Goal: Task Accomplishment & Management: Complete application form

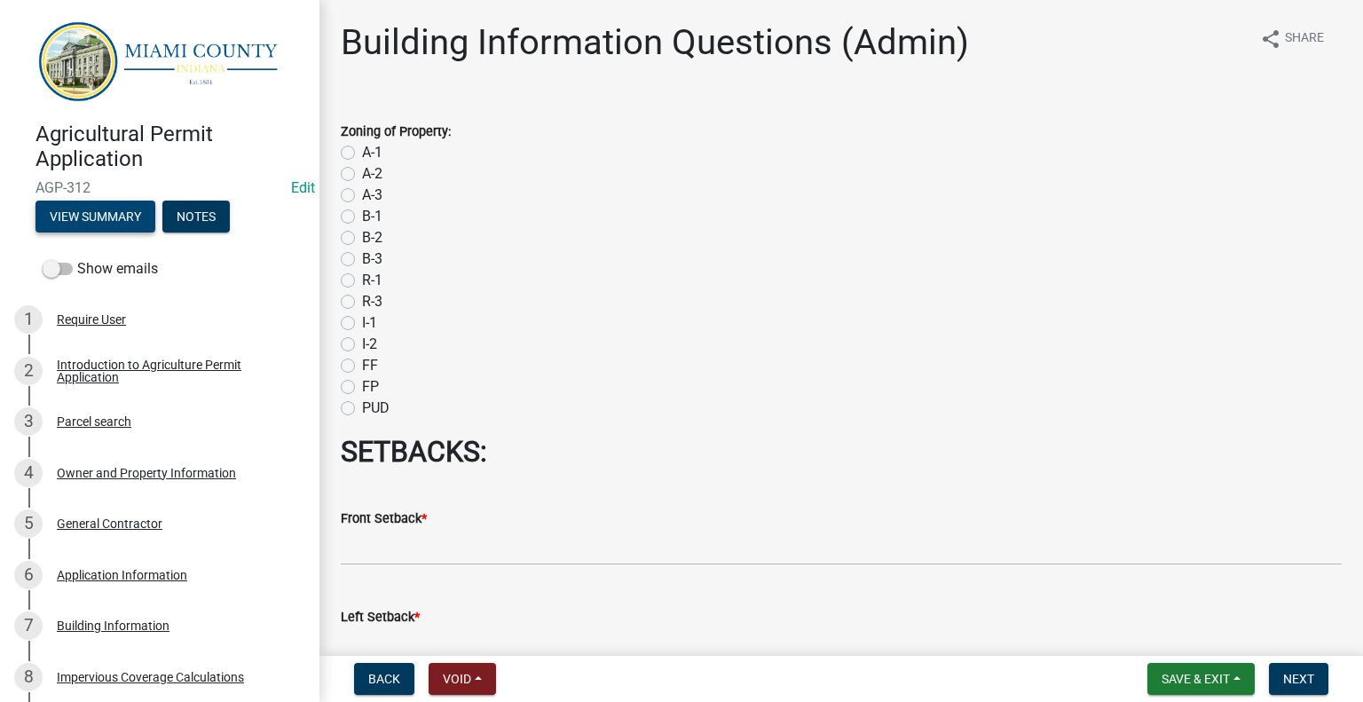
click at [95, 230] on button "View Summary" at bounding box center [95, 217] width 120 height 32
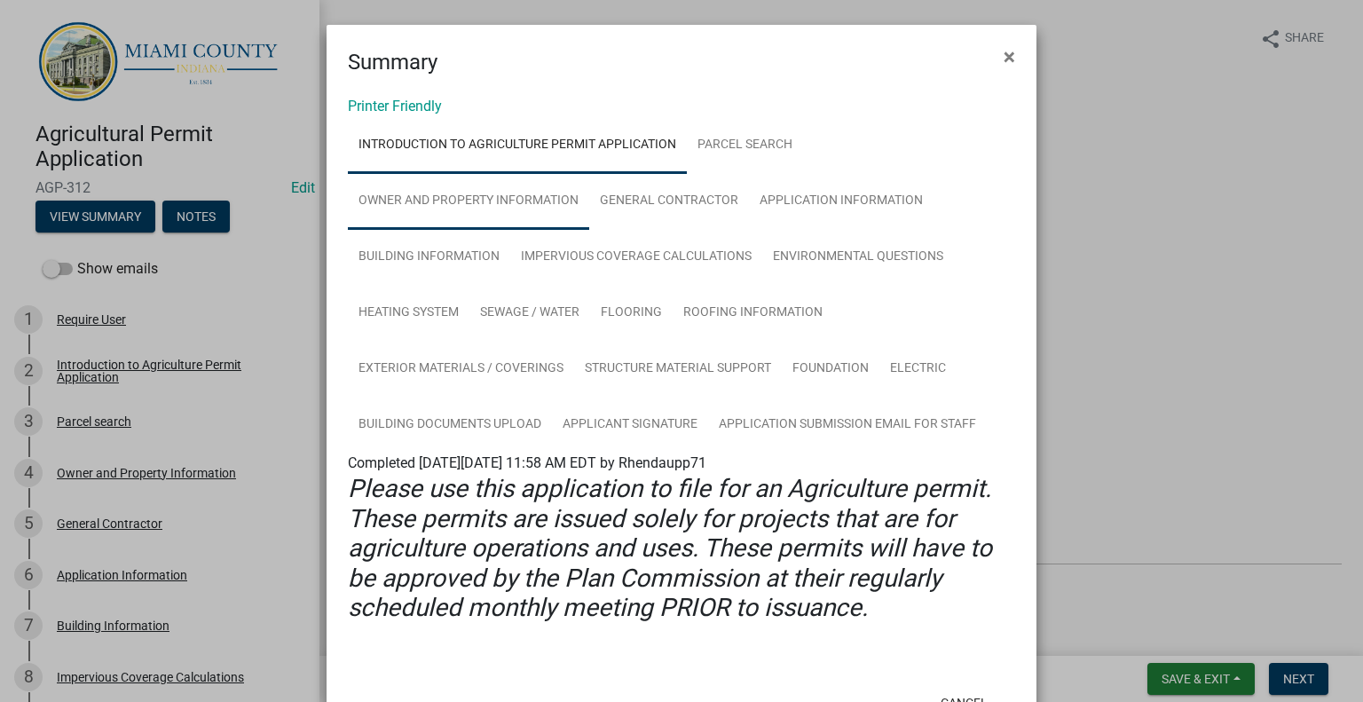
click at [466, 223] on link "Owner and Property Information" at bounding box center [468, 201] width 241 height 57
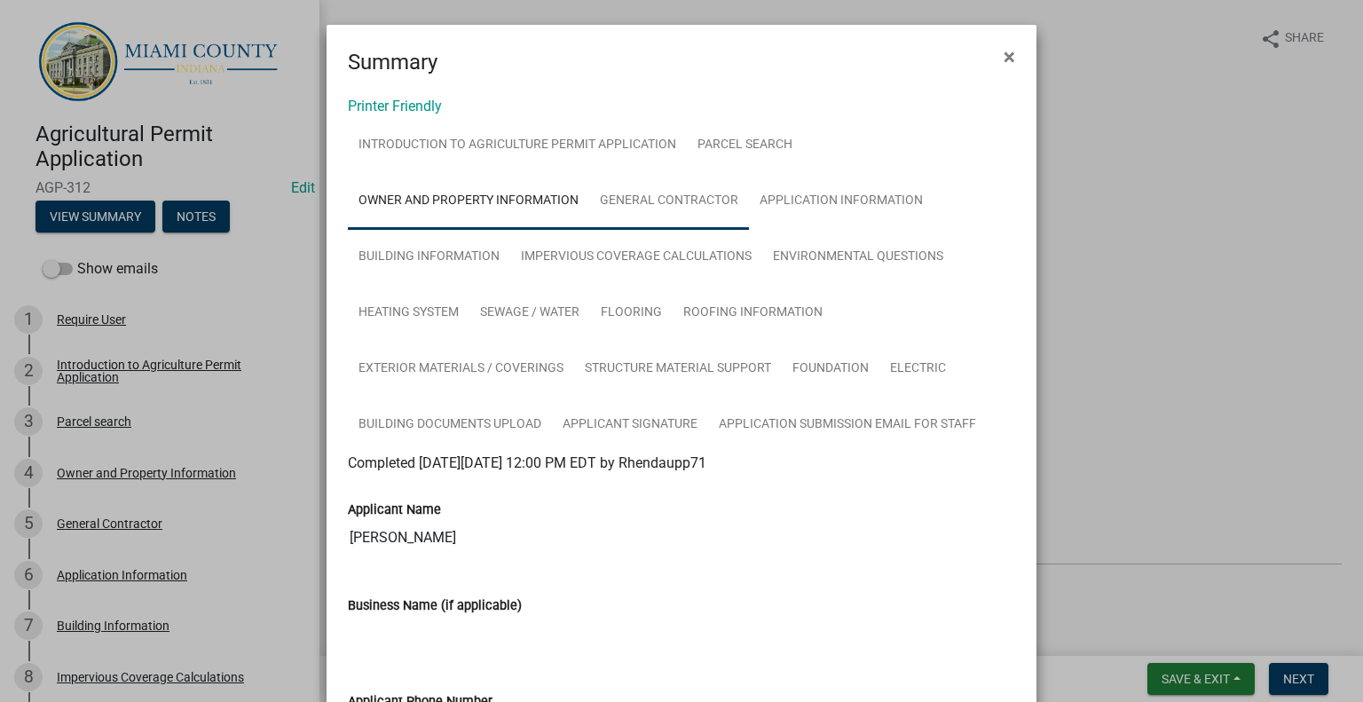
click at [713, 230] on link "General Contractor" at bounding box center [669, 201] width 160 height 57
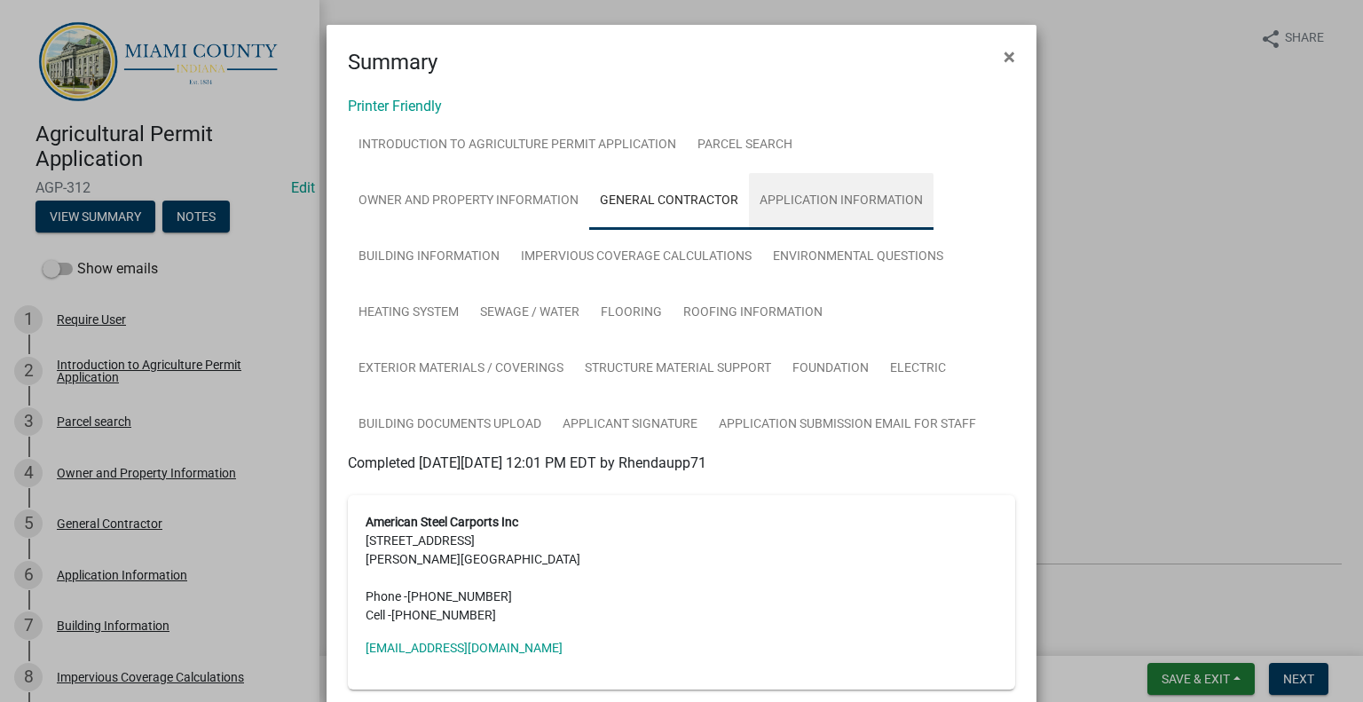
click at [919, 227] on link "Application Information" at bounding box center [841, 201] width 185 height 57
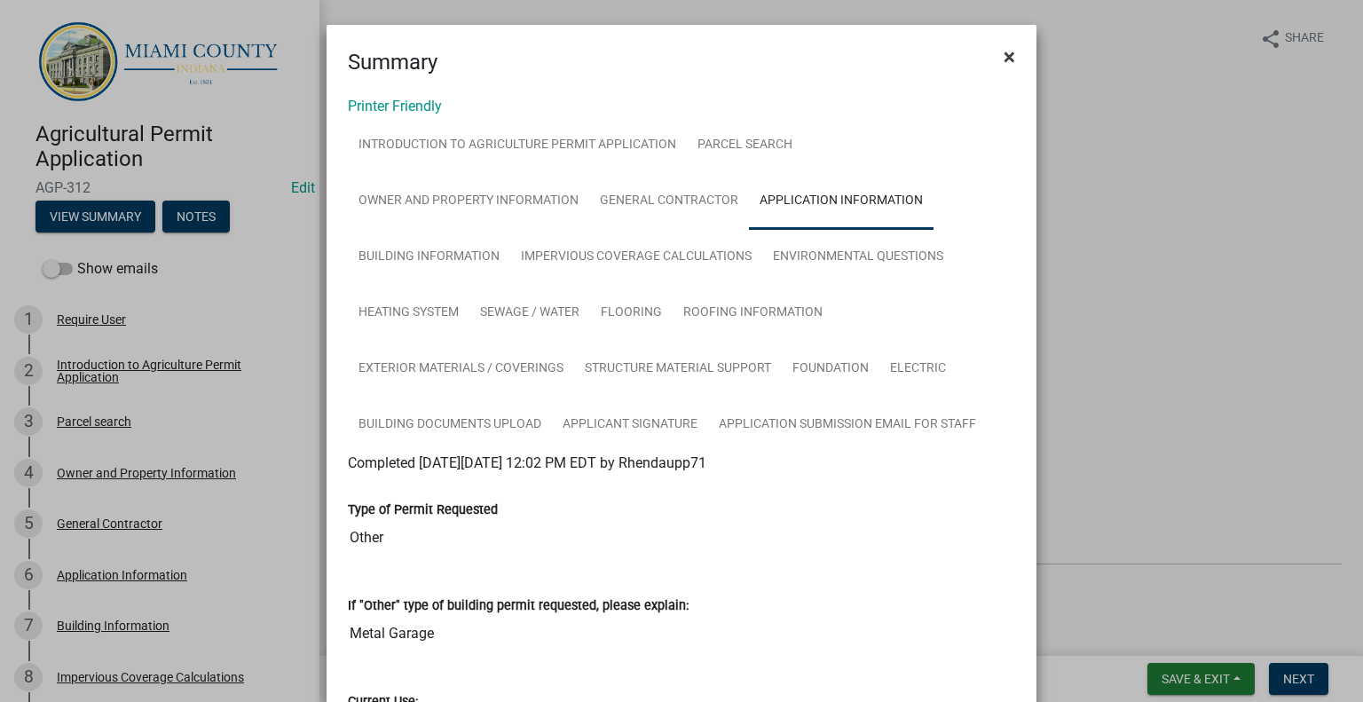
click at [1004, 52] on span "×" at bounding box center [1010, 56] width 12 height 25
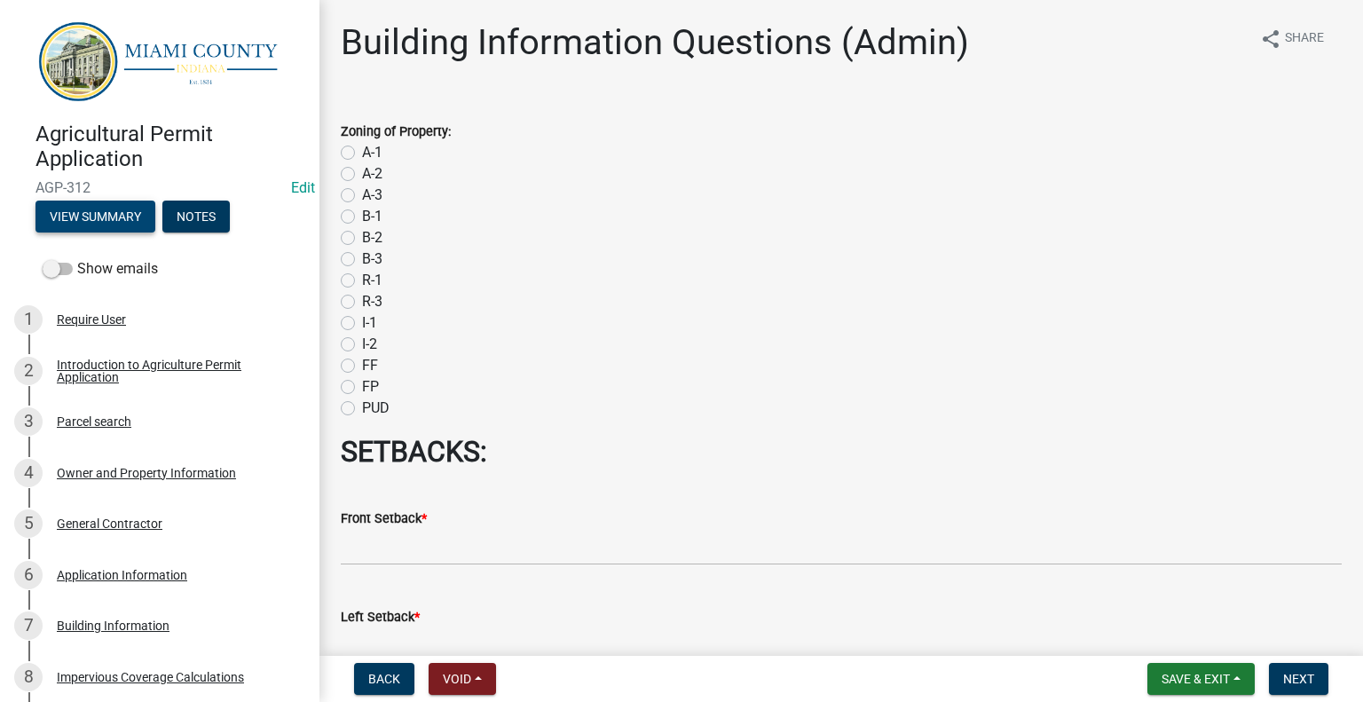
click at [131, 230] on button "View Summary" at bounding box center [95, 217] width 120 height 32
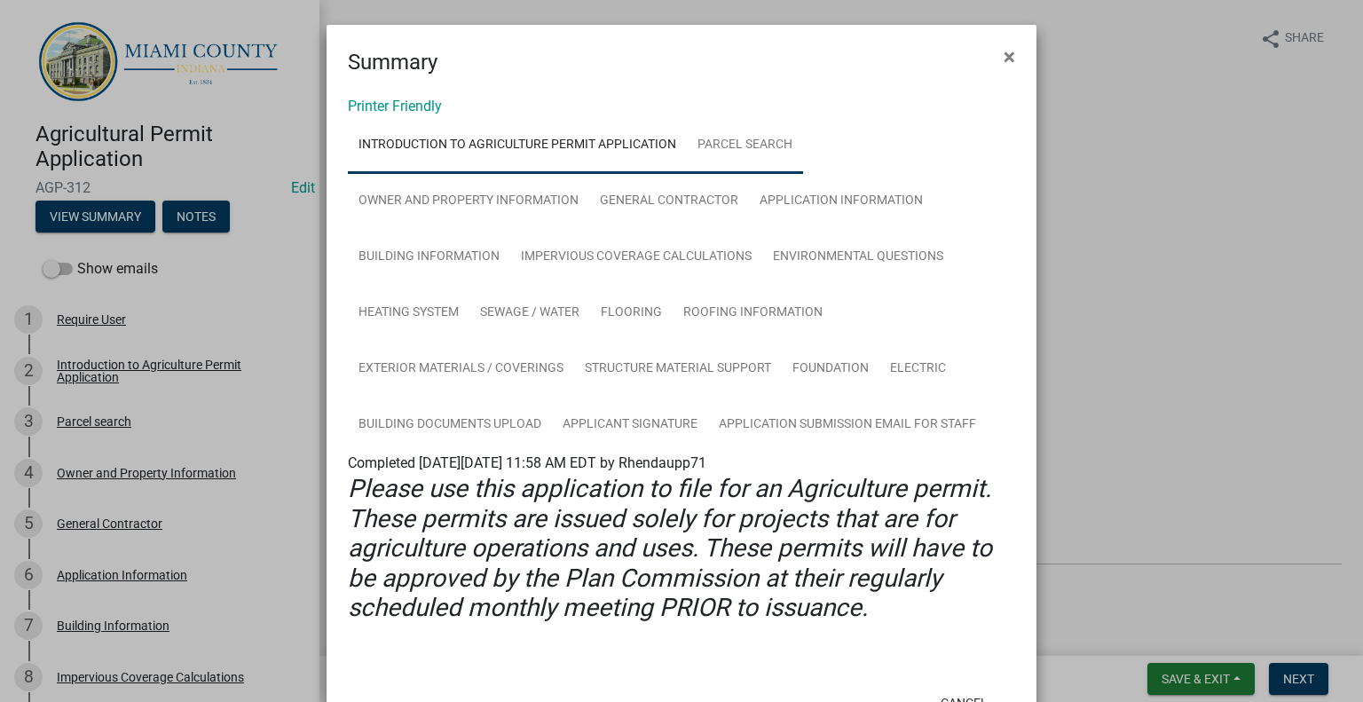
click at [777, 165] on link "Parcel search" at bounding box center [745, 145] width 116 height 57
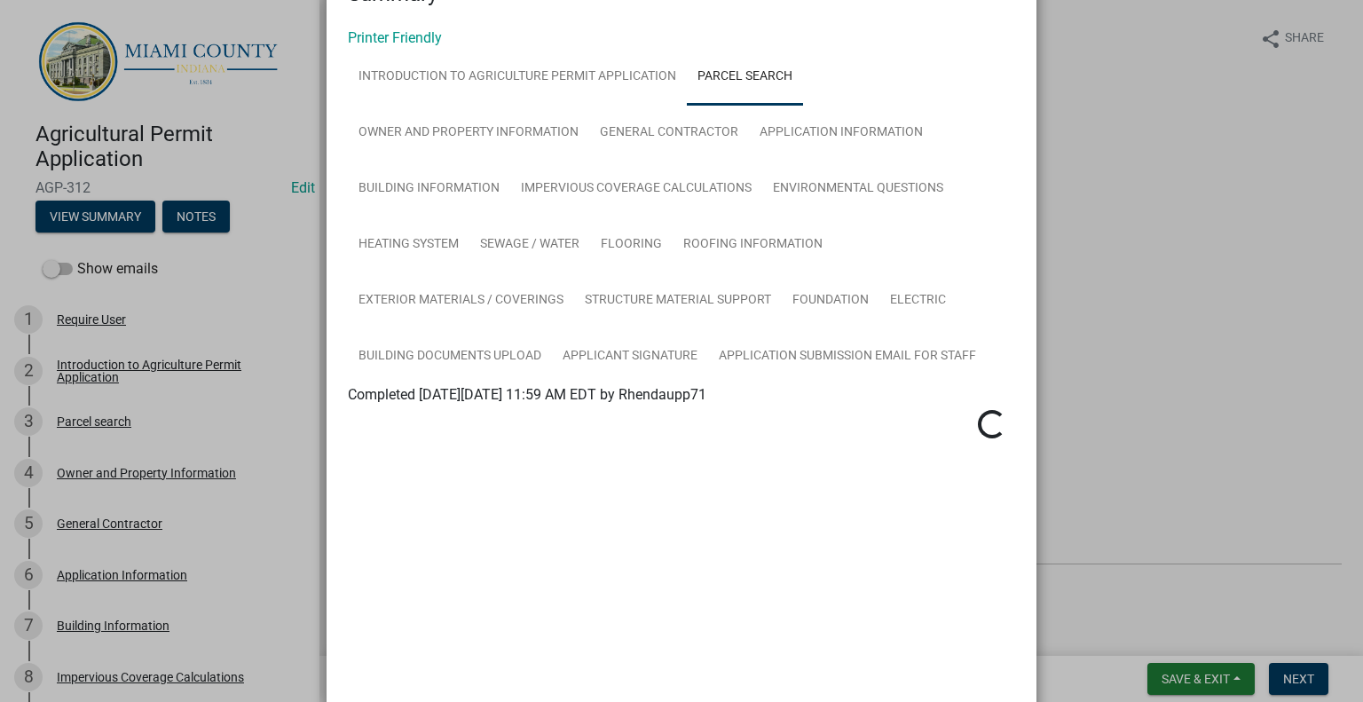
scroll to position [590, 0]
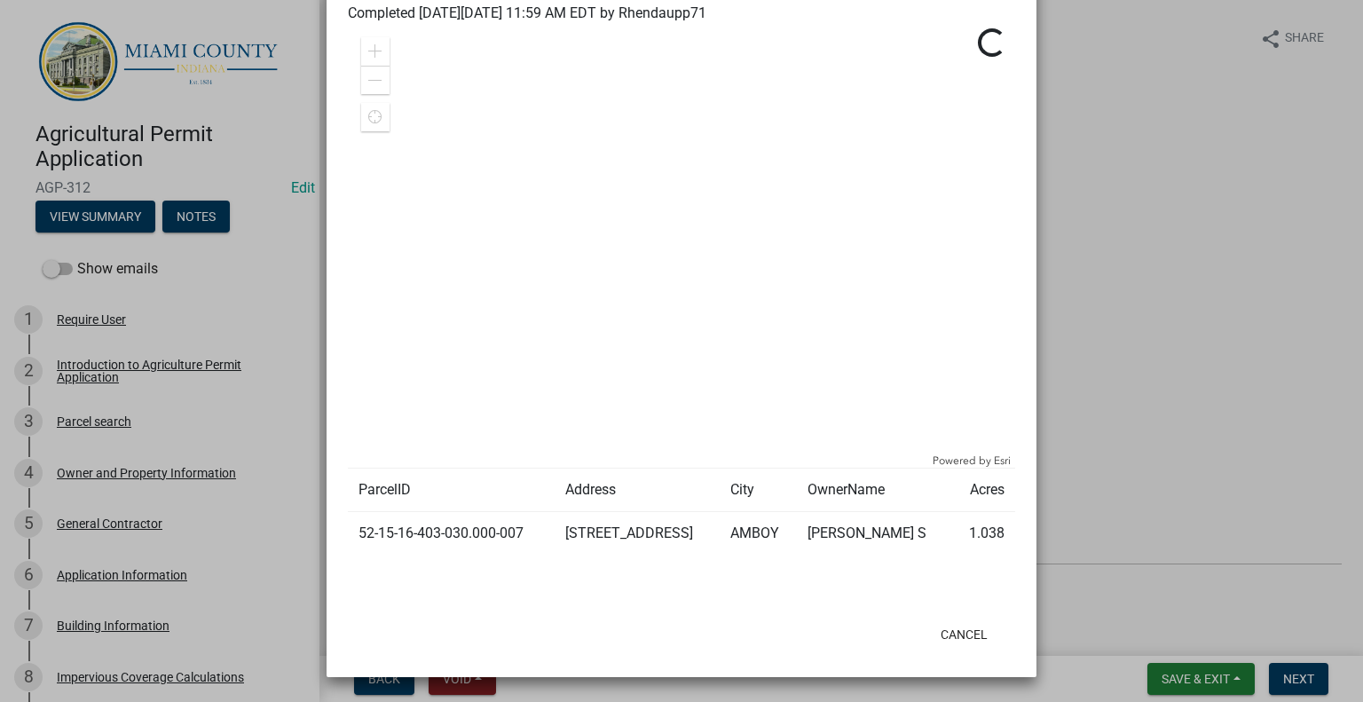
click at [504, 517] on td "52-15-16-403-030.000-007" at bounding box center [451, 533] width 207 height 43
click at [1123, 191] on ngb-modal-window "Summary × Printer Friendly Introduction to Agriculture Permit Application Parce…" at bounding box center [681, 351] width 1363 height 702
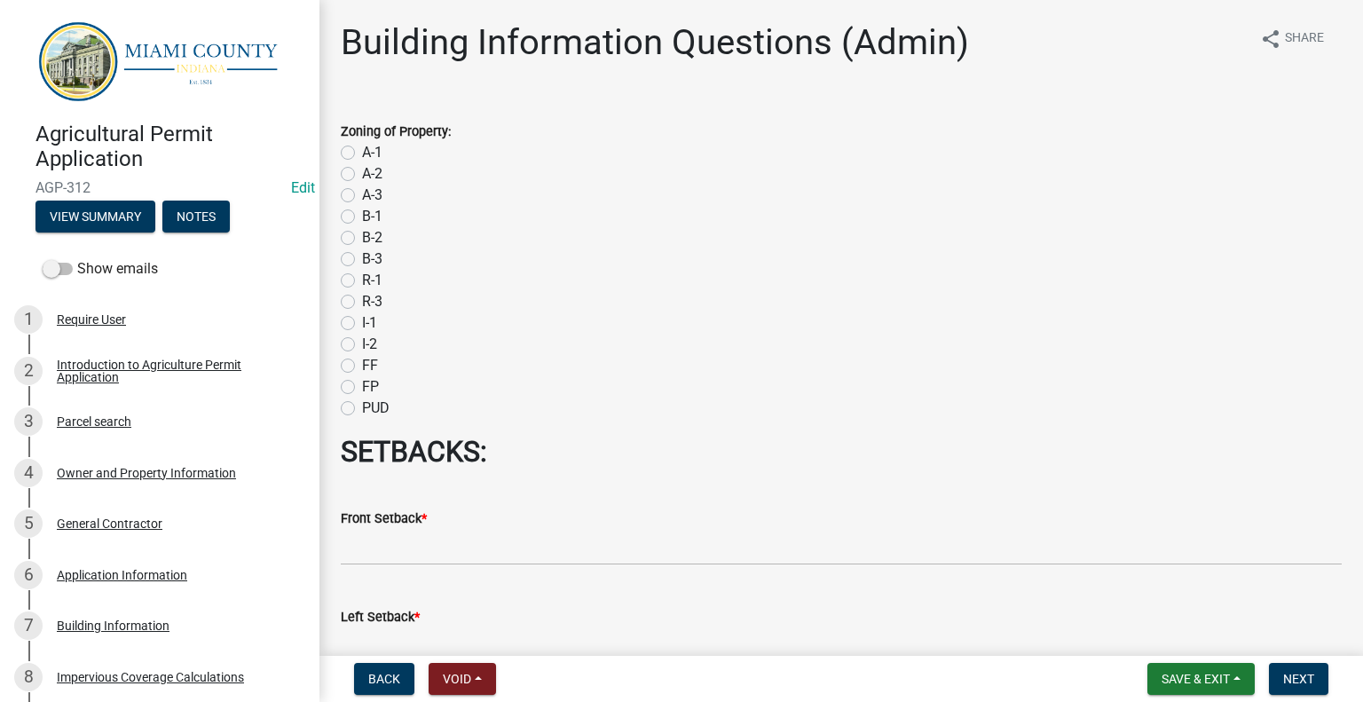
click at [362, 163] on label "A-1" at bounding box center [372, 152] width 20 height 21
click at [362, 154] on input "A-1" at bounding box center [368, 148] width 12 height 12
radio input "true"
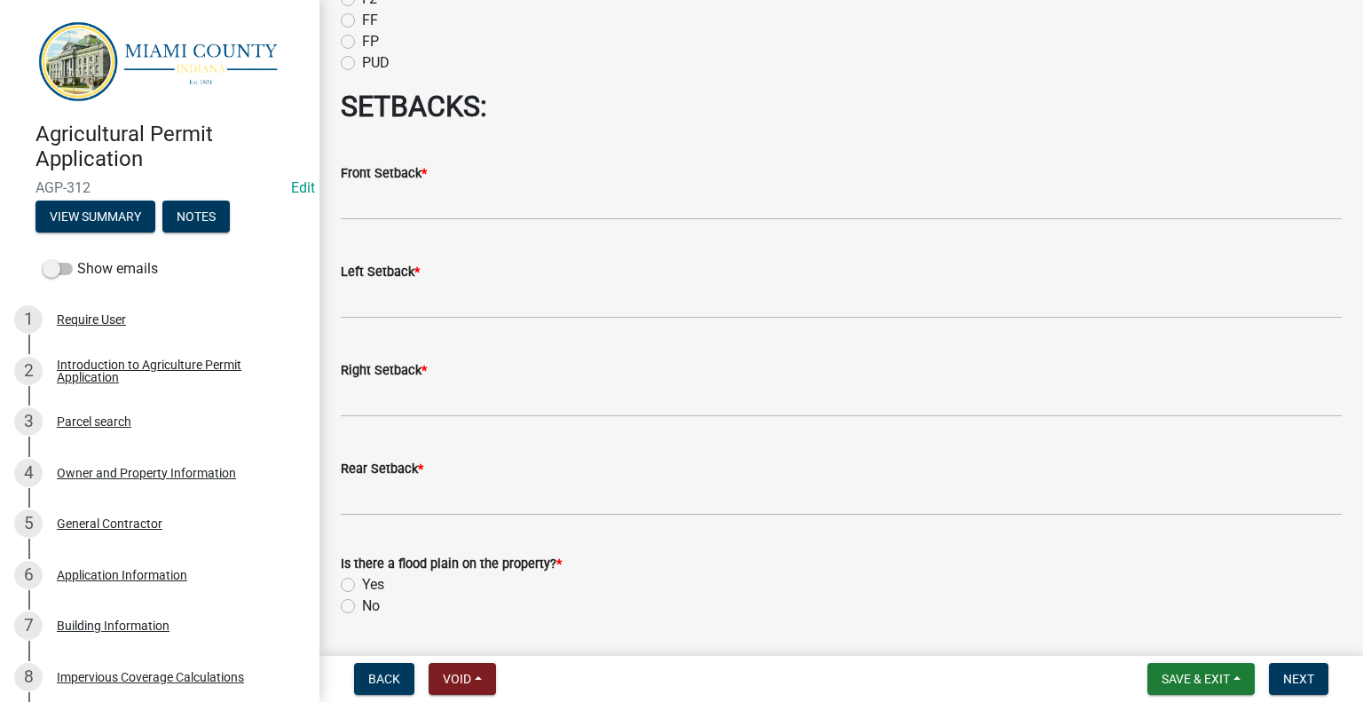
scroll to position [355, 0]
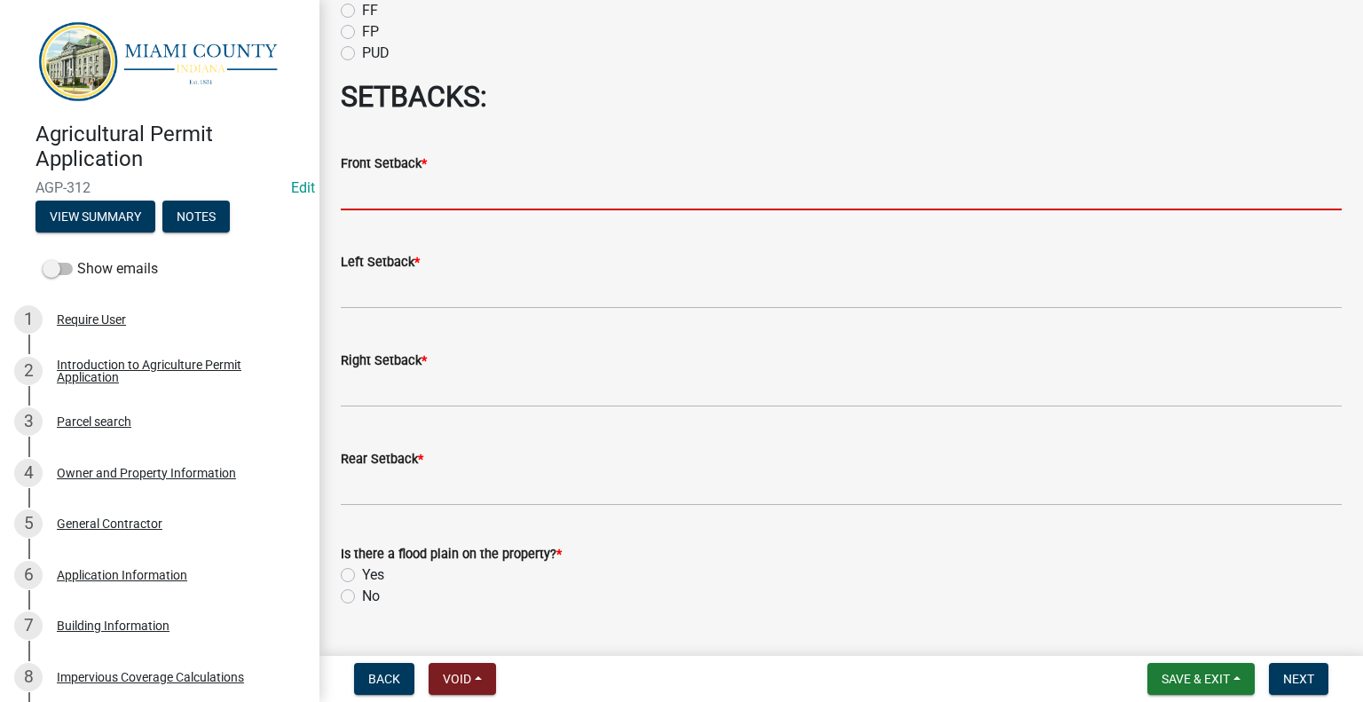
click at [412, 210] on input "text" at bounding box center [841, 192] width 1001 height 36
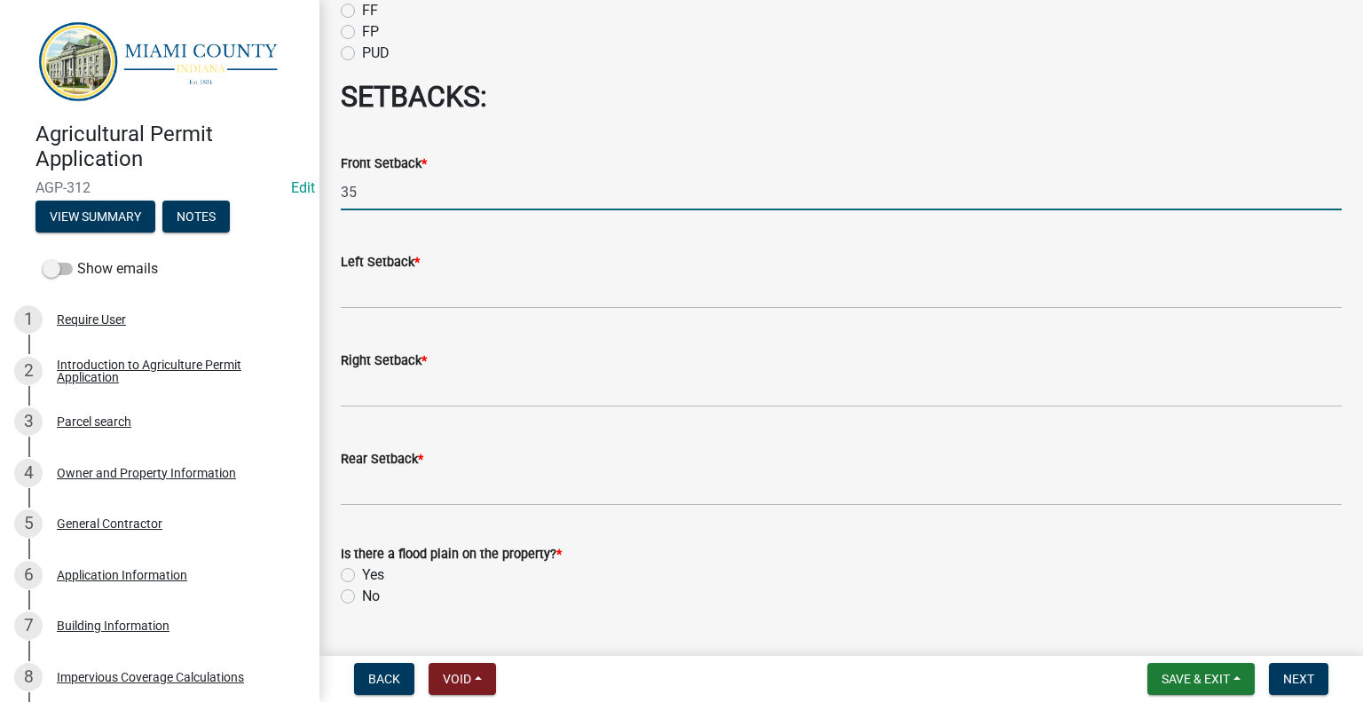
type input "3"
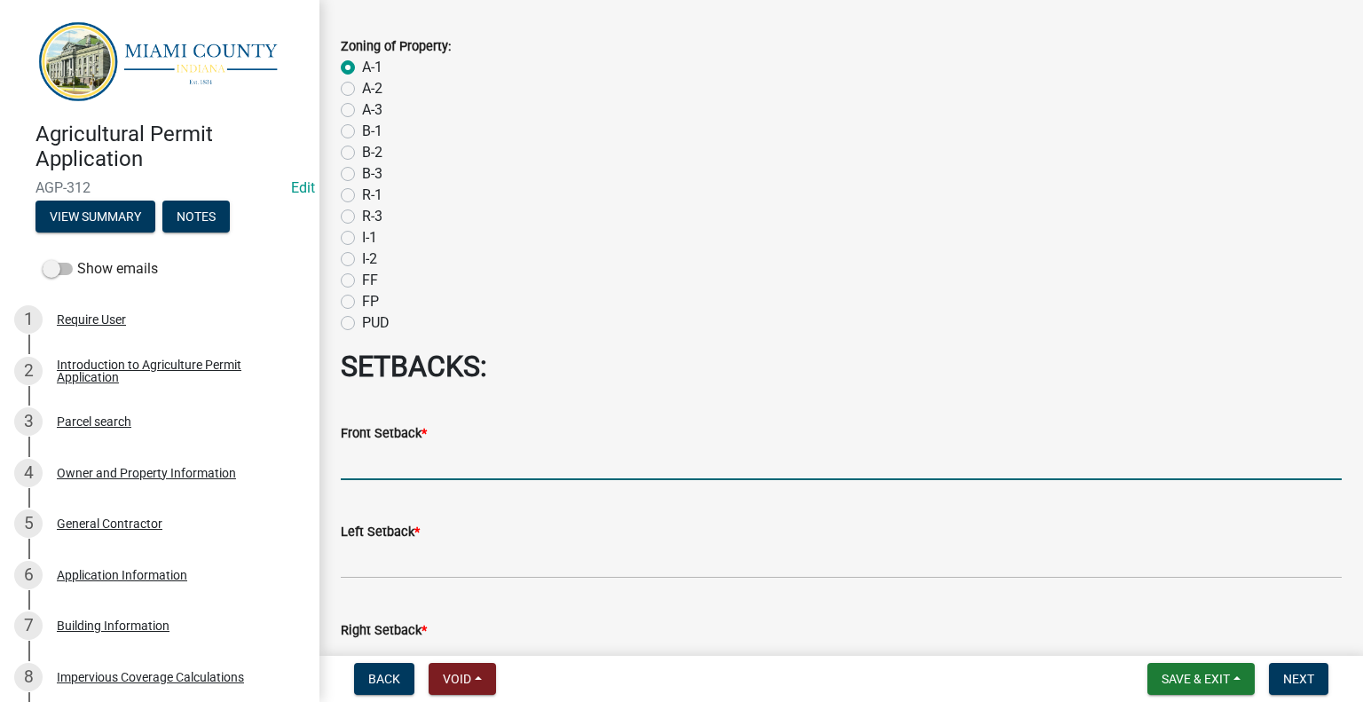
scroll to position [177, 0]
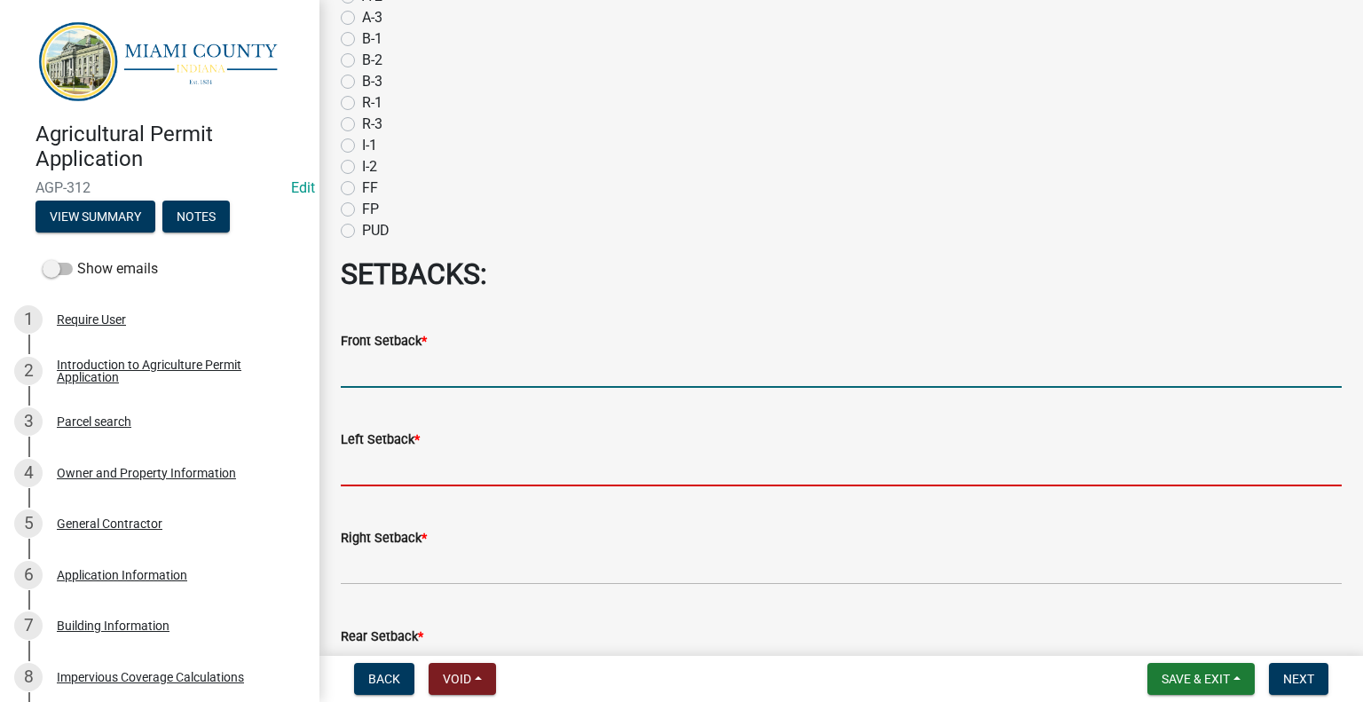
type input "0"
click at [388, 486] on input "text" at bounding box center [841, 468] width 1001 height 36
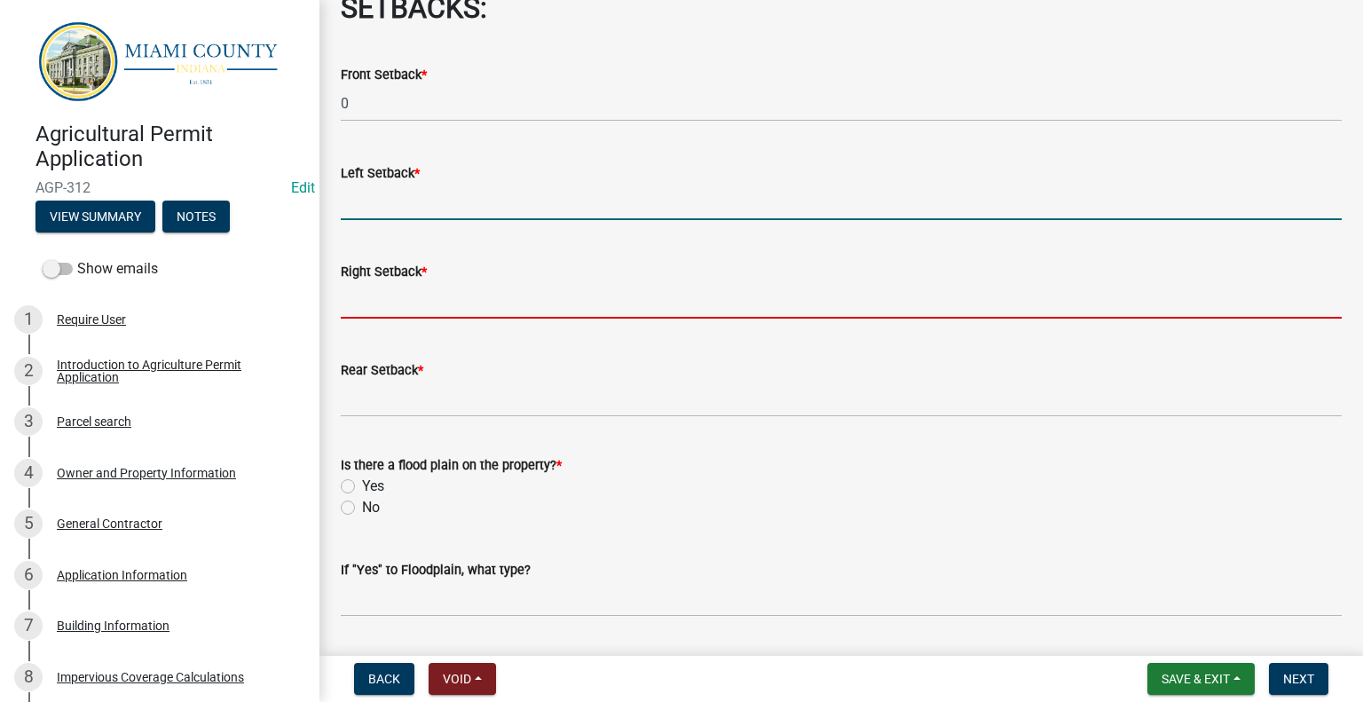
type input "0"
click at [417, 319] on input "text" at bounding box center [841, 300] width 1001 height 36
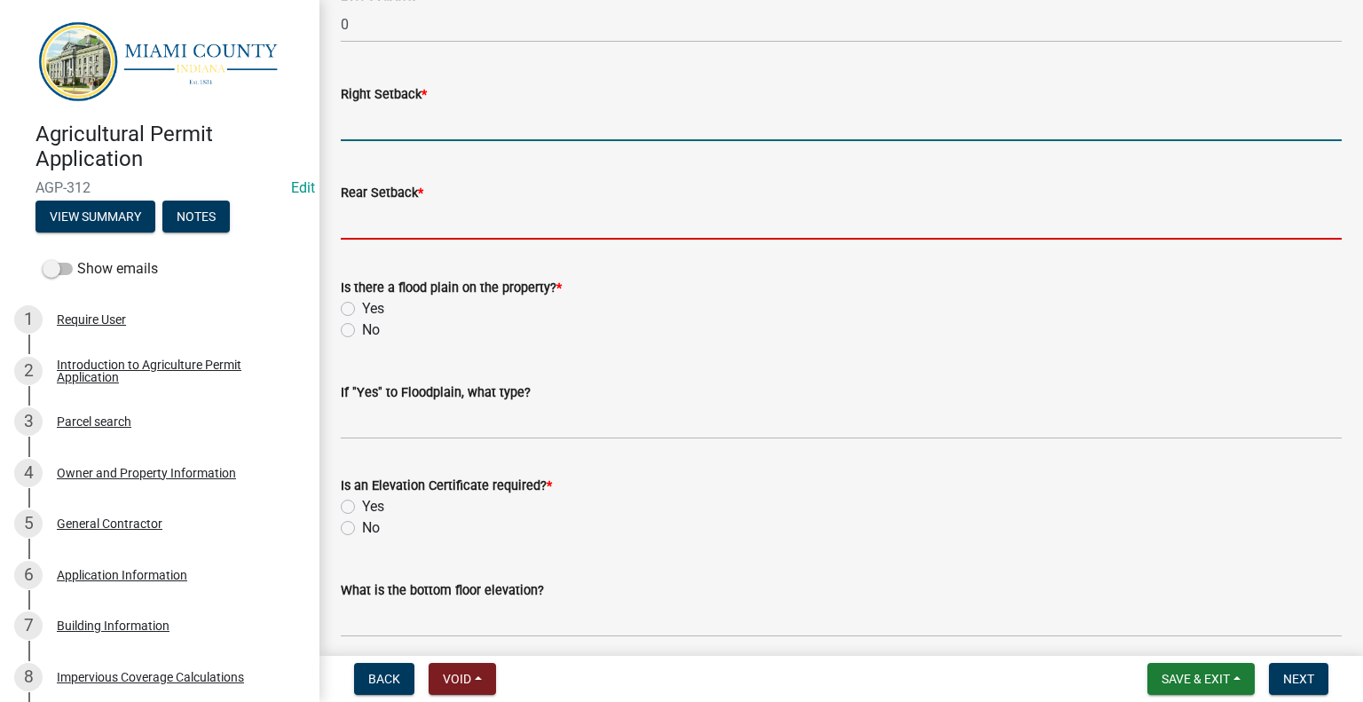
type input "0"
click at [388, 240] on input "text" at bounding box center [841, 221] width 1001 height 36
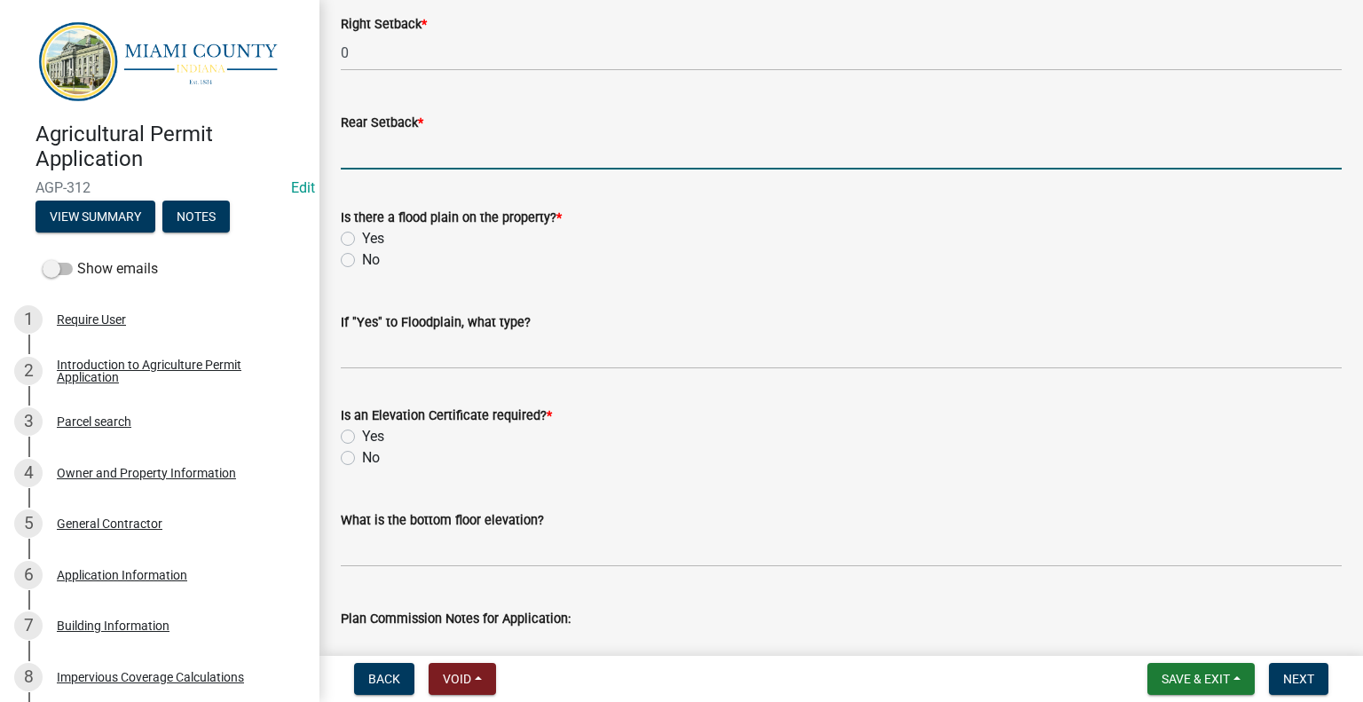
scroll to position [799, 0]
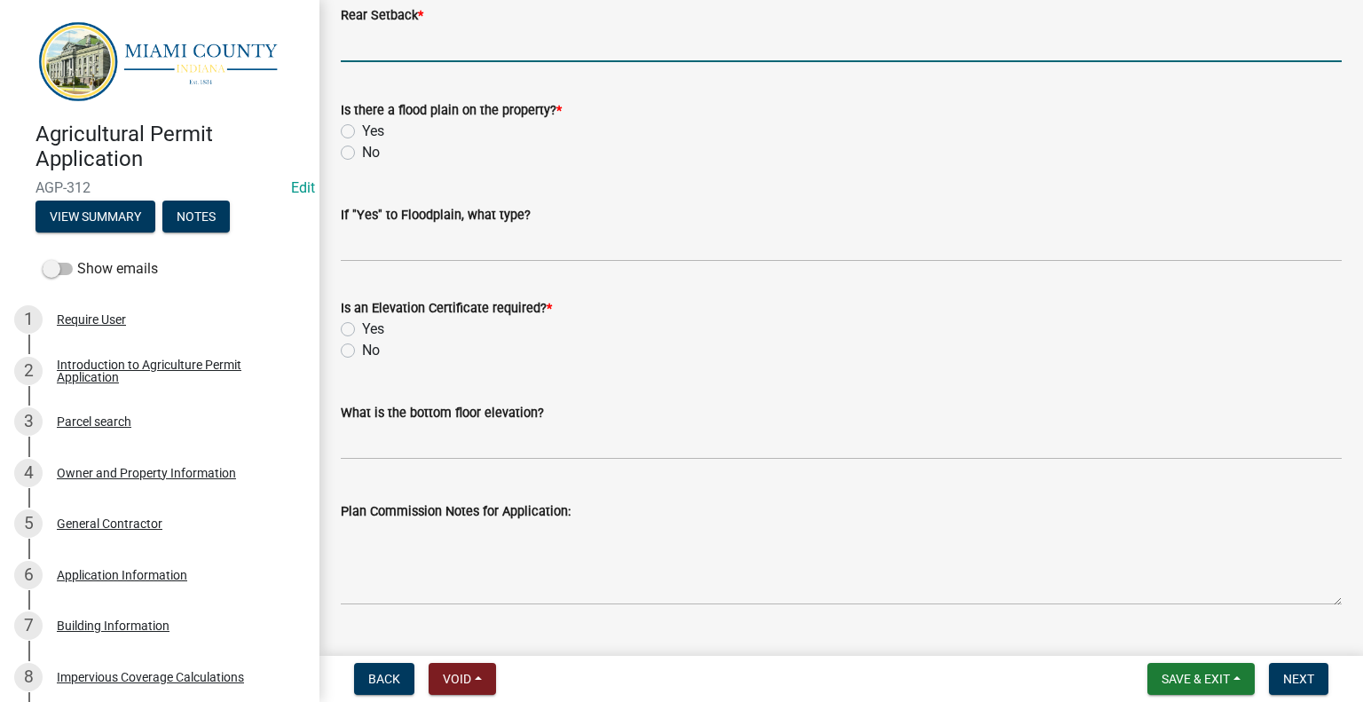
type input "0"
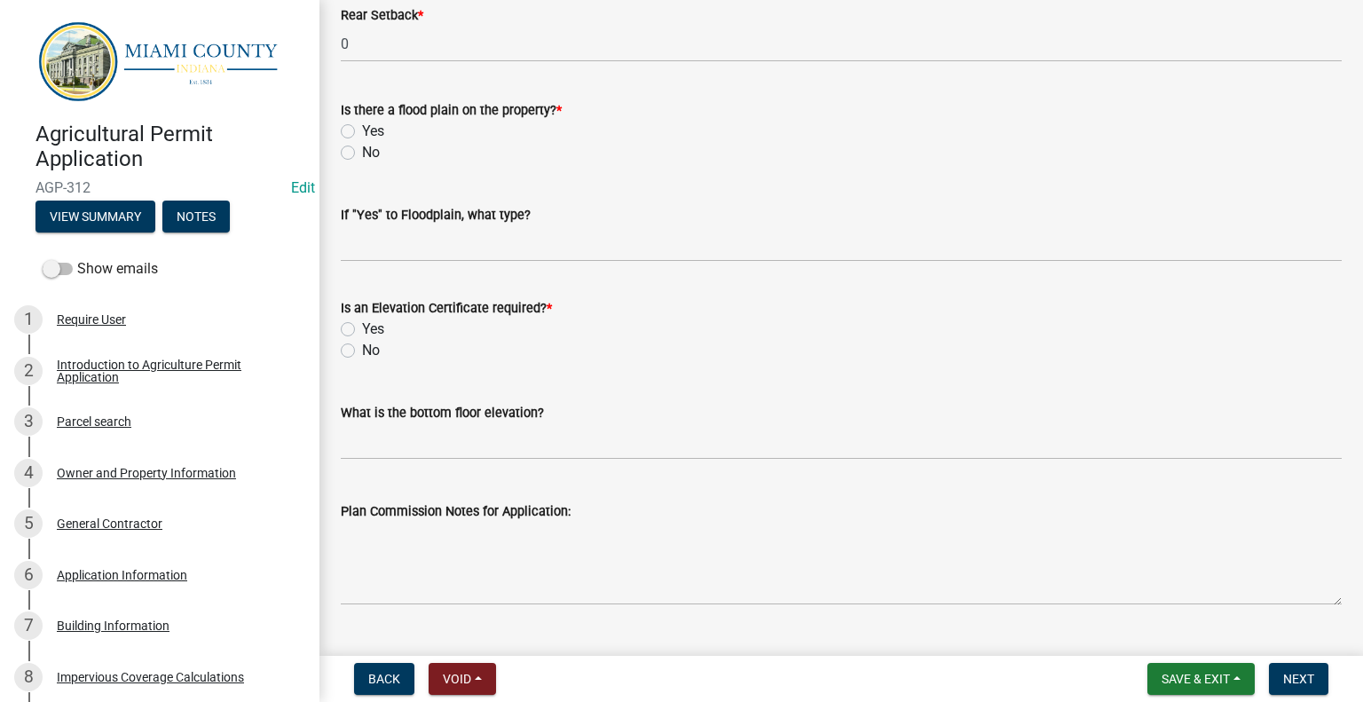
click at [362, 163] on label "No" at bounding box center [371, 152] width 18 height 21
click at [362, 154] on input "No" at bounding box center [368, 148] width 12 height 12
radio input "true"
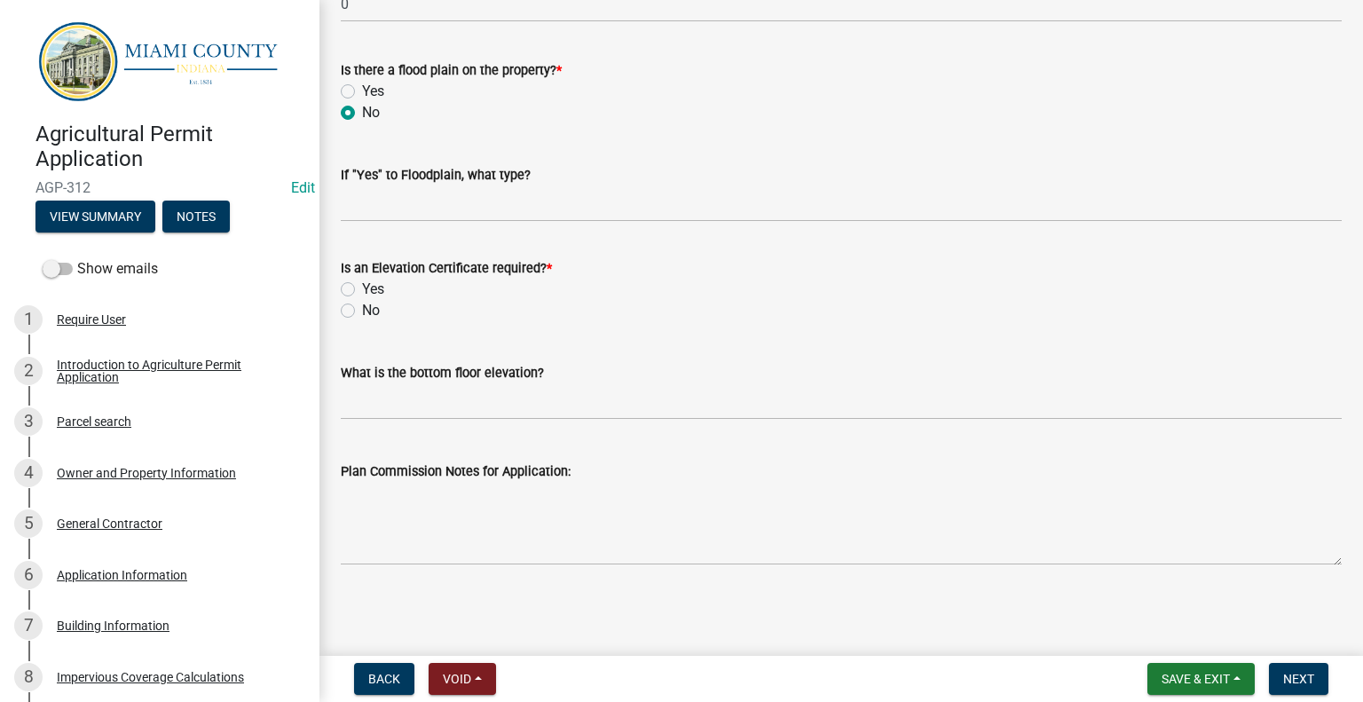
scroll to position [976, 0]
click at [362, 321] on label "No" at bounding box center [371, 310] width 18 height 21
click at [362, 311] on input "No" at bounding box center [368, 306] width 12 height 12
radio input "true"
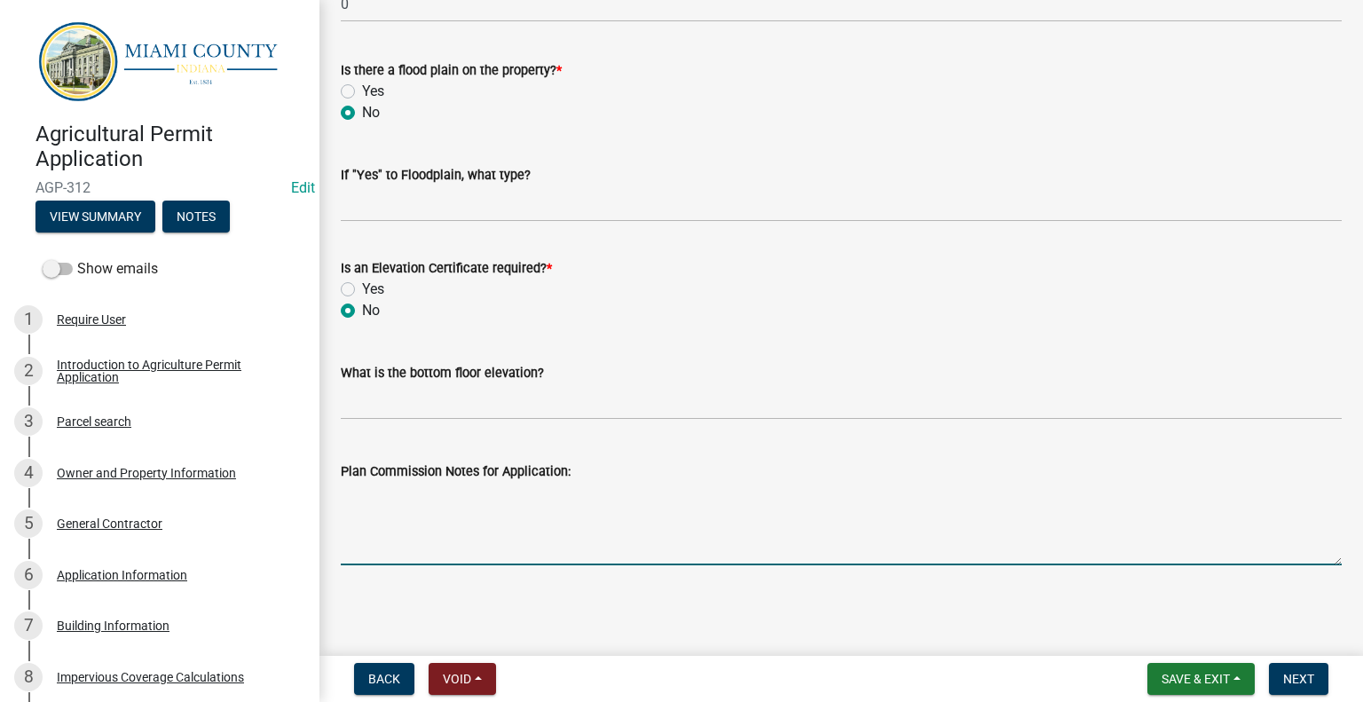
click at [627, 507] on textarea "Plan Commission Notes for Application:" at bounding box center [841, 523] width 1001 height 83
type textarea "This permit needs to be submitted through the Residential Building Permit appli…"
click at [1292, 675] on span "Next" at bounding box center [1298, 679] width 31 height 14
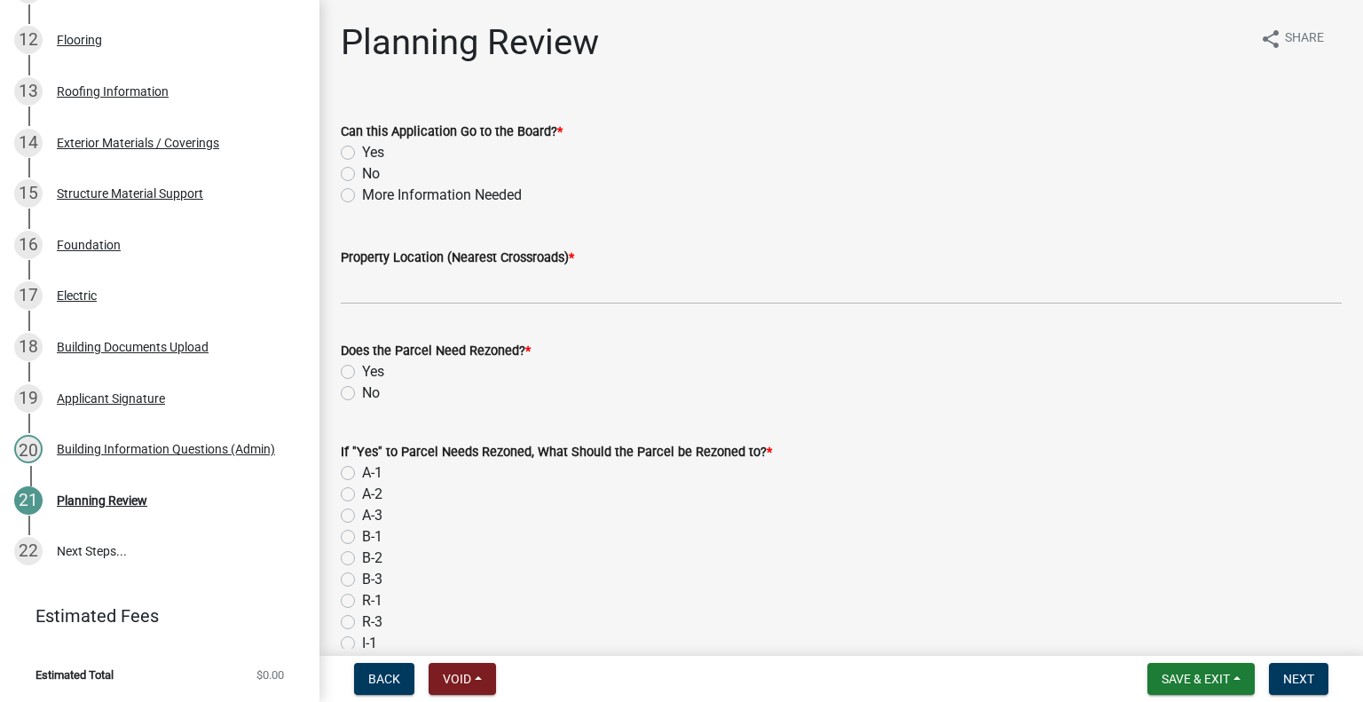
click at [362, 185] on label "No" at bounding box center [371, 173] width 18 height 21
click at [362, 175] on input "No" at bounding box center [368, 169] width 12 height 12
radio input "true"
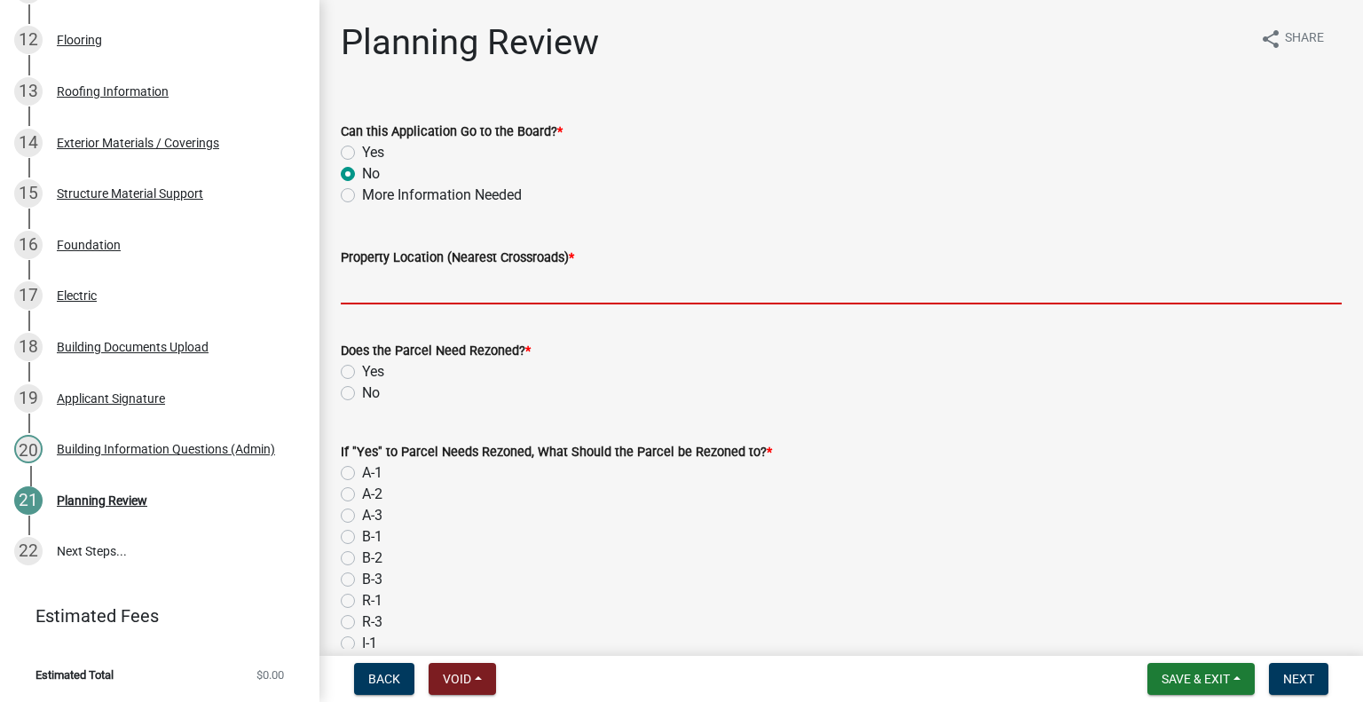
click at [471, 304] on input "Property Location (Nearest Crossroads) *" at bounding box center [841, 286] width 1001 height 36
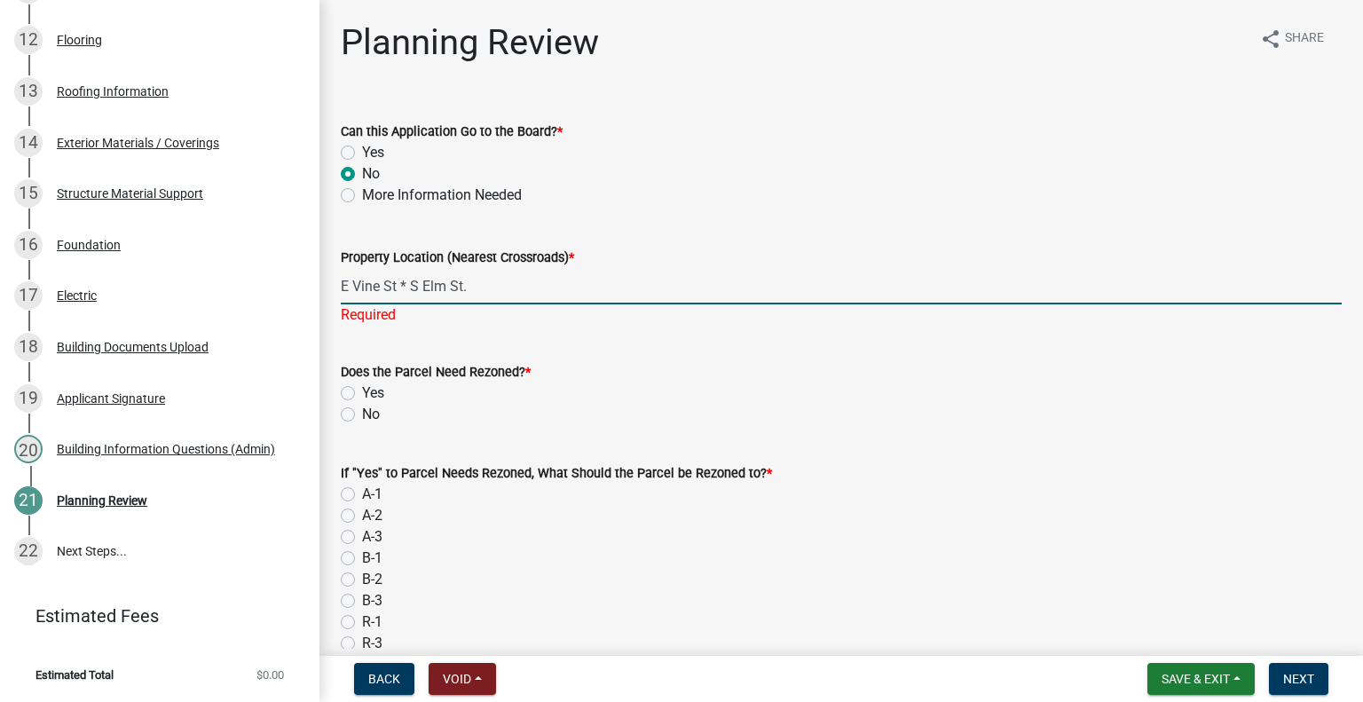
click at [415, 304] on input "E Vine St * S Elm St." at bounding box center [841, 286] width 1001 height 36
type input "E Vine St. & S Elm St."
click at [348, 441] on wm-data-entity-input "Does the Parcel Need Rezoned? * Yes No" at bounding box center [841, 390] width 1001 height 101
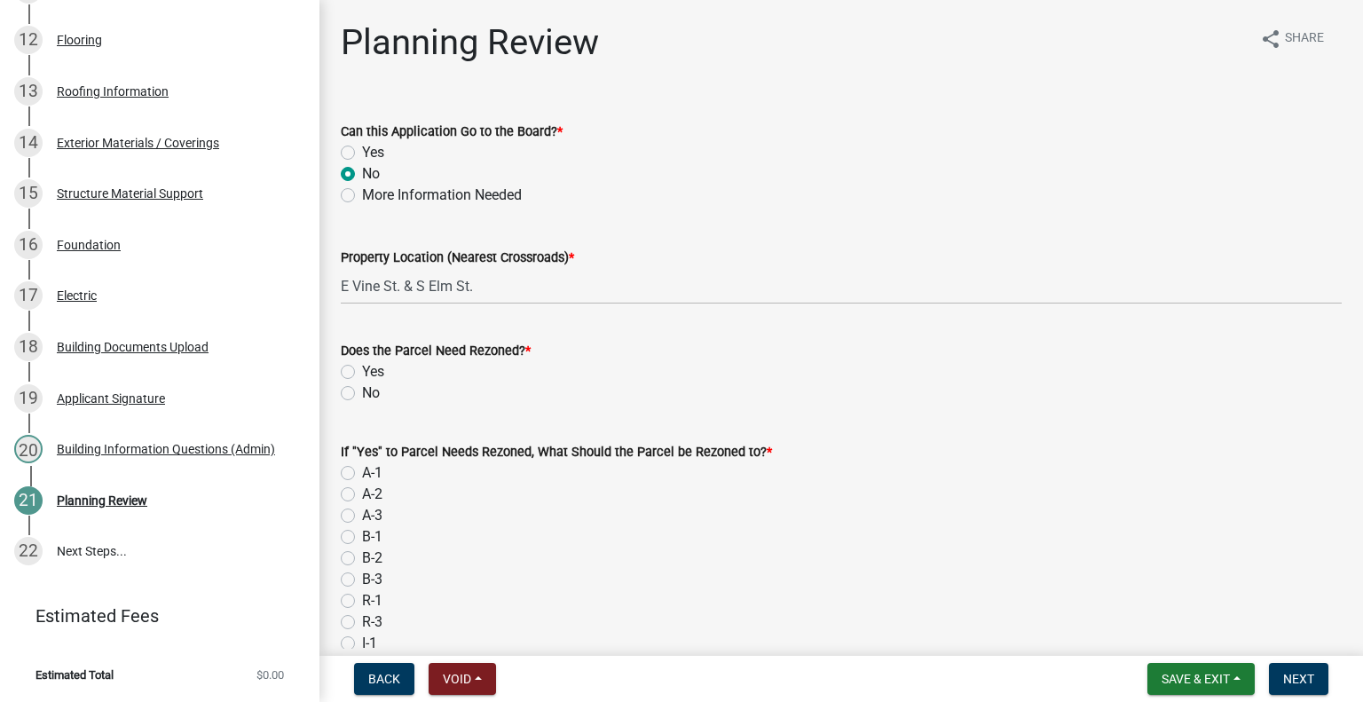
click at [362, 404] on label "No" at bounding box center [371, 392] width 18 height 21
click at [362, 394] on input "No" at bounding box center [368, 388] width 12 height 12
radio input "true"
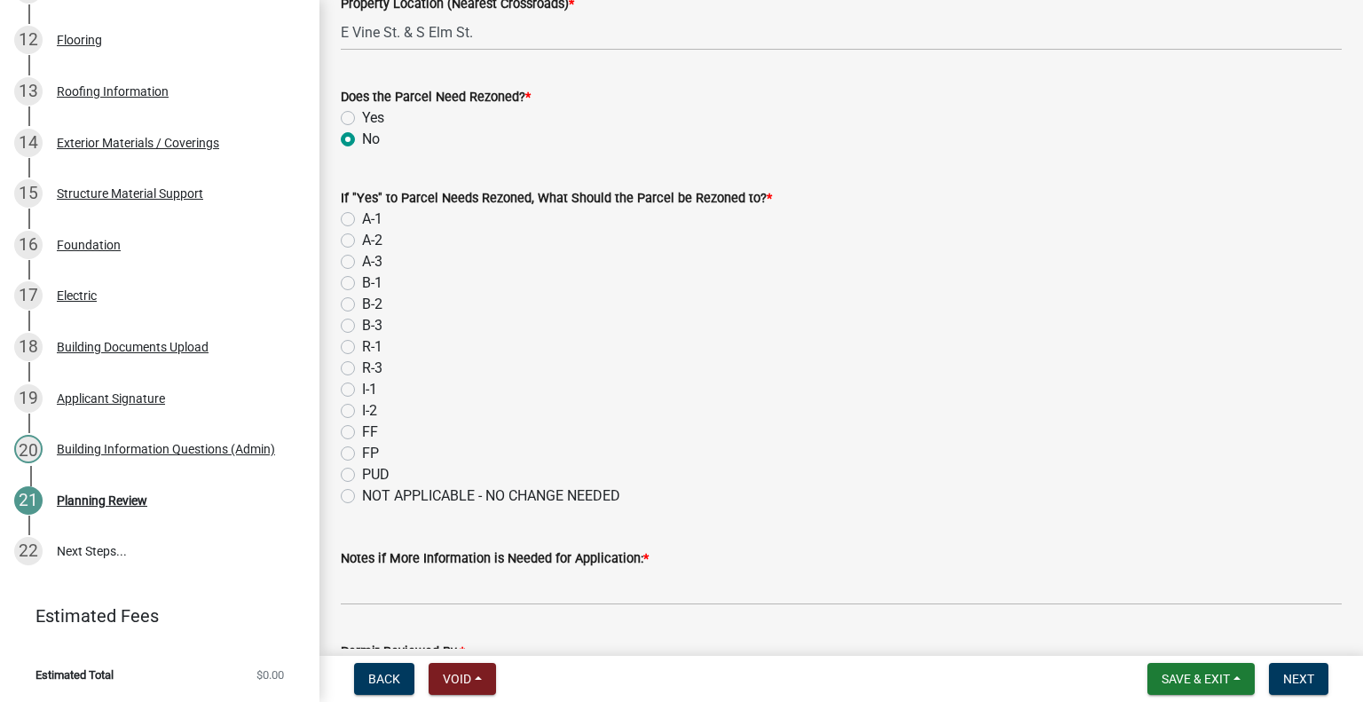
scroll to position [266, 0]
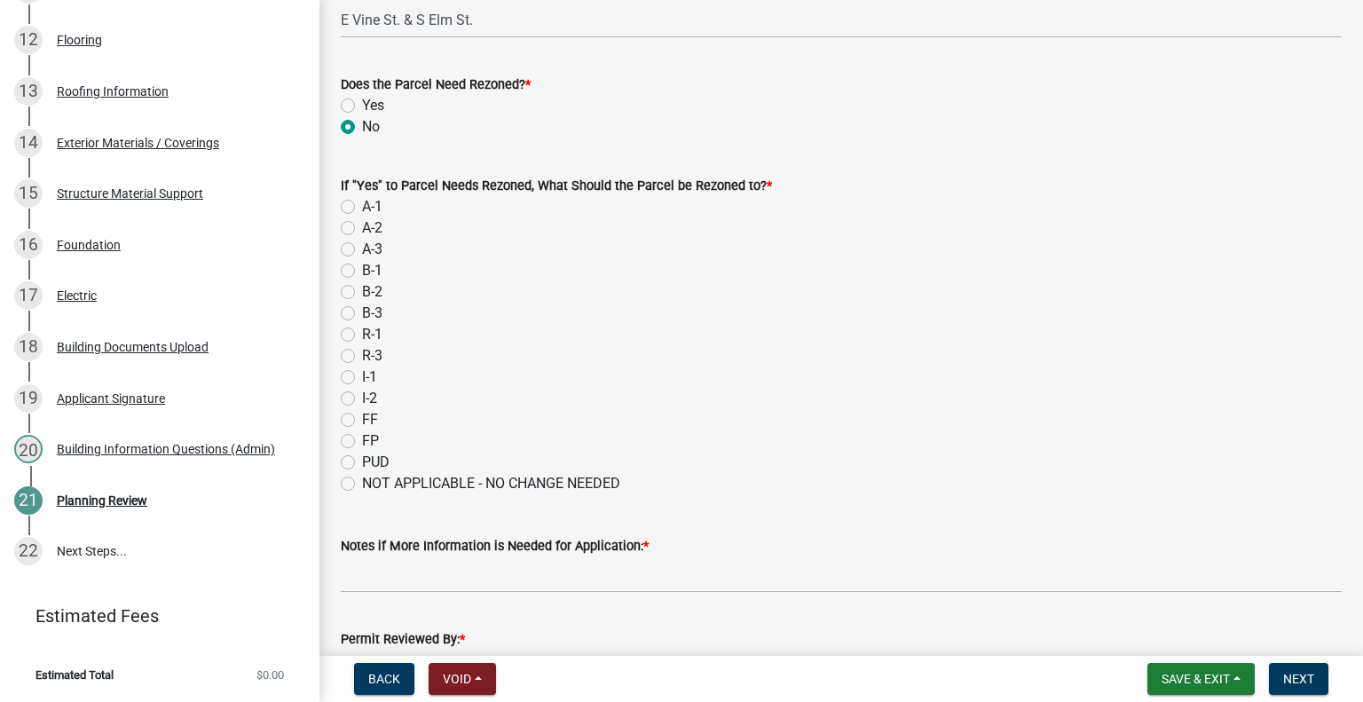
click at [362, 494] on label "NOT APPLICABLE - NO CHANGE NEEDED" at bounding box center [491, 483] width 258 height 21
click at [362, 484] on input "NOT APPLICABLE - NO CHANGE NEEDED" at bounding box center [368, 479] width 12 height 12
radio input "true"
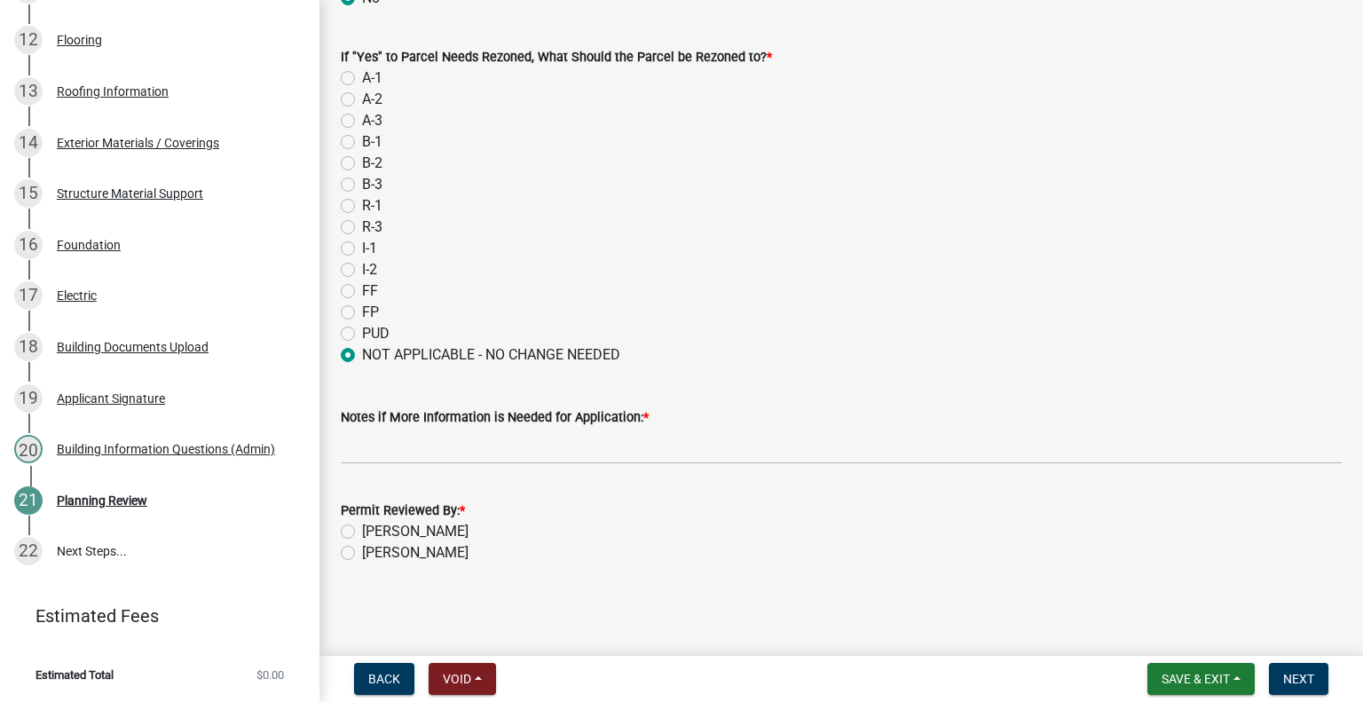
scroll to position [518, 0]
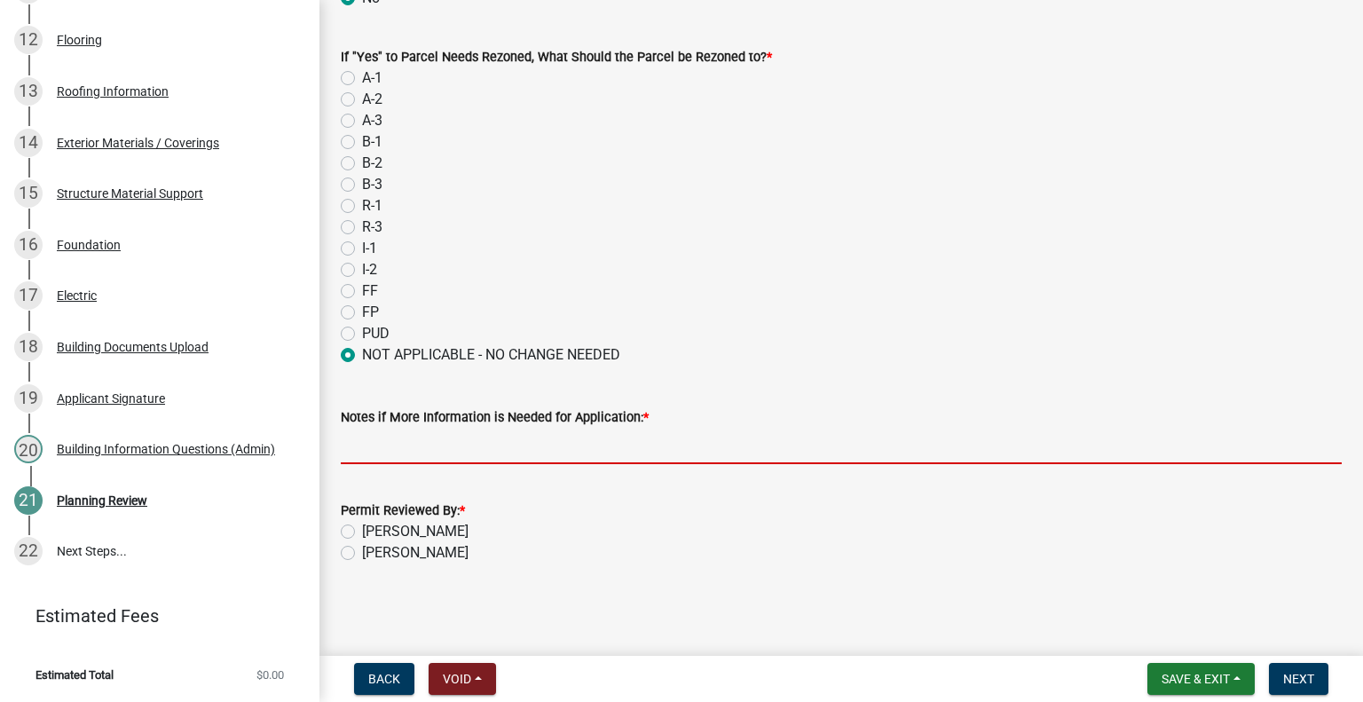
click at [538, 428] on input "Notes if More Information is Needed for Application: *" at bounding box center [841, 446] width 1001 height 36
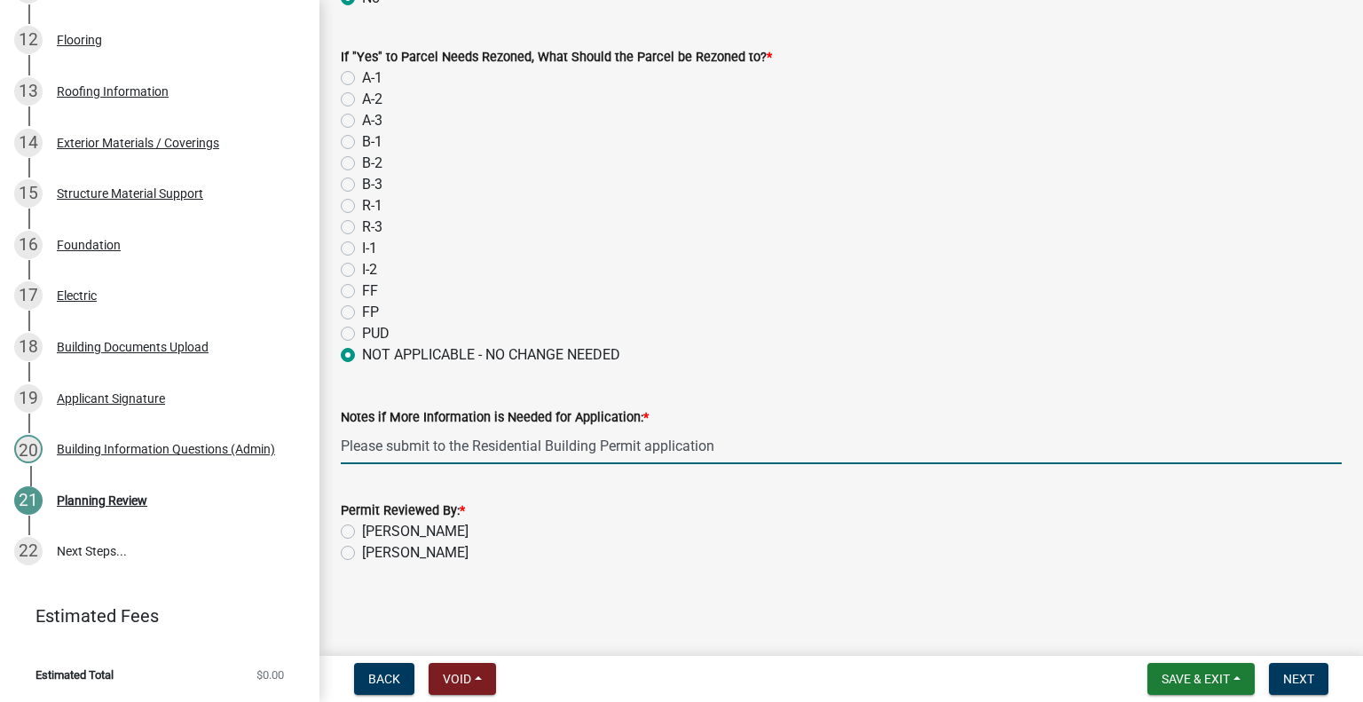
type input "Please submit to the Residential Building Permit application"
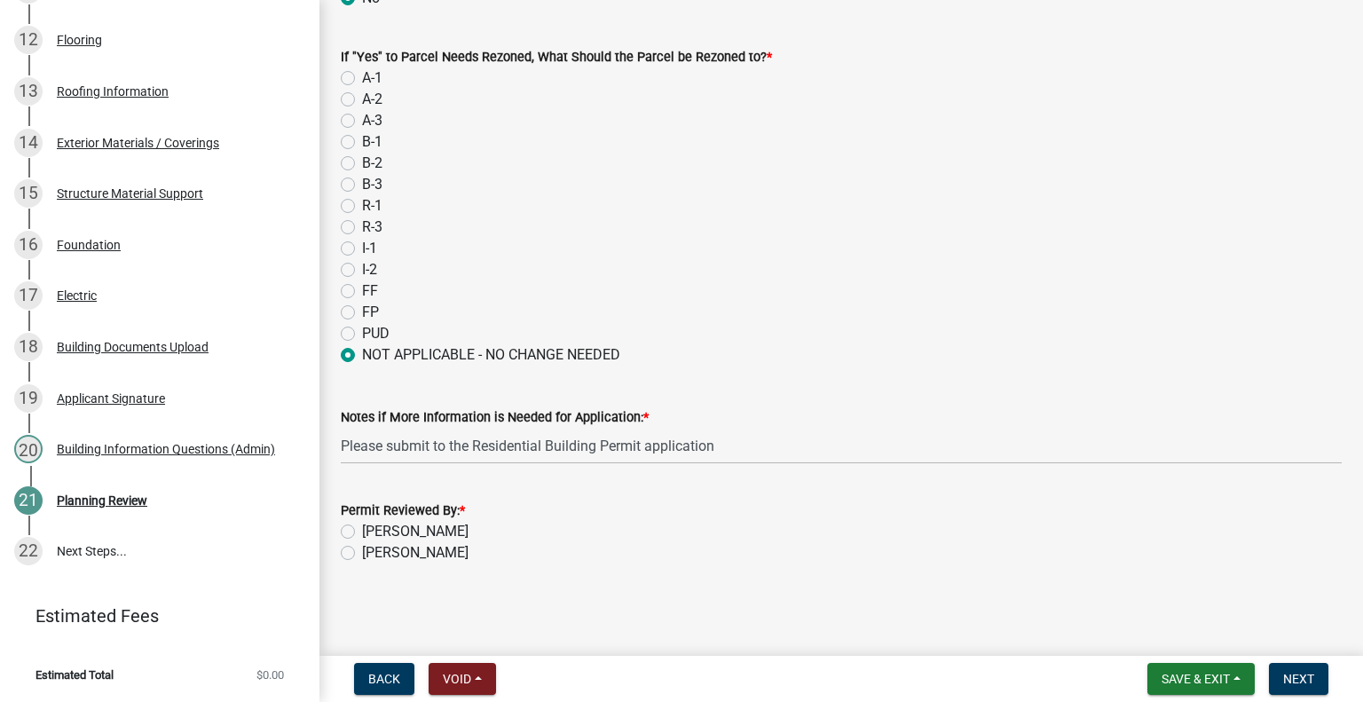
click at [401, 542] on label "[PERSON_NAME]" at bounding box center [415, 552] width 106 height 21
click at [374, 542] on input "[PERSON_NAME]" at bounding box center [368, 548] width 12 height 12
radio input "true"
click at [1295, 677] on span "Next" at bounding box center [1298, 679] width 31 height 14
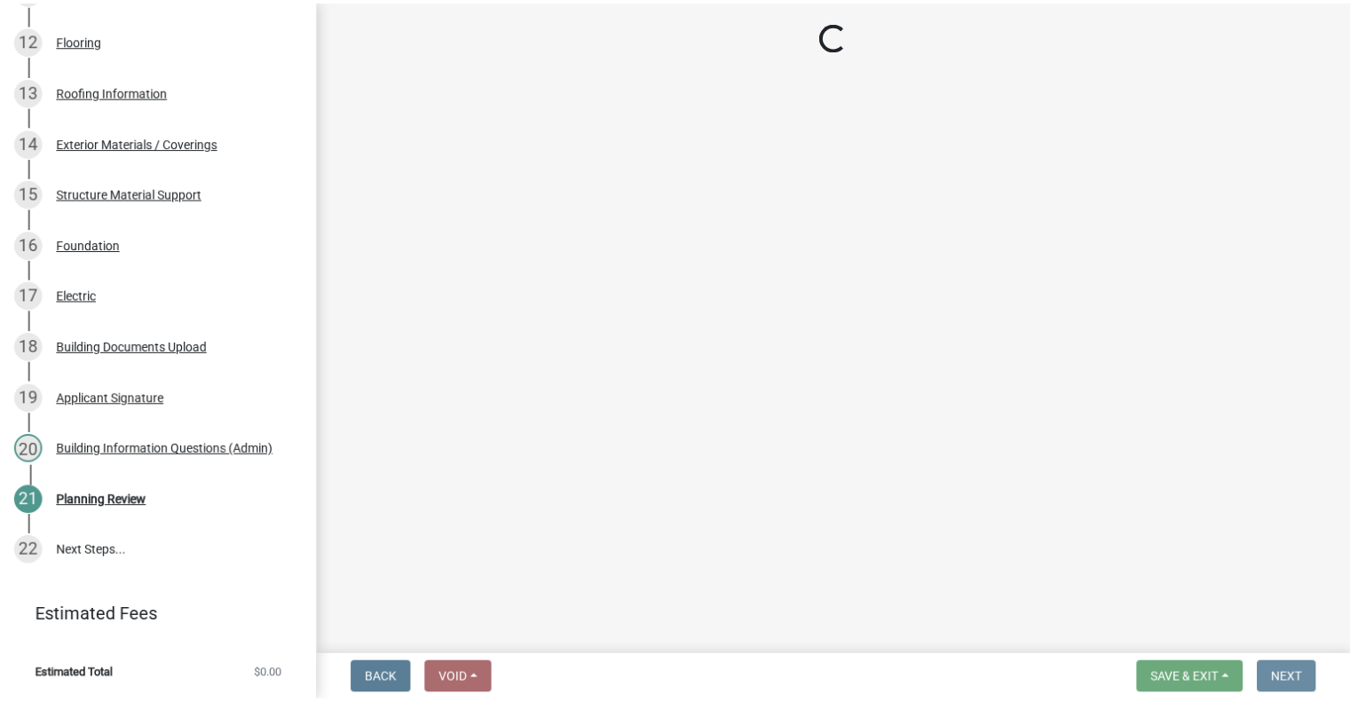
scroll to position [0, 0]
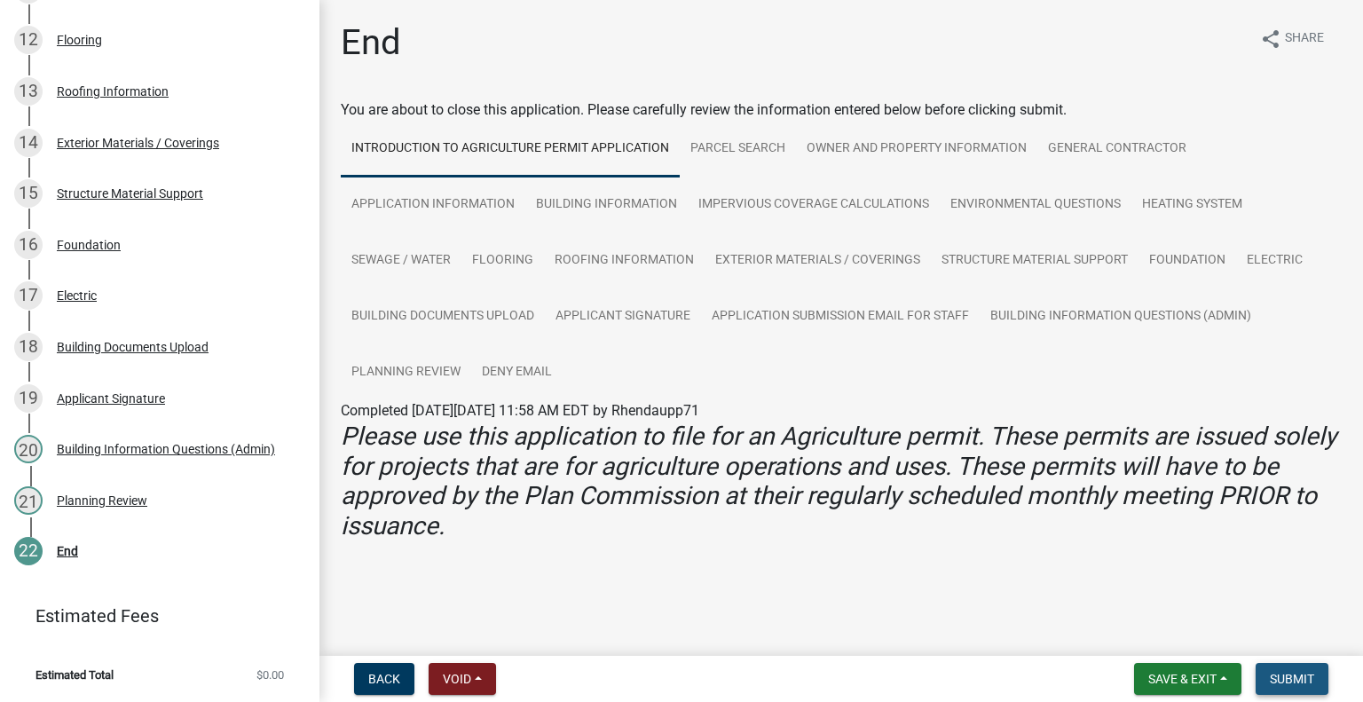
click at [1274, 672] on span "Submit" at bounding box center [1292, 679] width 44 height 14
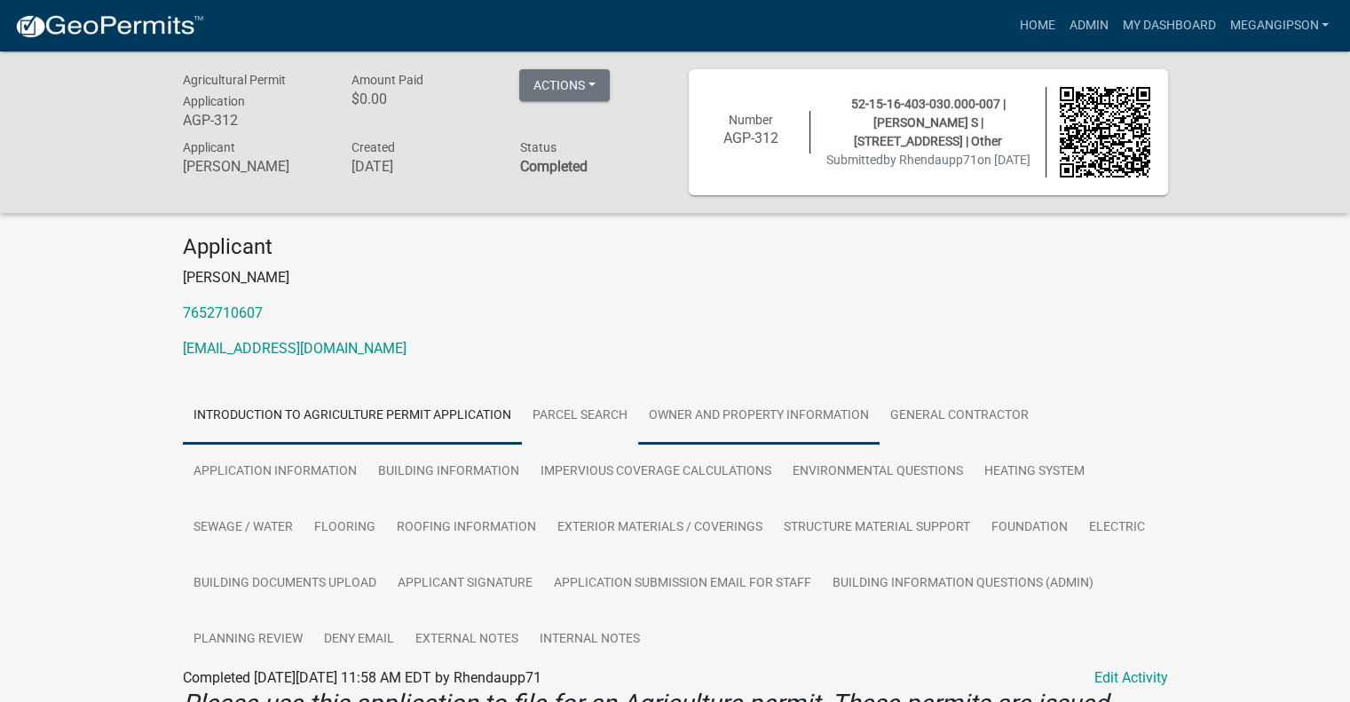
drag, startPoint x: 827, startPoint y: 462, endPoint x: 745, endPoint y: 453, distance: 82.2
click at [827, 445] on link "Owner and Property Information" at bounding box center [758, 416] width 241 height 57
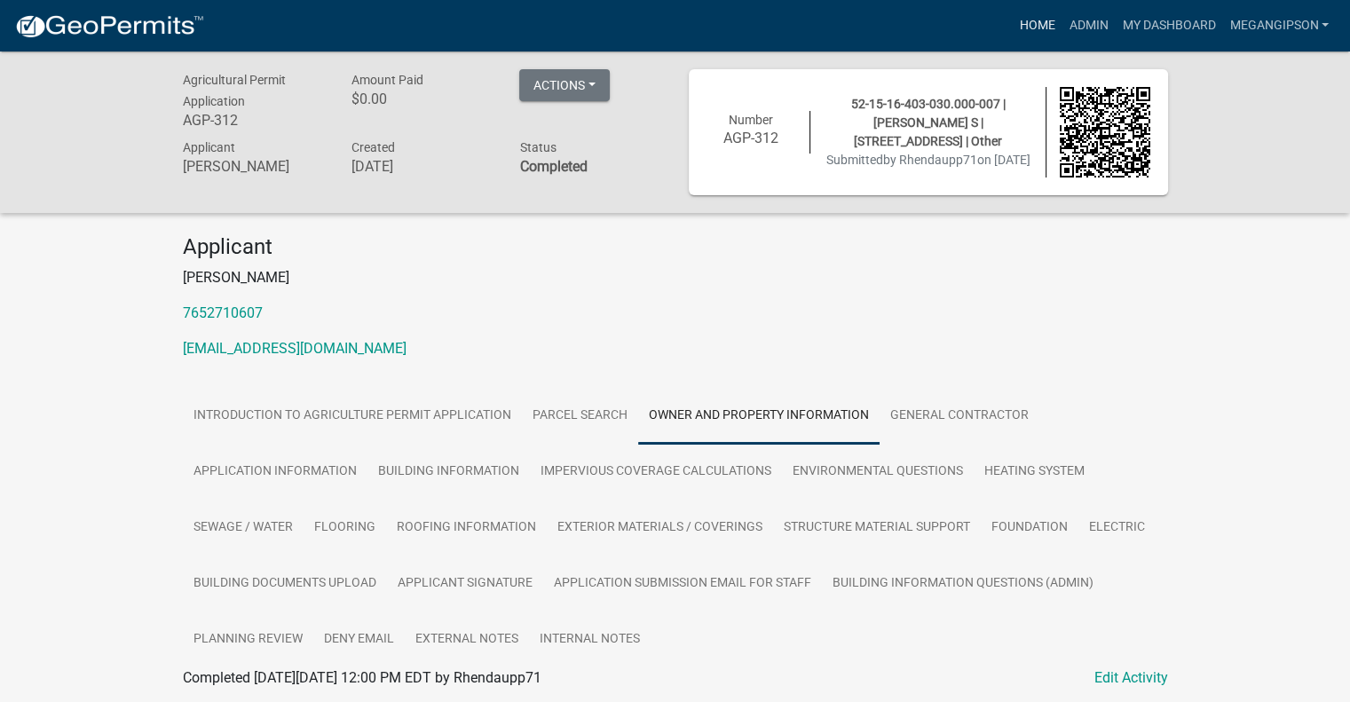
click at [1012, 31] on link "Home" at bounding box center [1037, 26] width 50 height 34
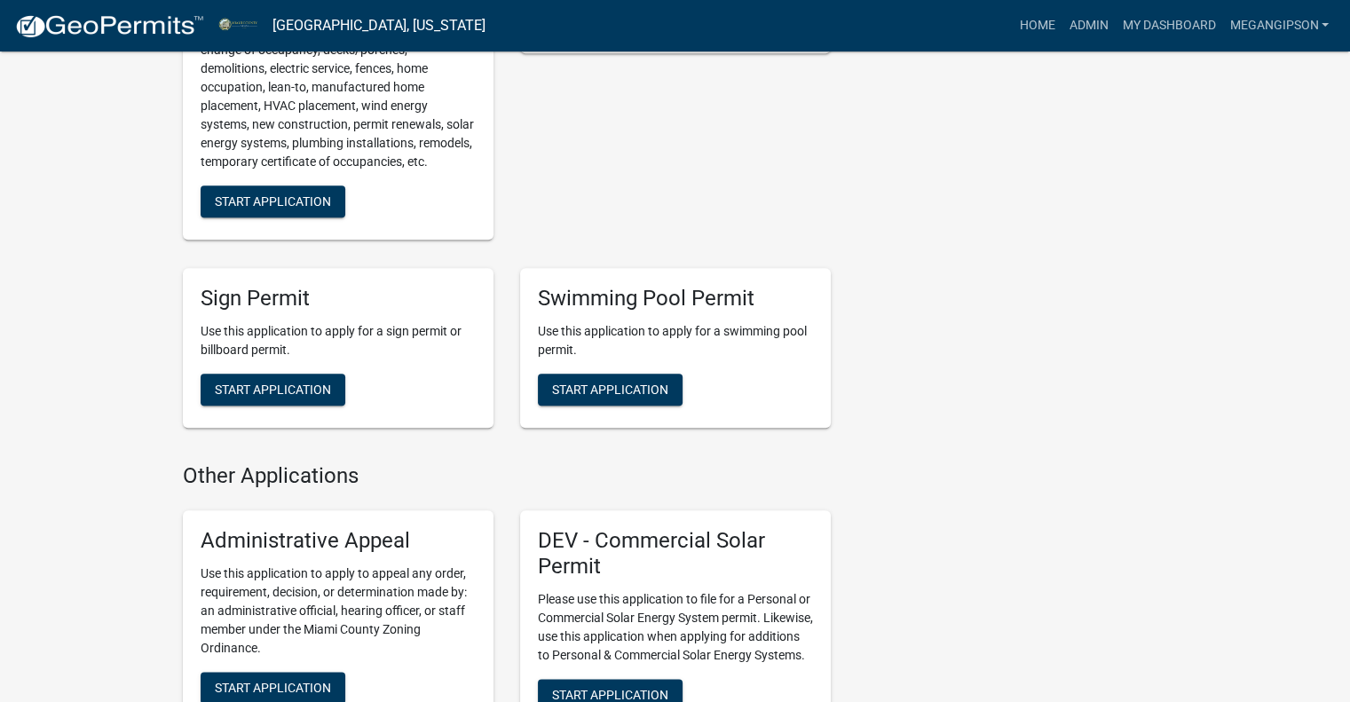
scroll to position [1952, 0]
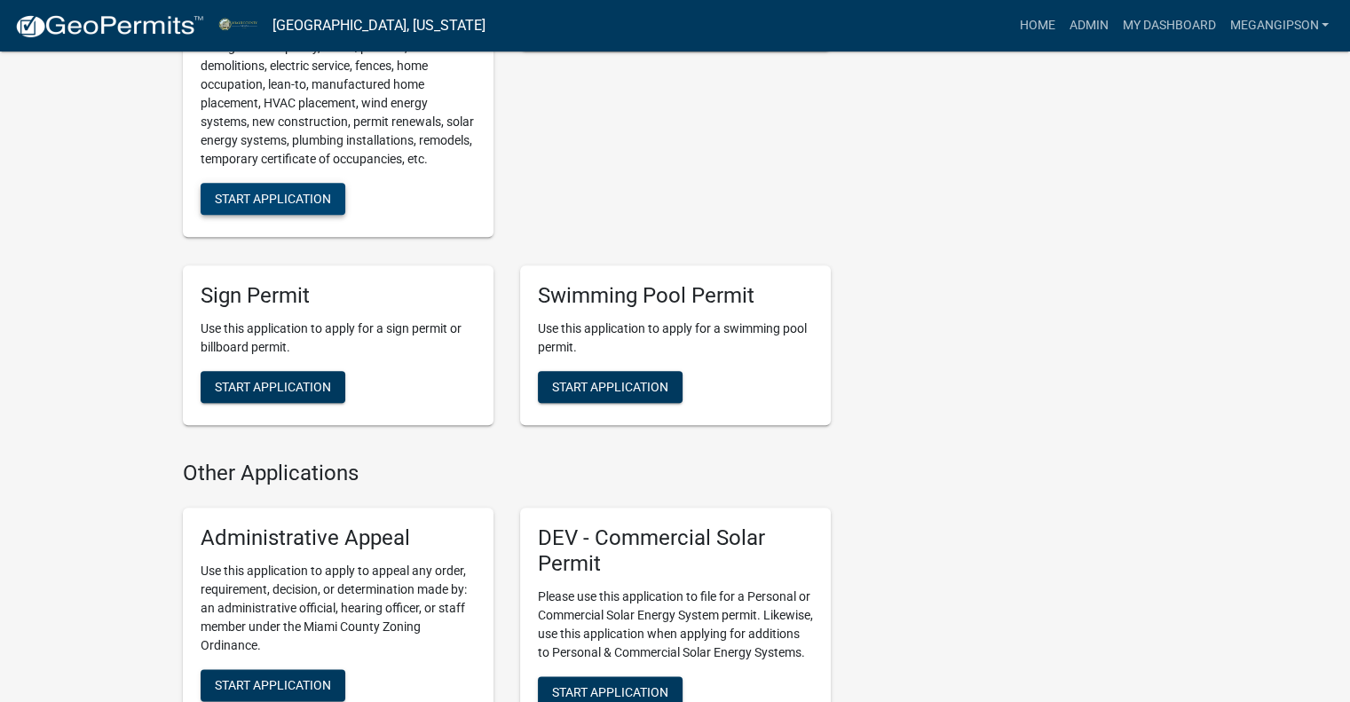
click at [288, 206] on span "Start Application" at bounding box center [273, 199] width 116 height 14
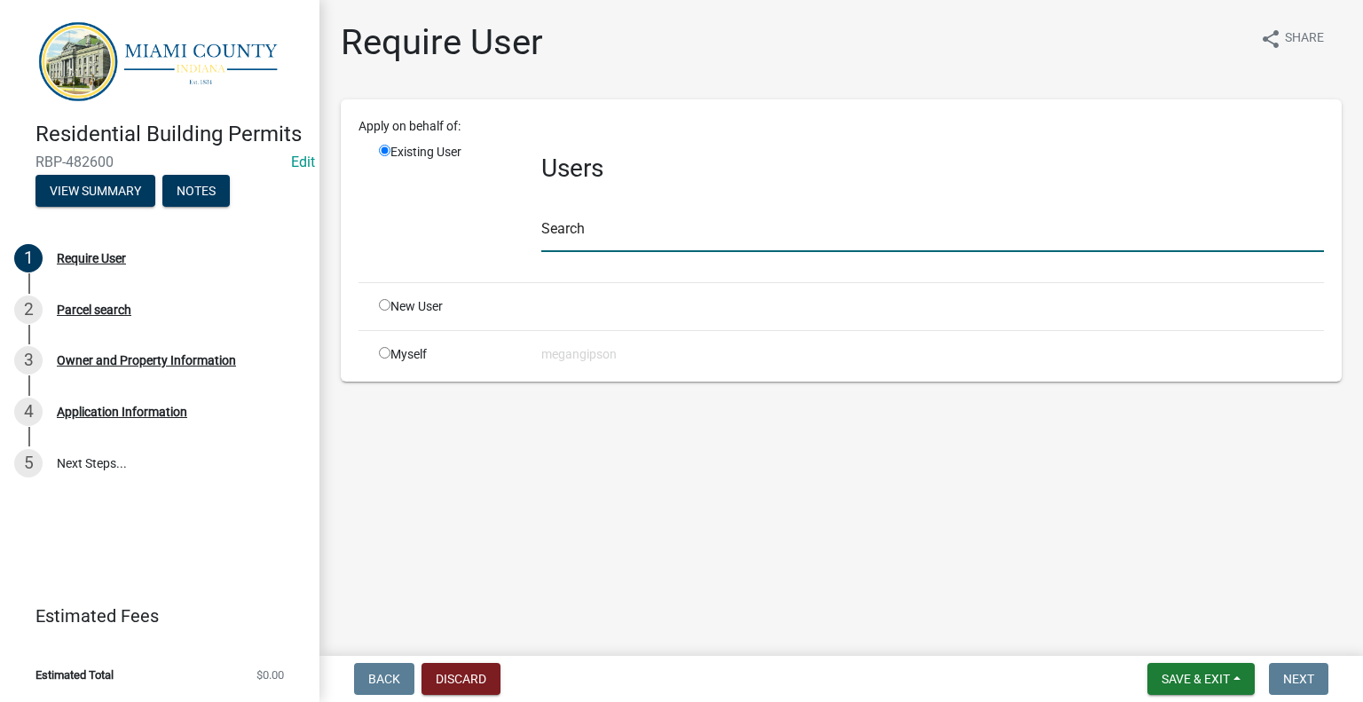
click at [602, 252] on input "text" at bounding box center [932, 234] width 783 height 36
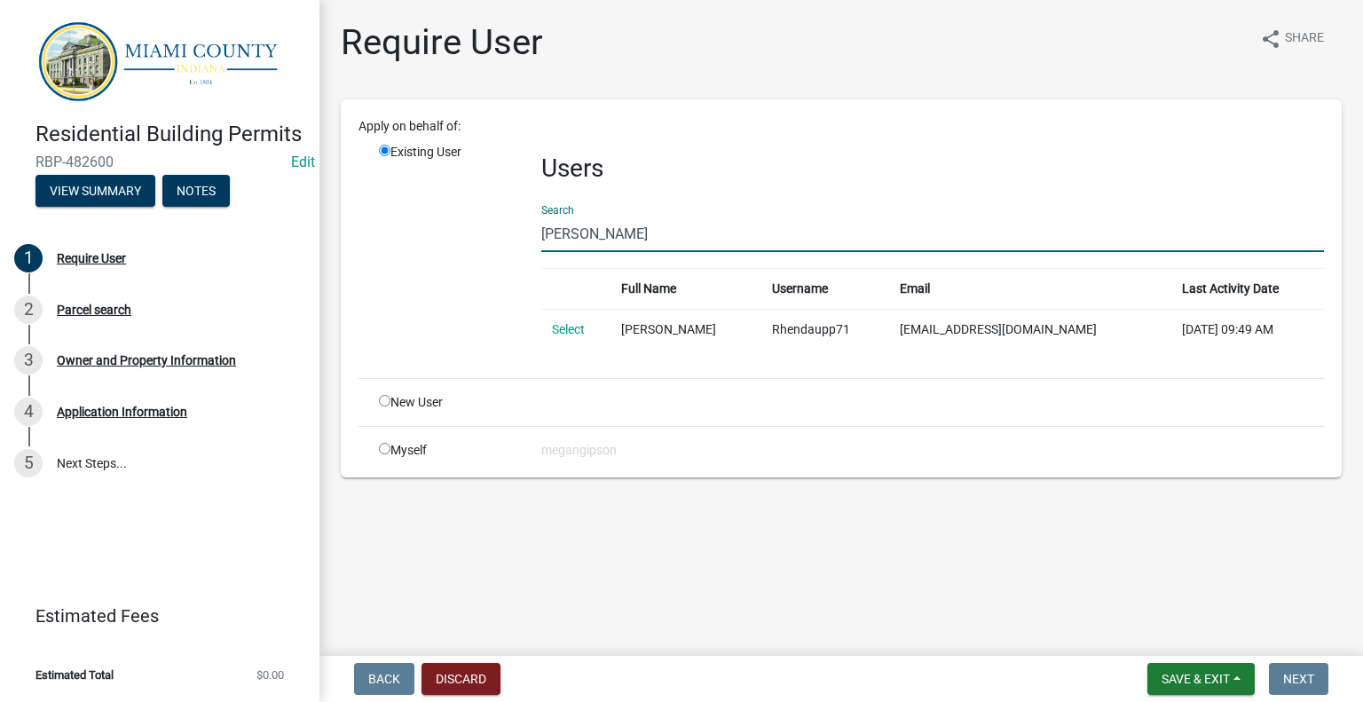
type input "[PERSON_NAME]"
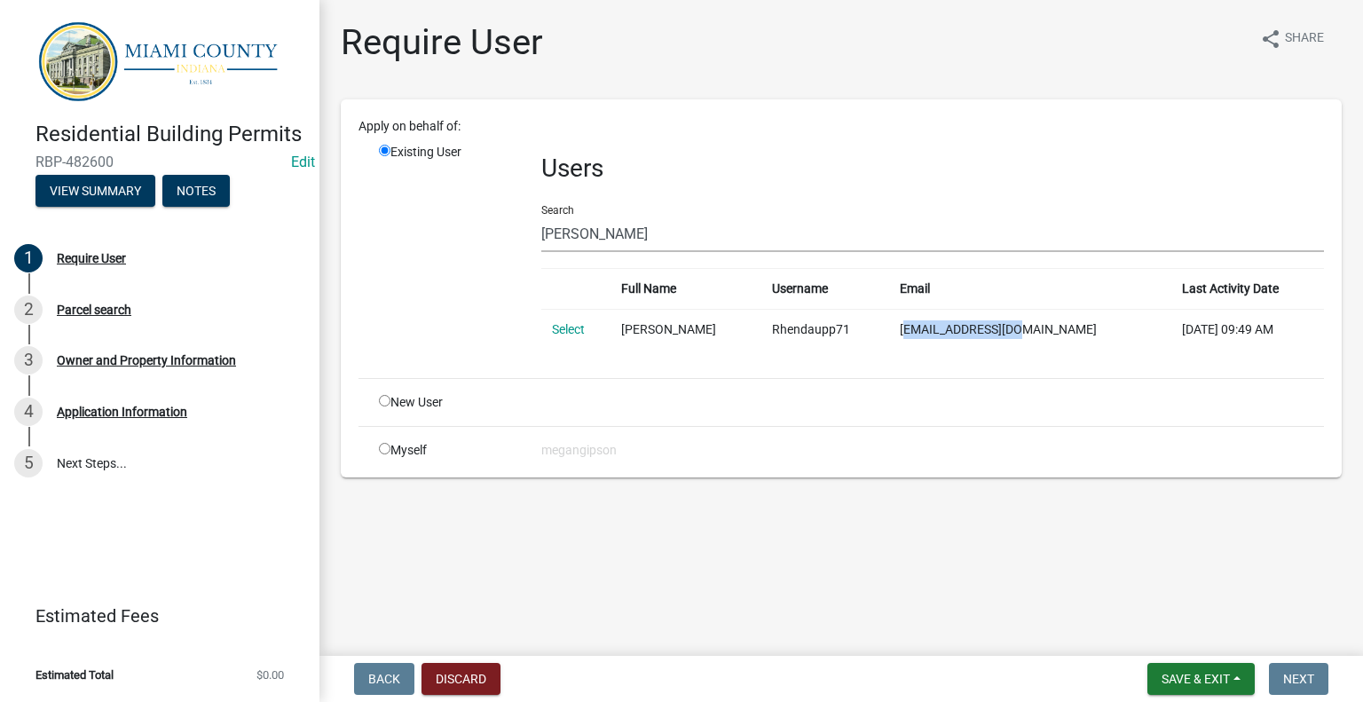
drag, startPoint x: 1054, startPoint y: 368, endPoint x: 926, endPoint y: 378, distance: 128.1
click at [926, 350] on td "[EMAIL_ADDRESS][DOMAIN_NAME]" at bounding box center [1030, 329] width 282 height 41
copy td "[EMAIL_ADDRESS][DOMAIN_NAME]"
click at [465, 669] on button "Discard" at bounding box center [460, 679] width 79 height 32
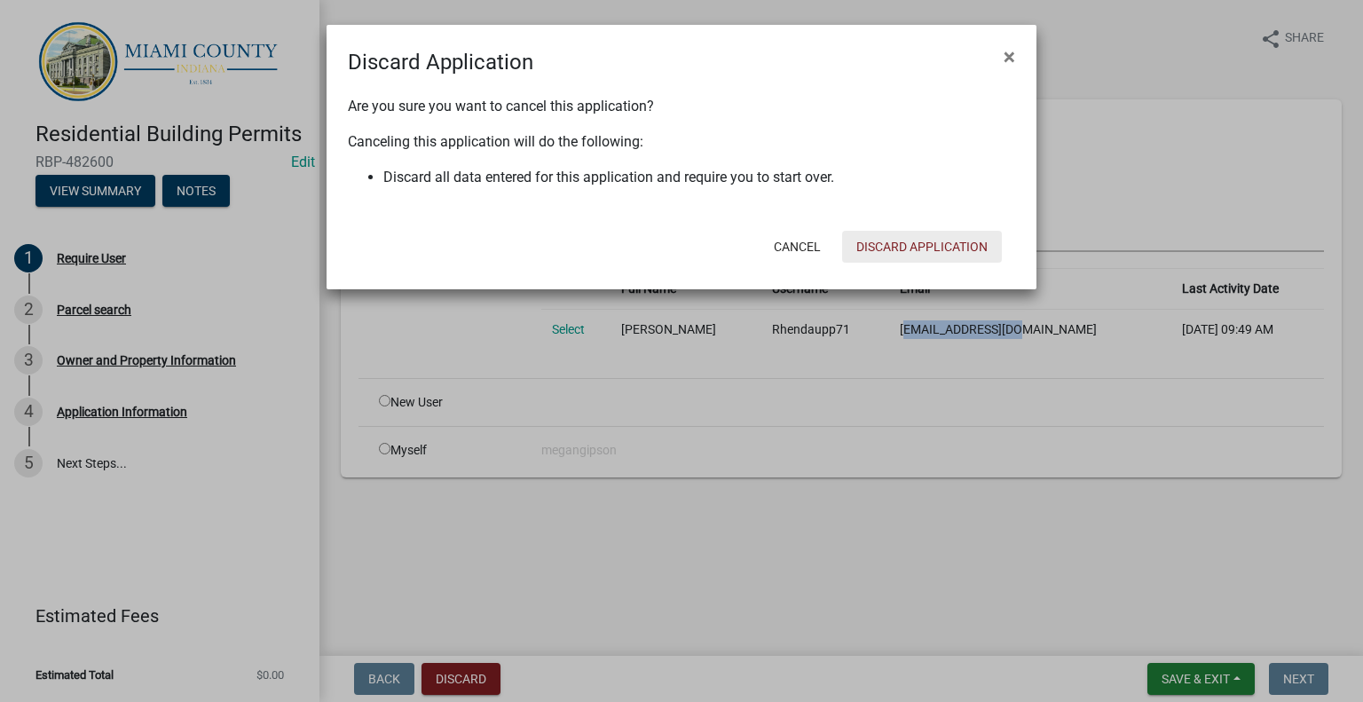
click at [919, 263] on button "Discard Application" at bounding box center [922, 247] width 160 height 32
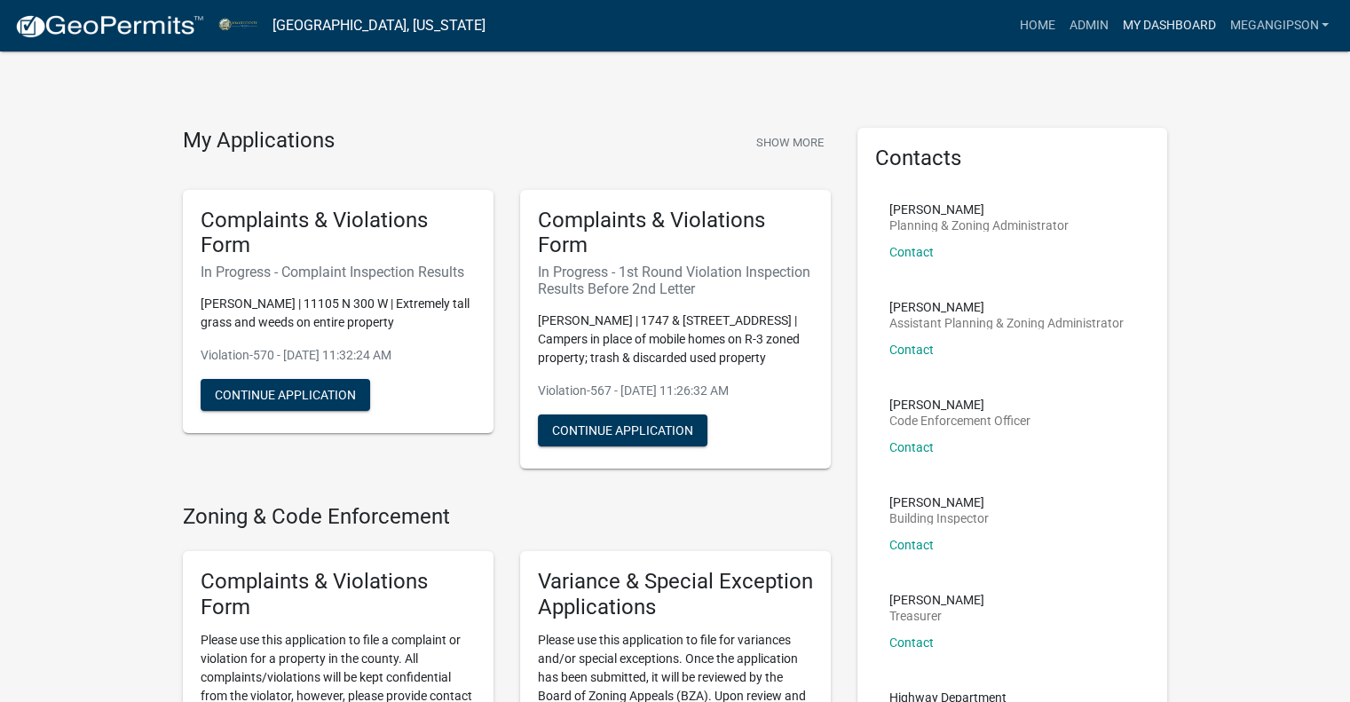
click at [1153, 39] on link "My Dashboard" at bounding box center [1167, 26] width 107 height 34
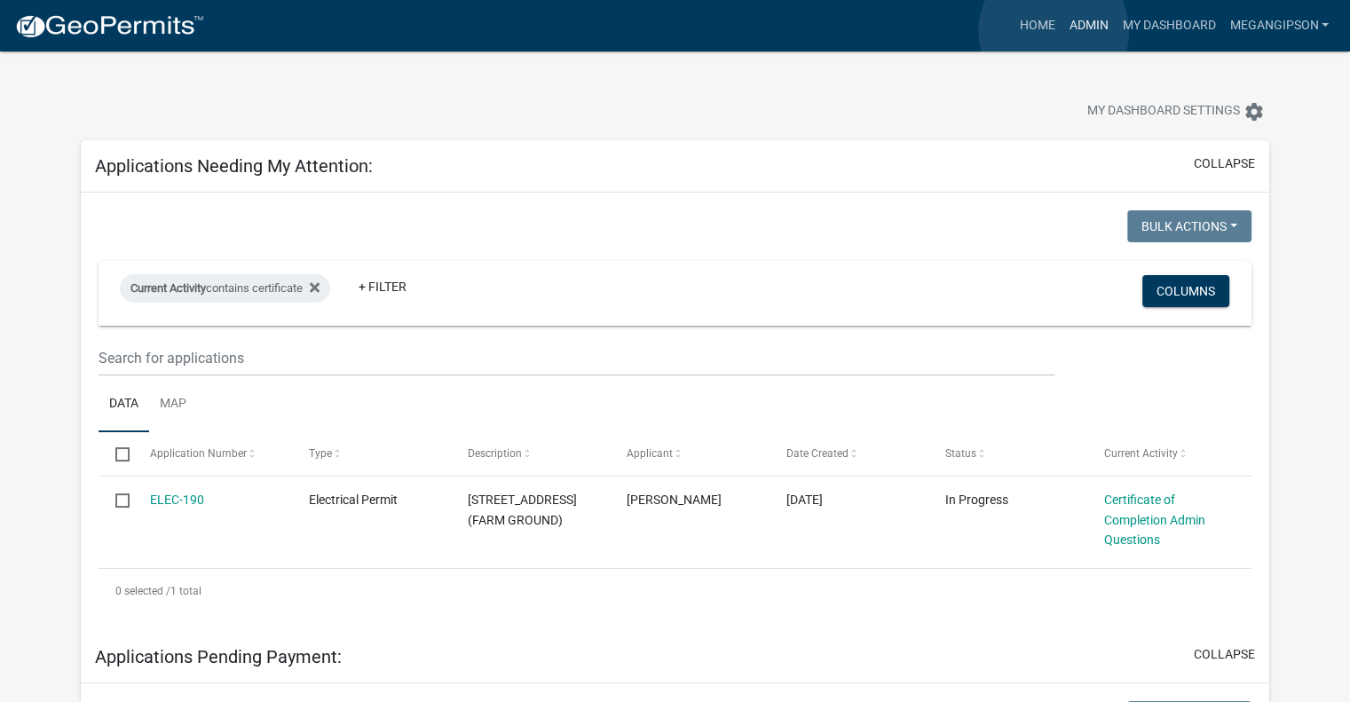
click at [1061, 31] on link "Admin" at bounding box center [1087, 26] width 53 height 34
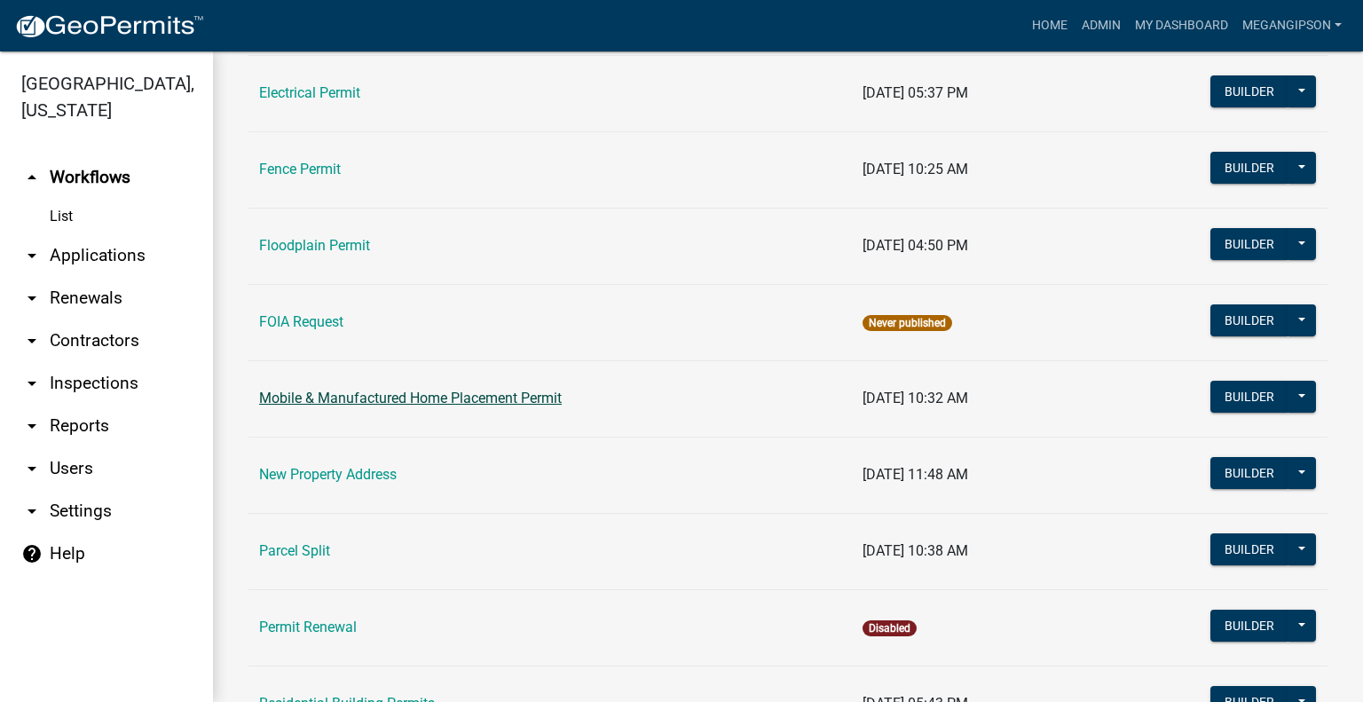
scroll to position [799, 0]
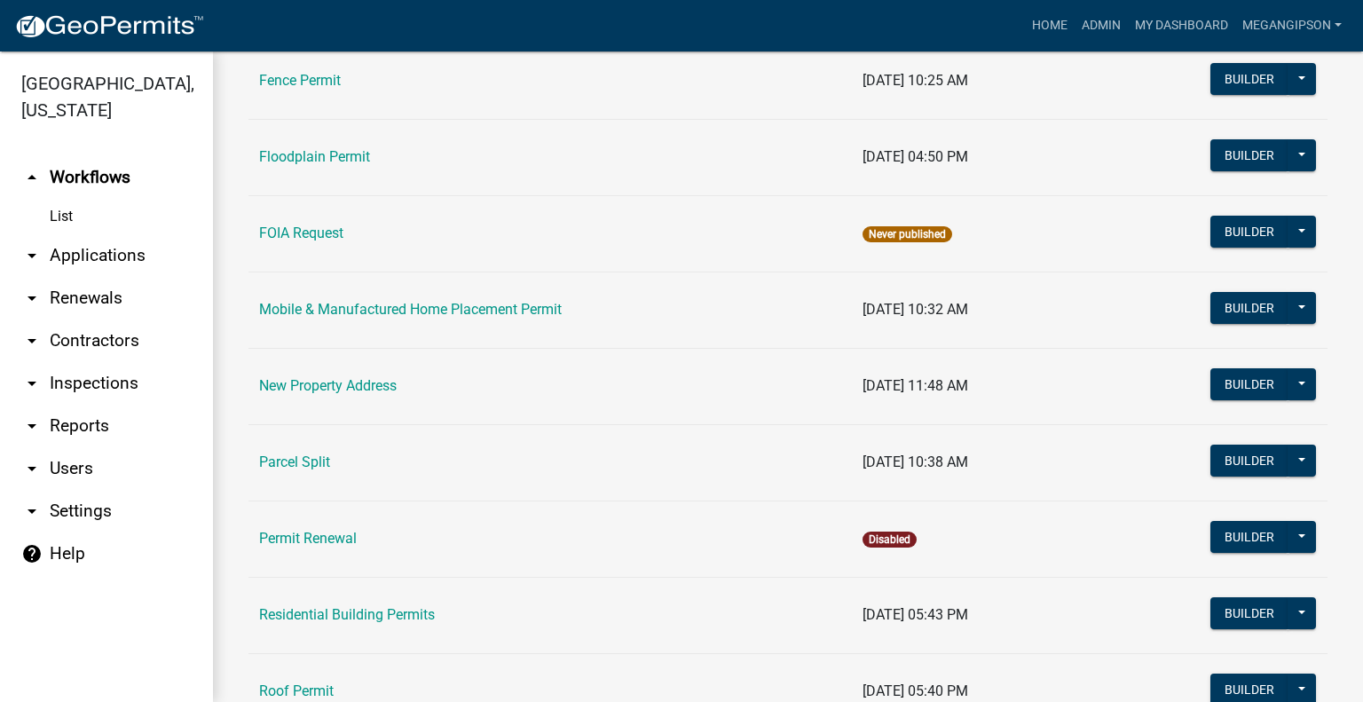
click at [293, 470] on link "Parcel Split" at bounding box center [294, 461] width 71 height 17
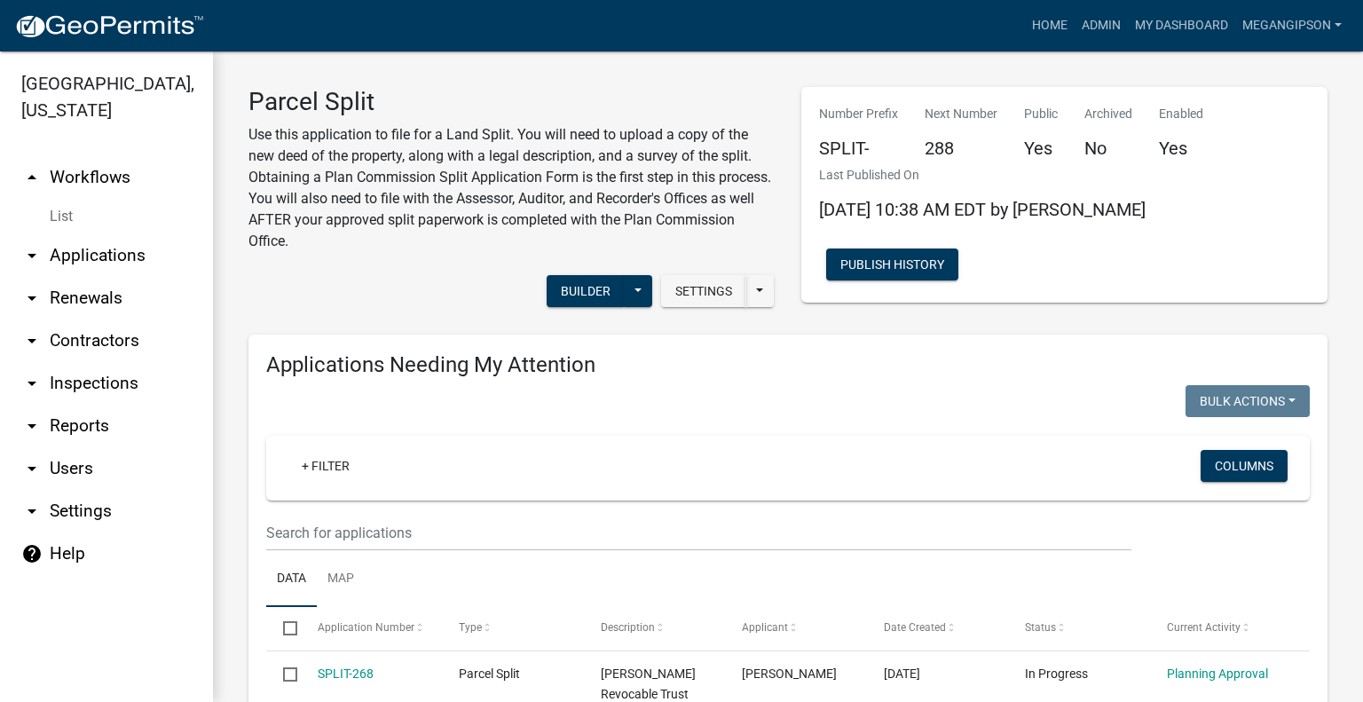
select select "3: 100"
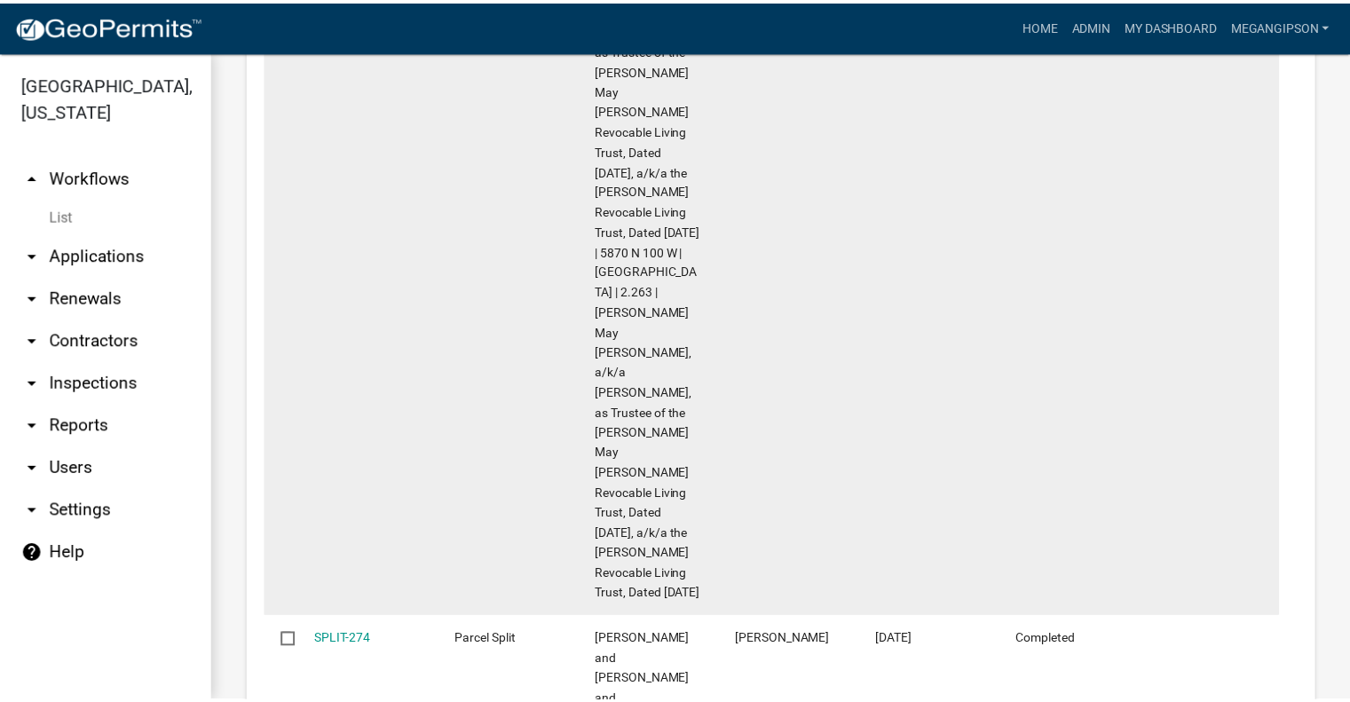
scroll to position [3372, 0]
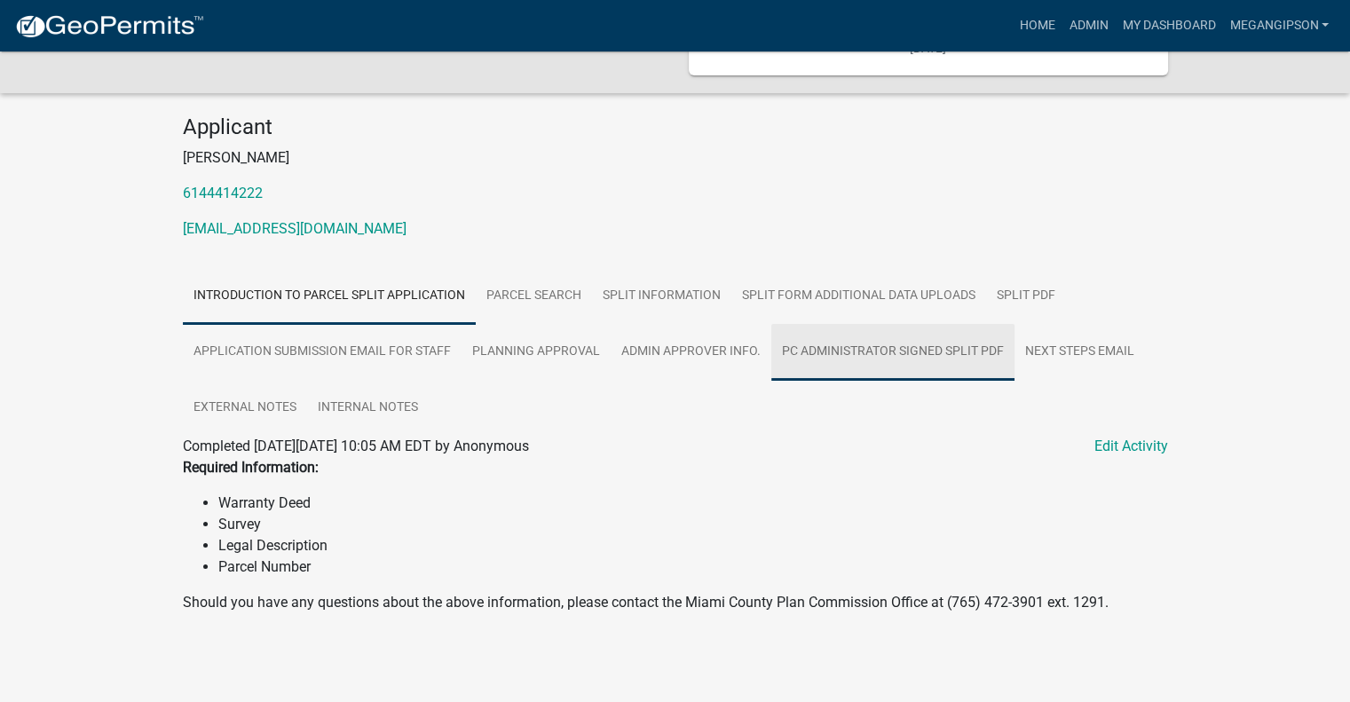
click at [771, 381] on link "PC Administrator Signed Split PDF" at bounding box center [892, 352] width 243 height 57
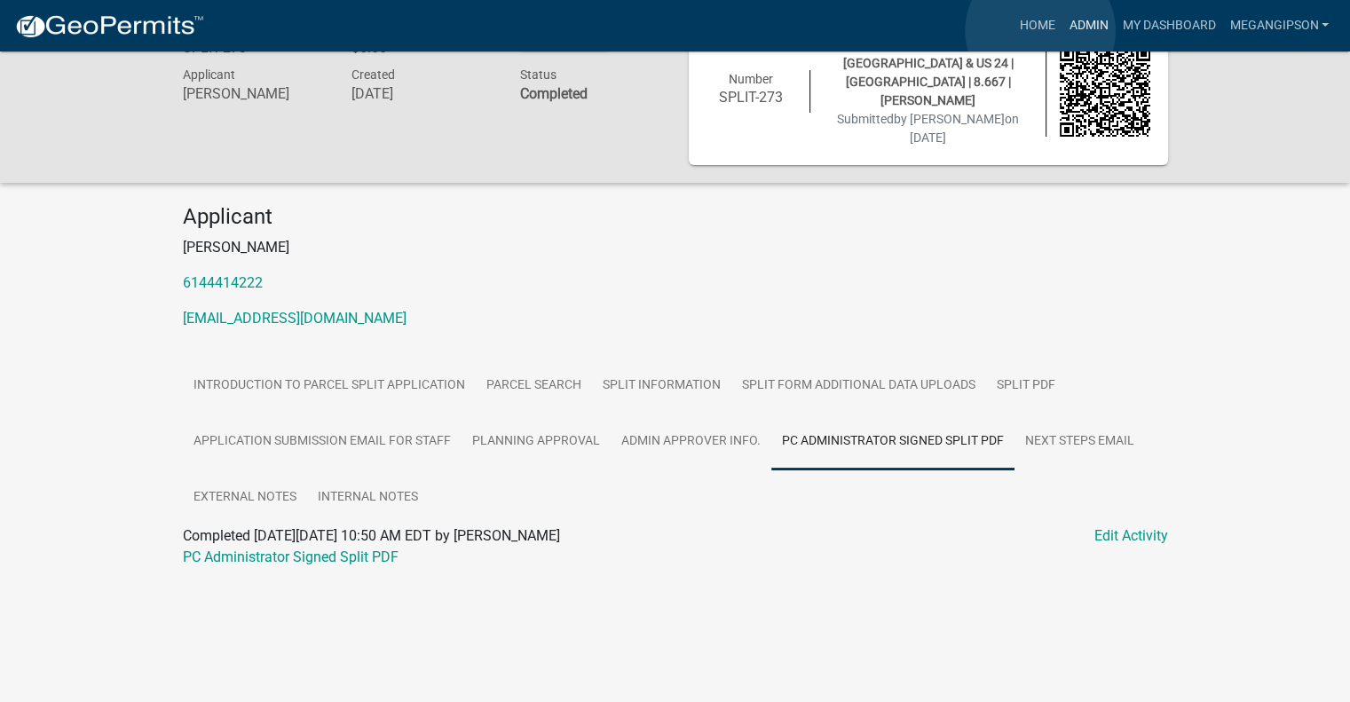
click at [1061, 31] on link "Admin" at bounding box center [1087, 26] width 53 height 34
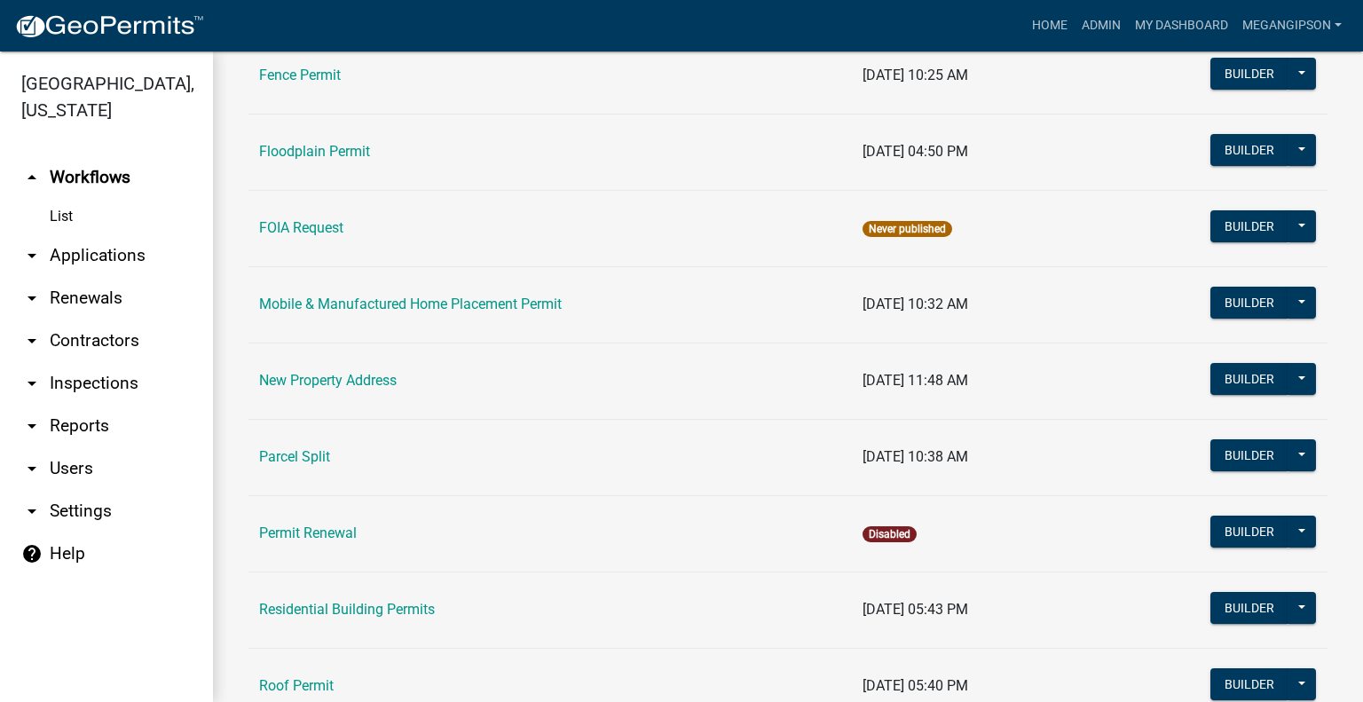
scroll to position [976, 0]
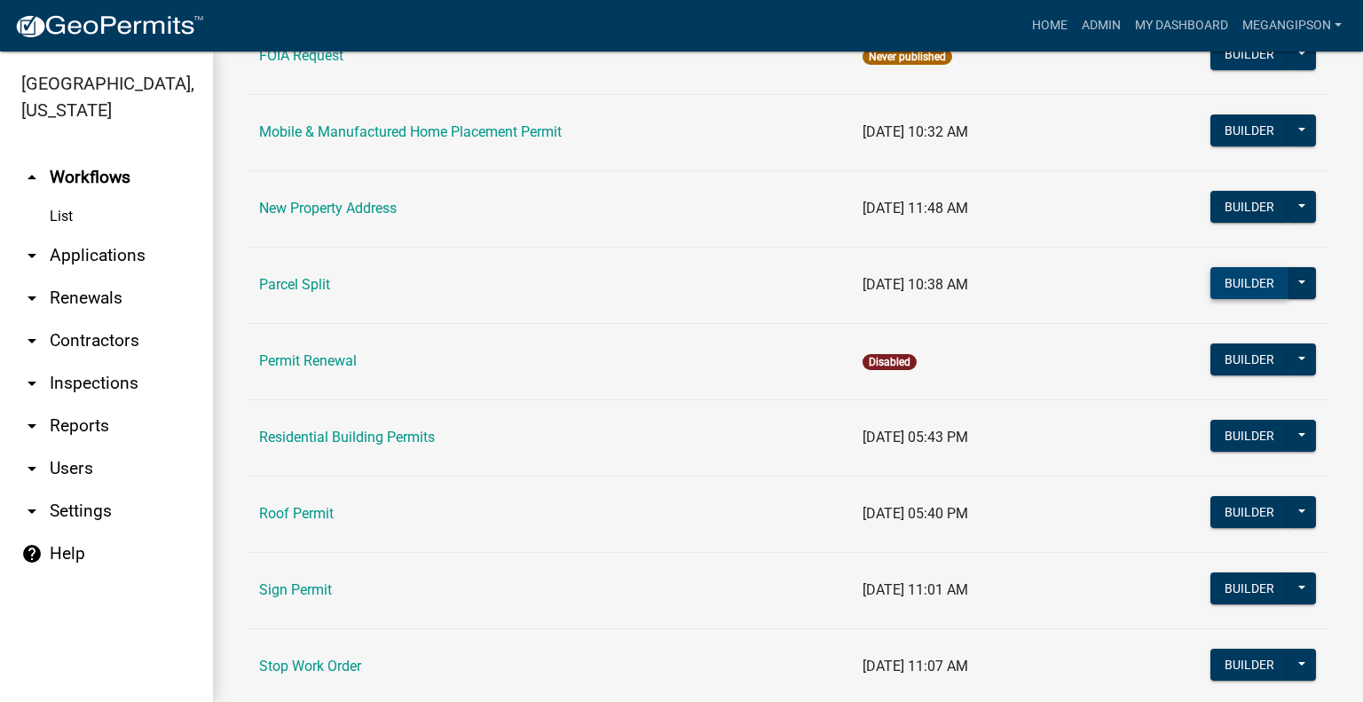
click at [1216, 299] on button "Builder" at bounding box center [1249, 283] width 78 height 32
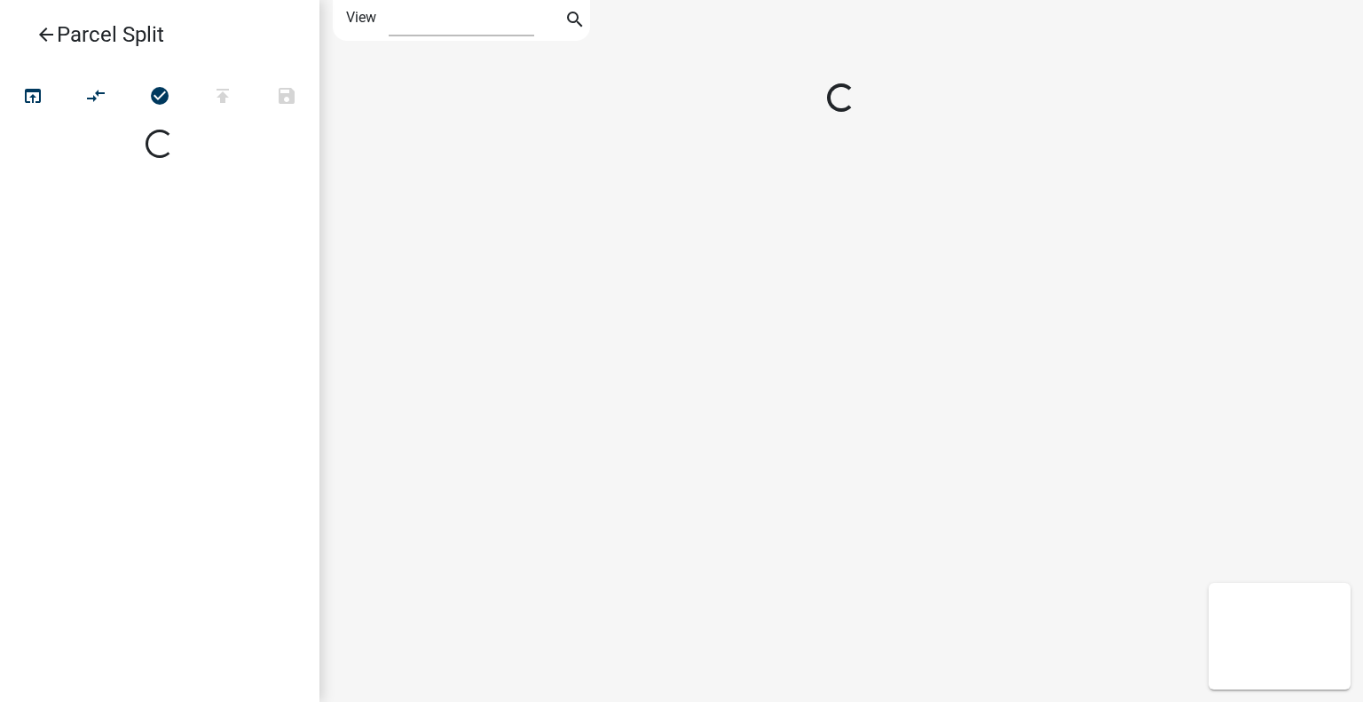
select select "1"
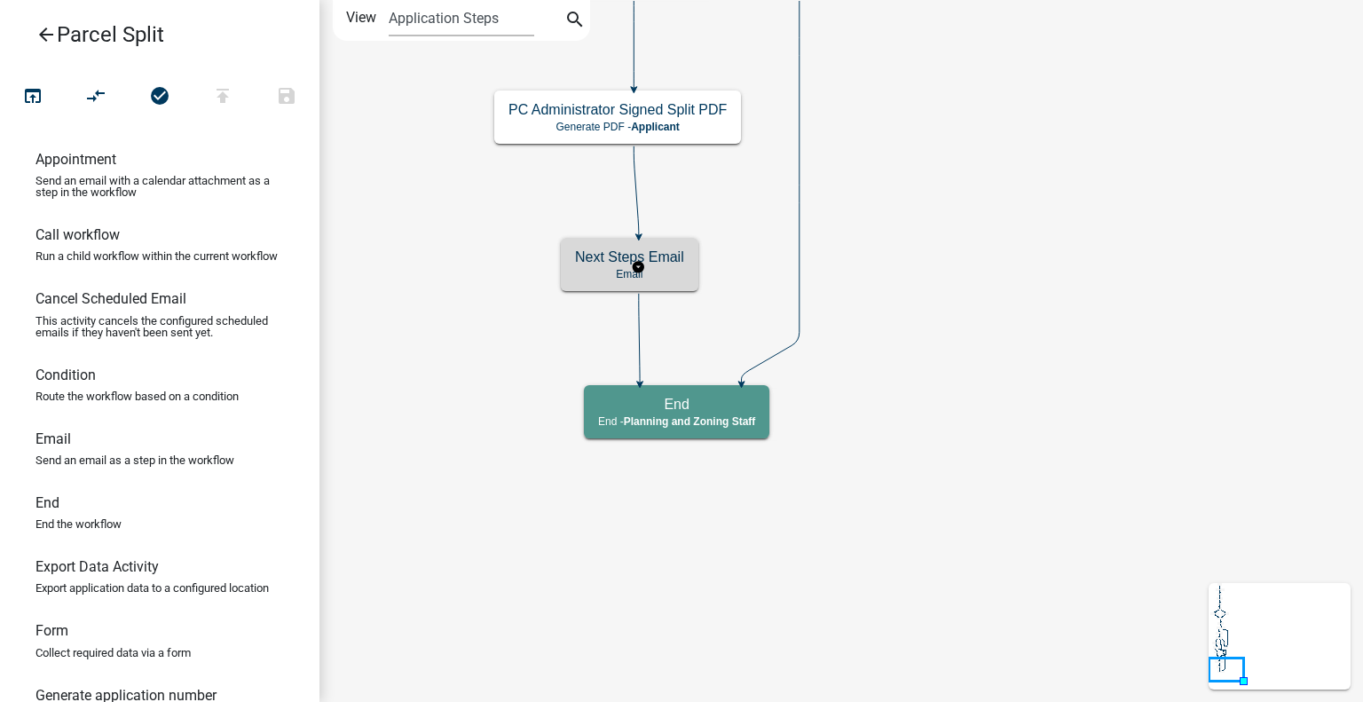
click at [683, 255] on h5 "Next Steps Email" at bounding box center [629, 256] width 109 height 17
click at [684, 276] on p "Email" at bounding box center [629, 274] width 109 height 12
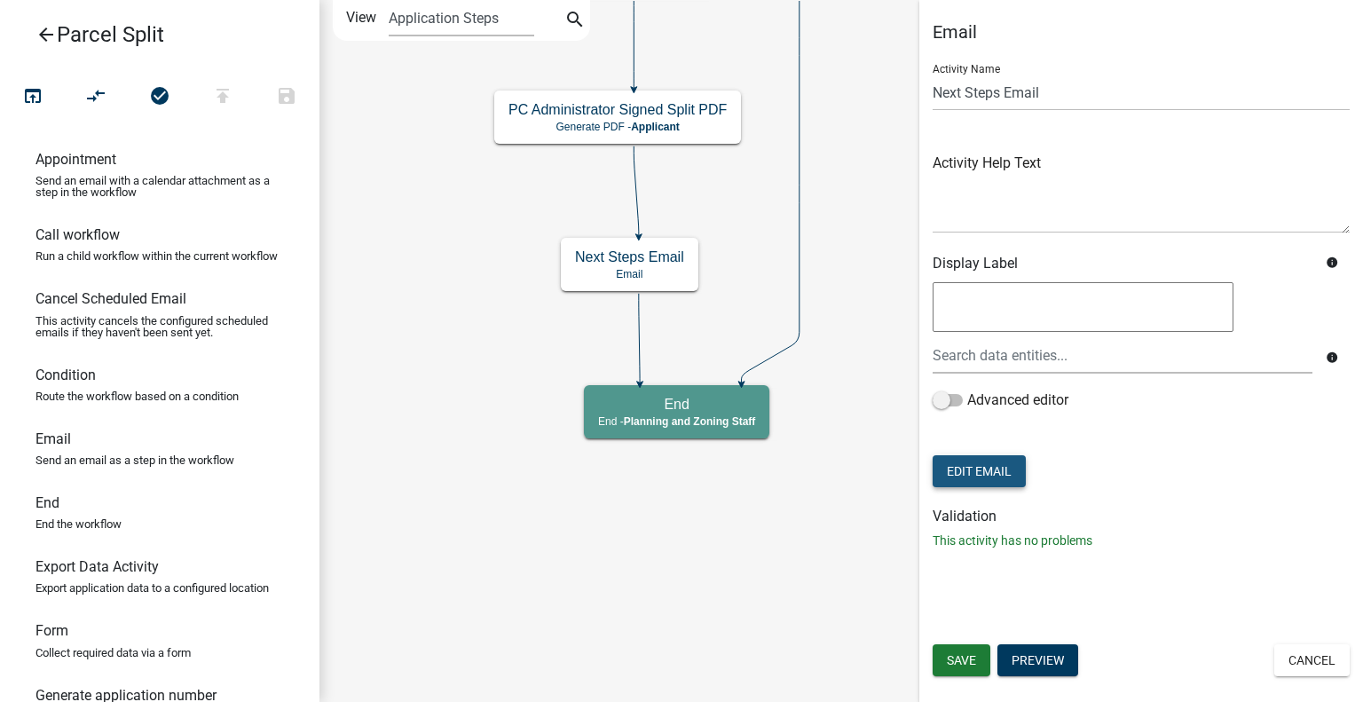
click at [1001, 487] on button "Edit Email" at bounding box center [979, 471] width 93 height 32
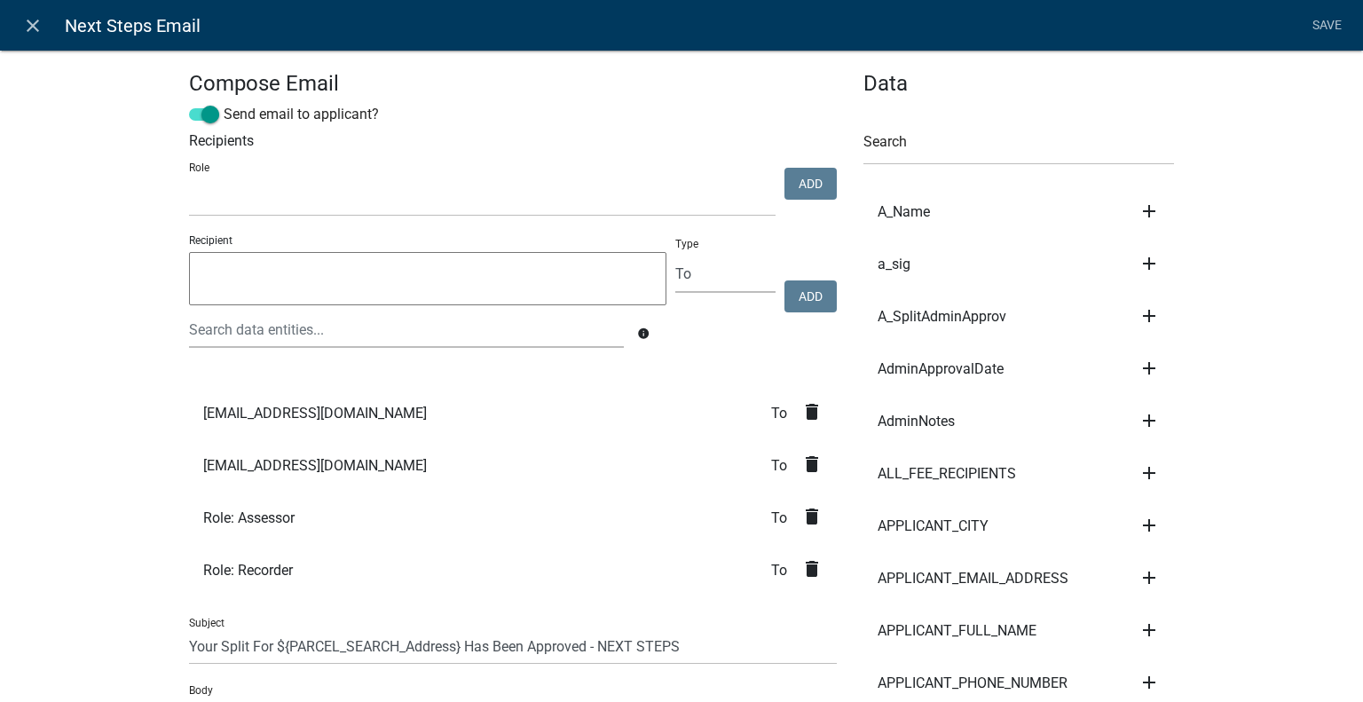
select select
click at [30, 22] on icon "close" at bounding box center [32, 25] width 21 height 21
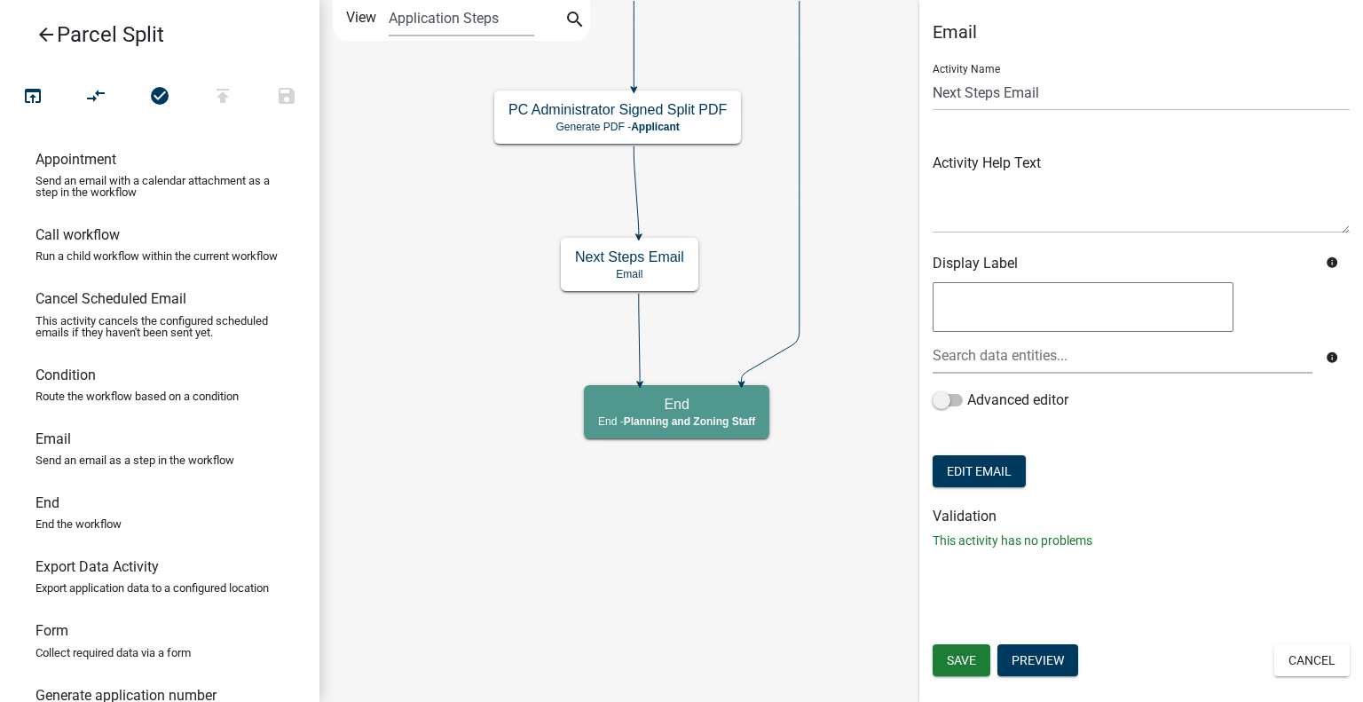
click at [508, 564] on icon "Start Start - Applicant Require User Require user Parcel search Parcel search -…" at bounding box center [841, 351] width 1042 height 700
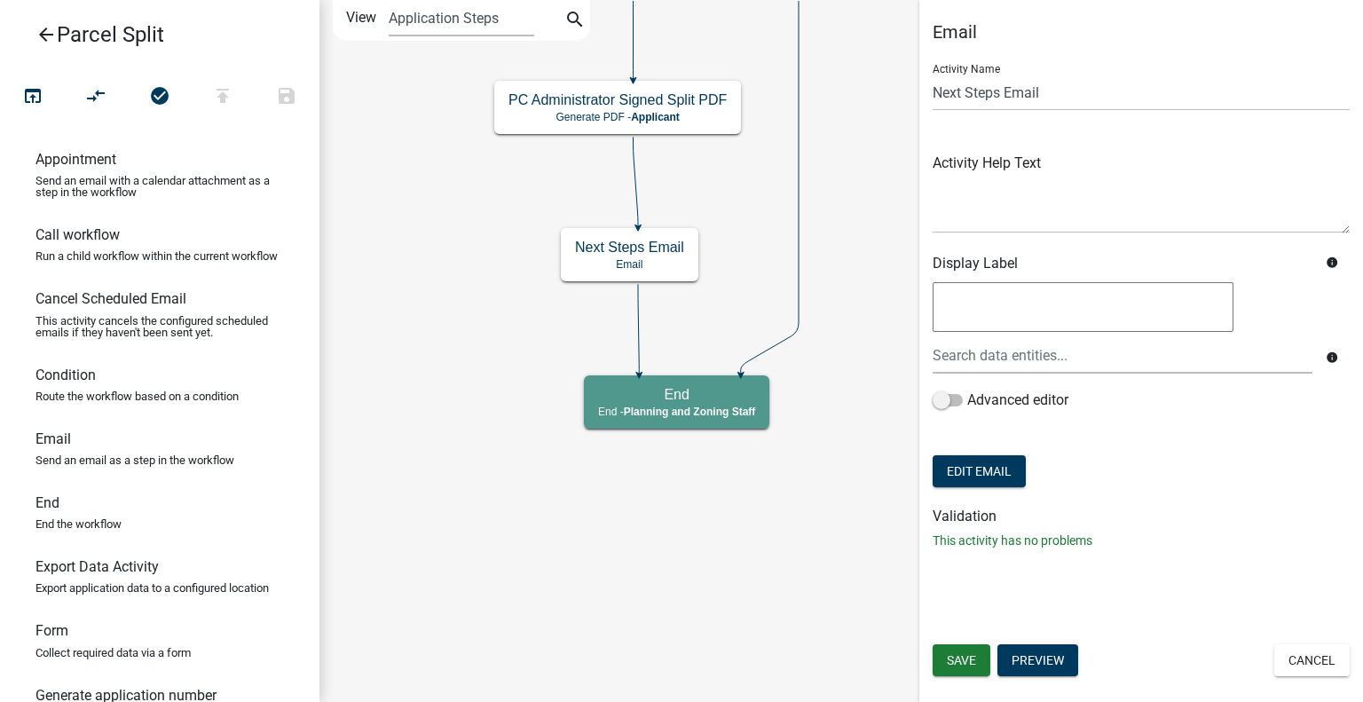
click at [41, 38] on icon "arrow_back" at bounding box center [45, 36] width 21 height 25
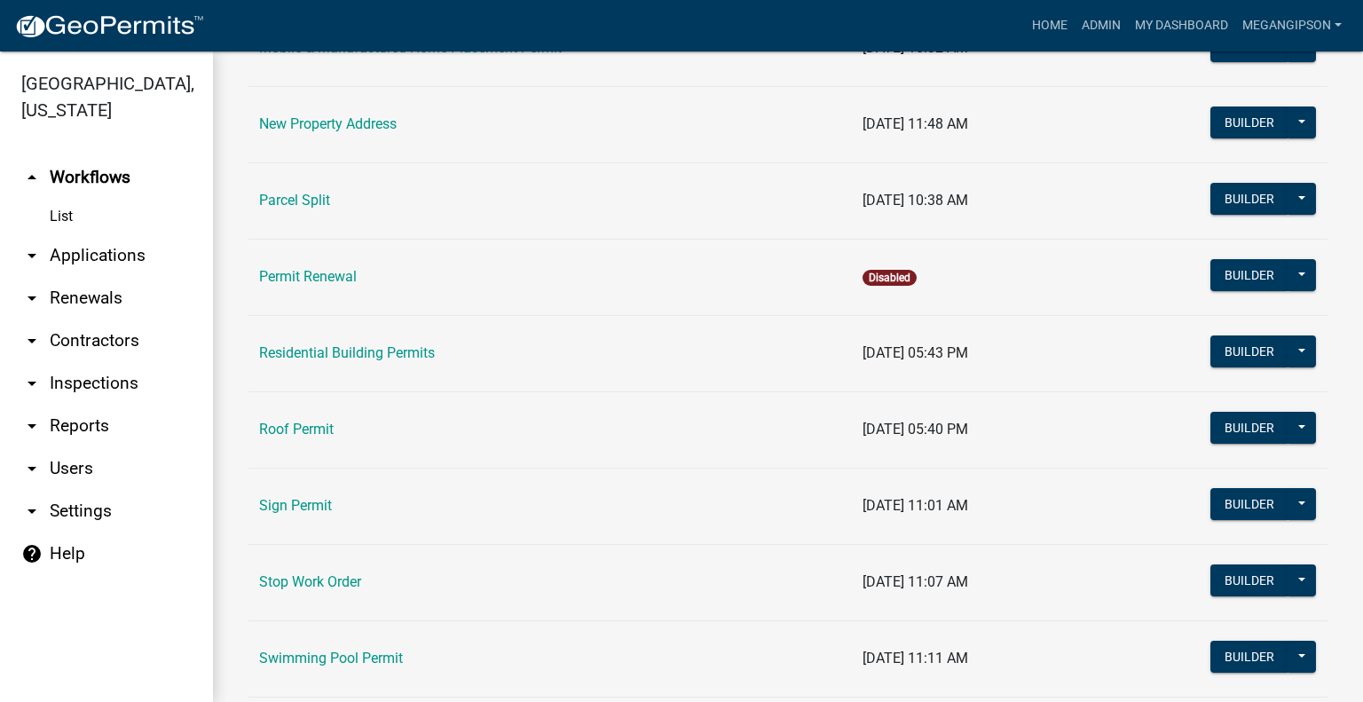
scroll to position [532, 0]
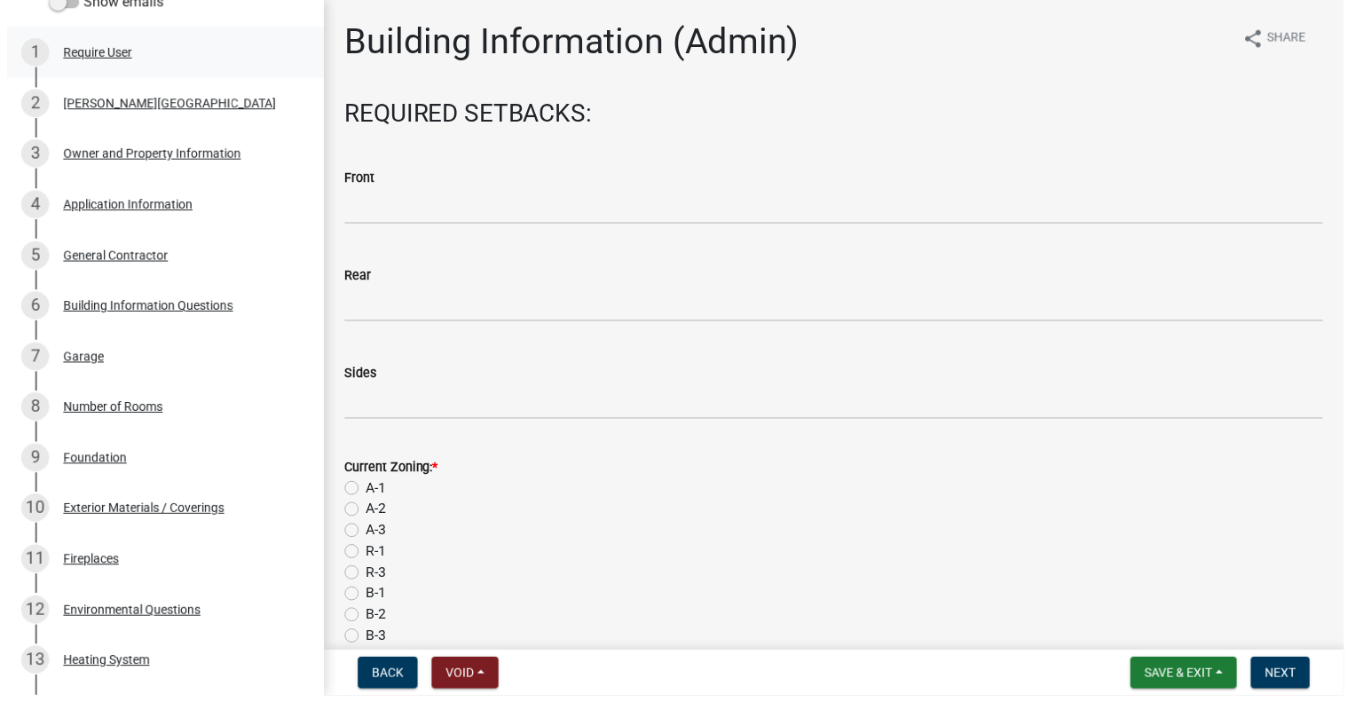
scroll to position [35, 0]
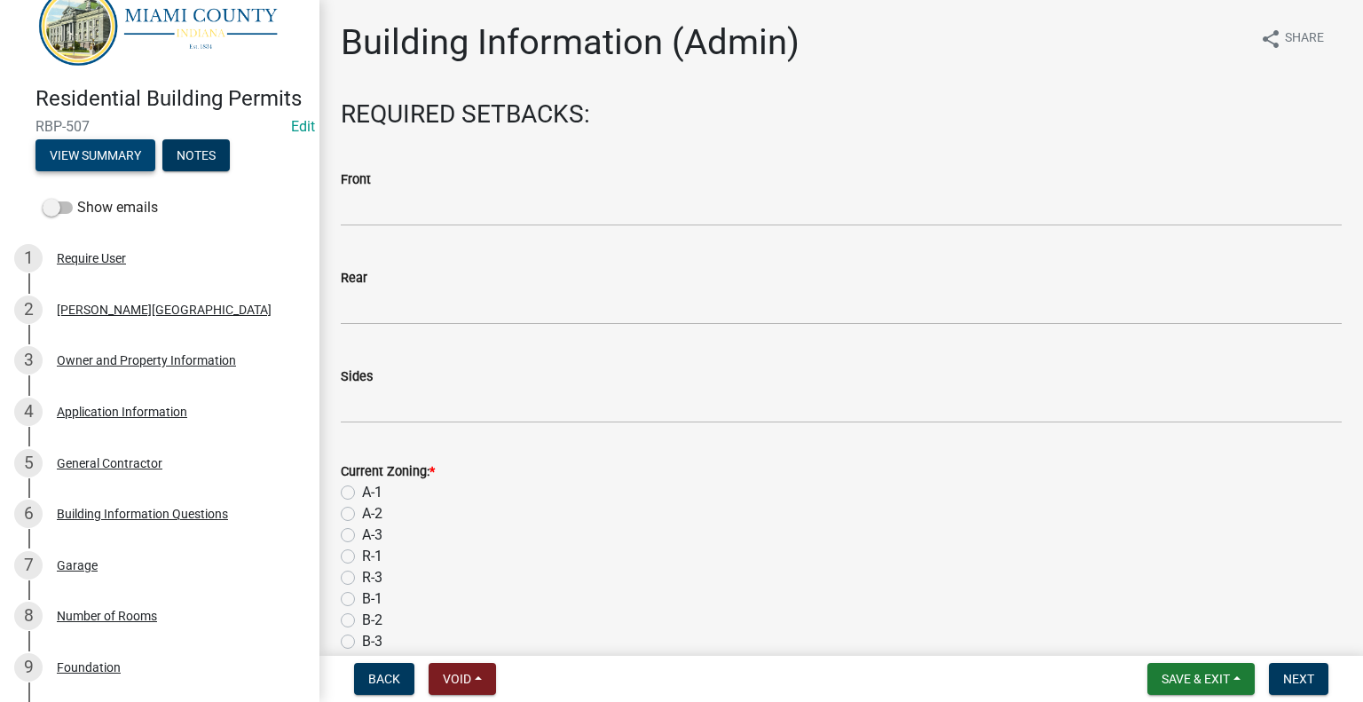
click at [102, 171] on button "View Summary" at bounding box center [95, 155] width 120 height 32
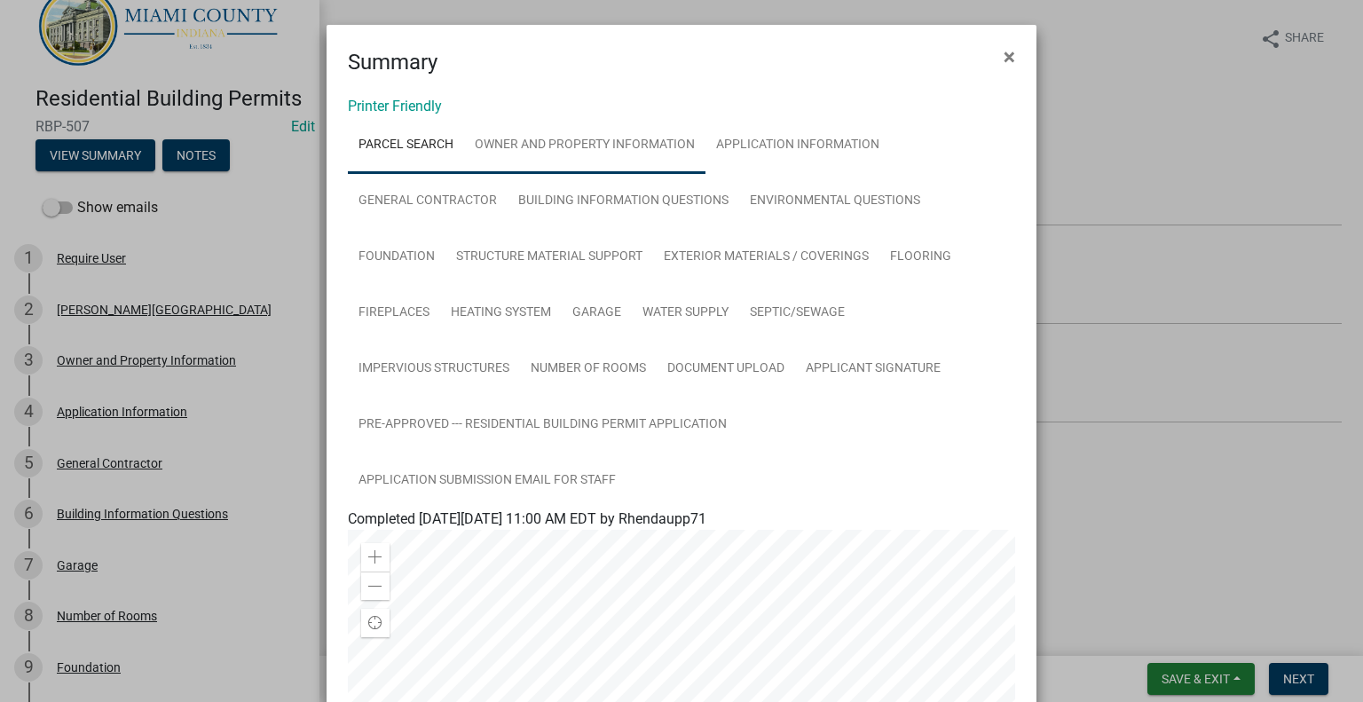
click at [641, 161] on link "Owner and Property Information" at bounding box center [584, 145] width 241 height 57
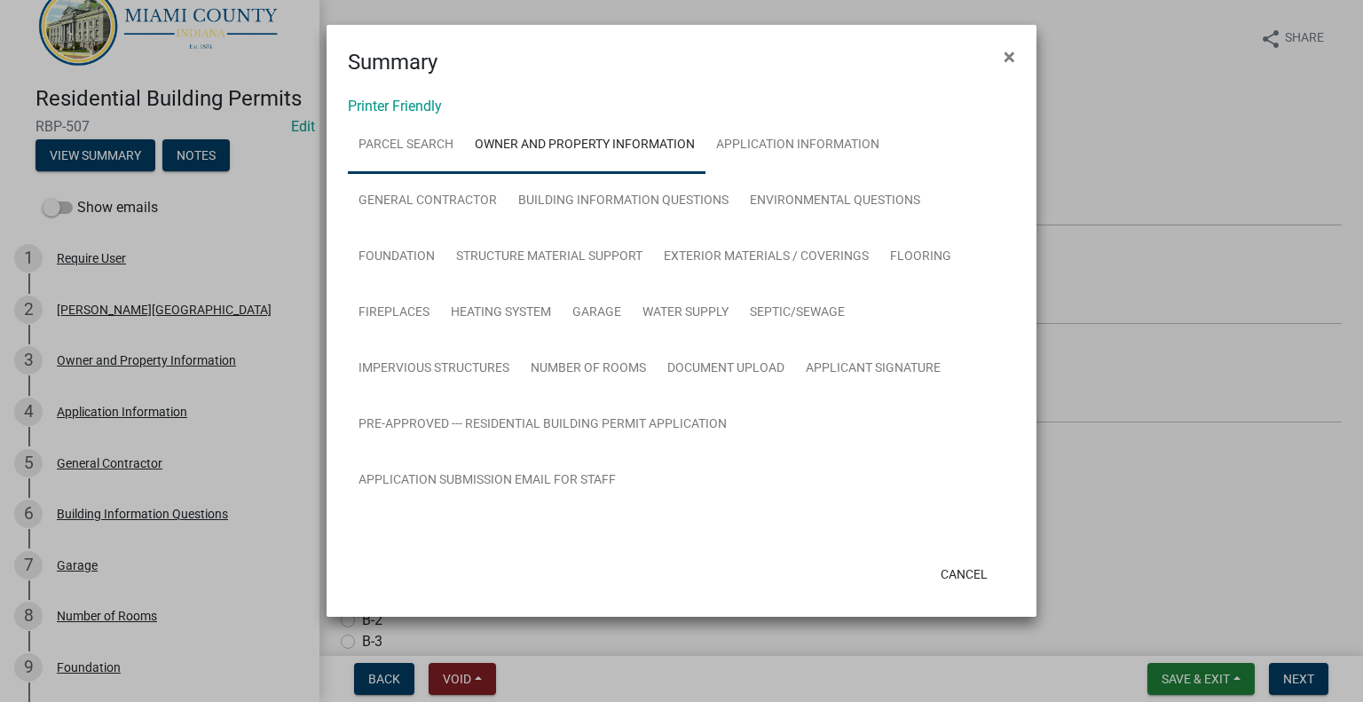
click at [422, 163] on link "Parcel search" at bounding box center [406, 145] width 116 height 57
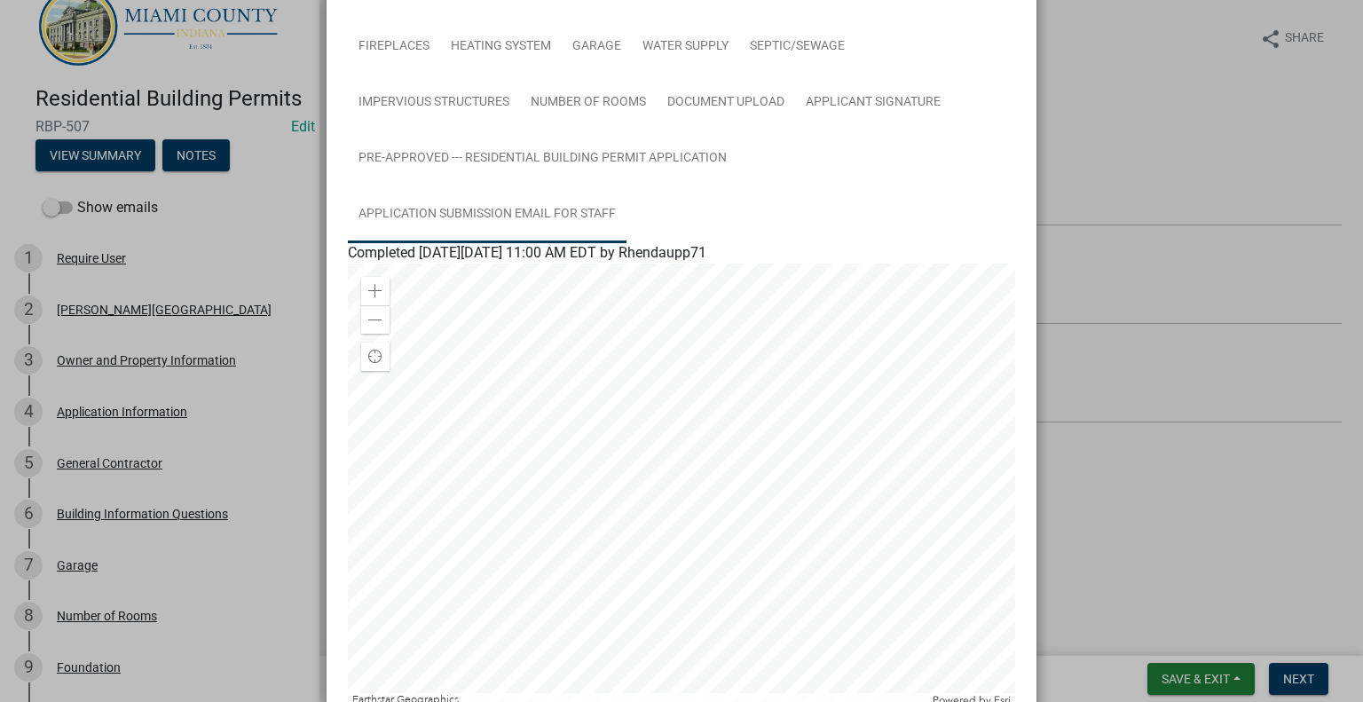
scroll to position [532, 0]
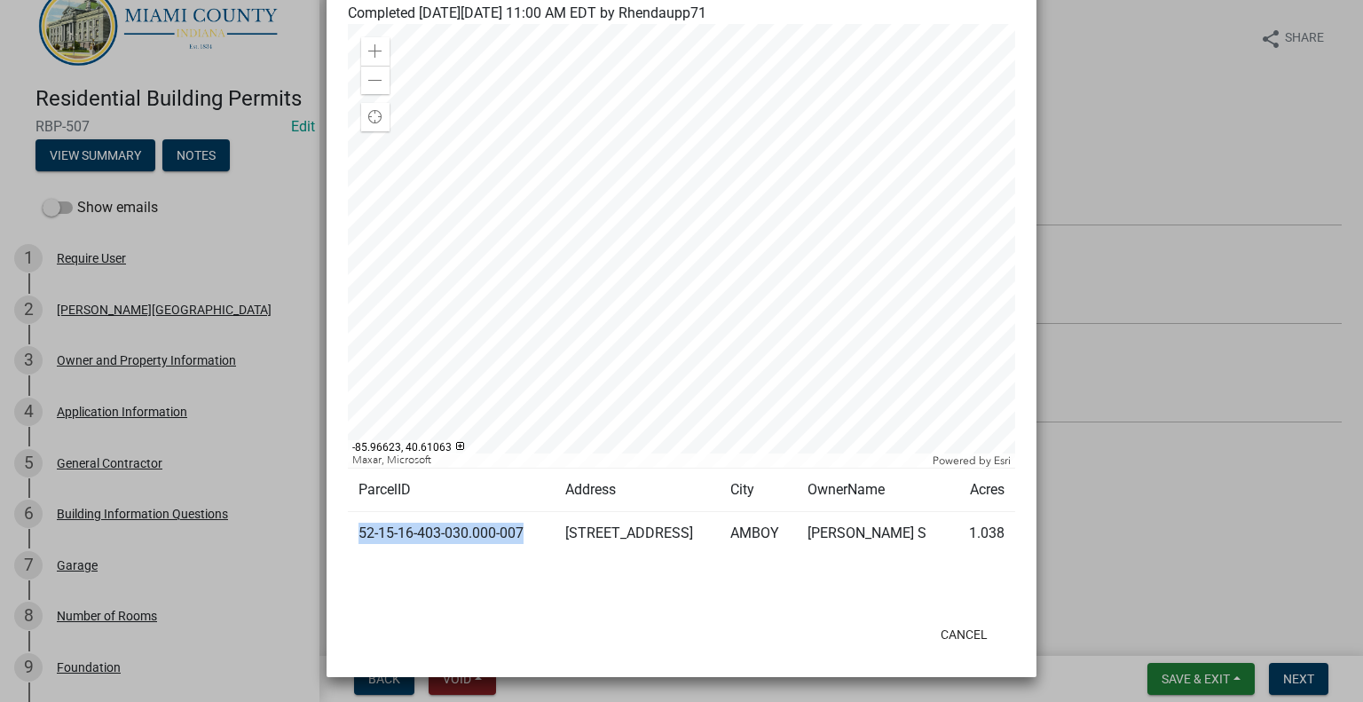
drag, startPoint x: 547, startPoint y: 571, endPoint x: 349, endPoint y: 572, distance: 197.9
click at [349, 555] on td "52-15-16-403-030.000-007" at bounding box center [451, 533] width 207 height 43
copy td "52-15-16-403-030.000-007"
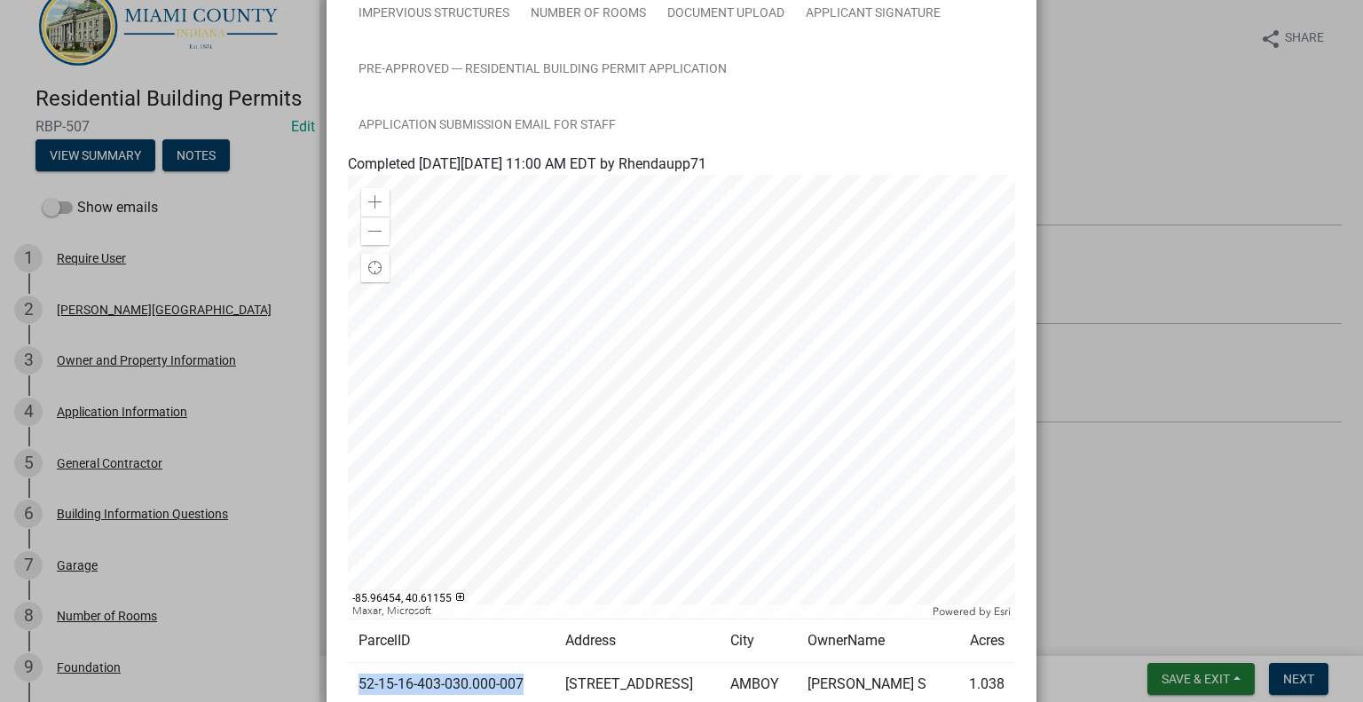
scroll to position [0, 0]
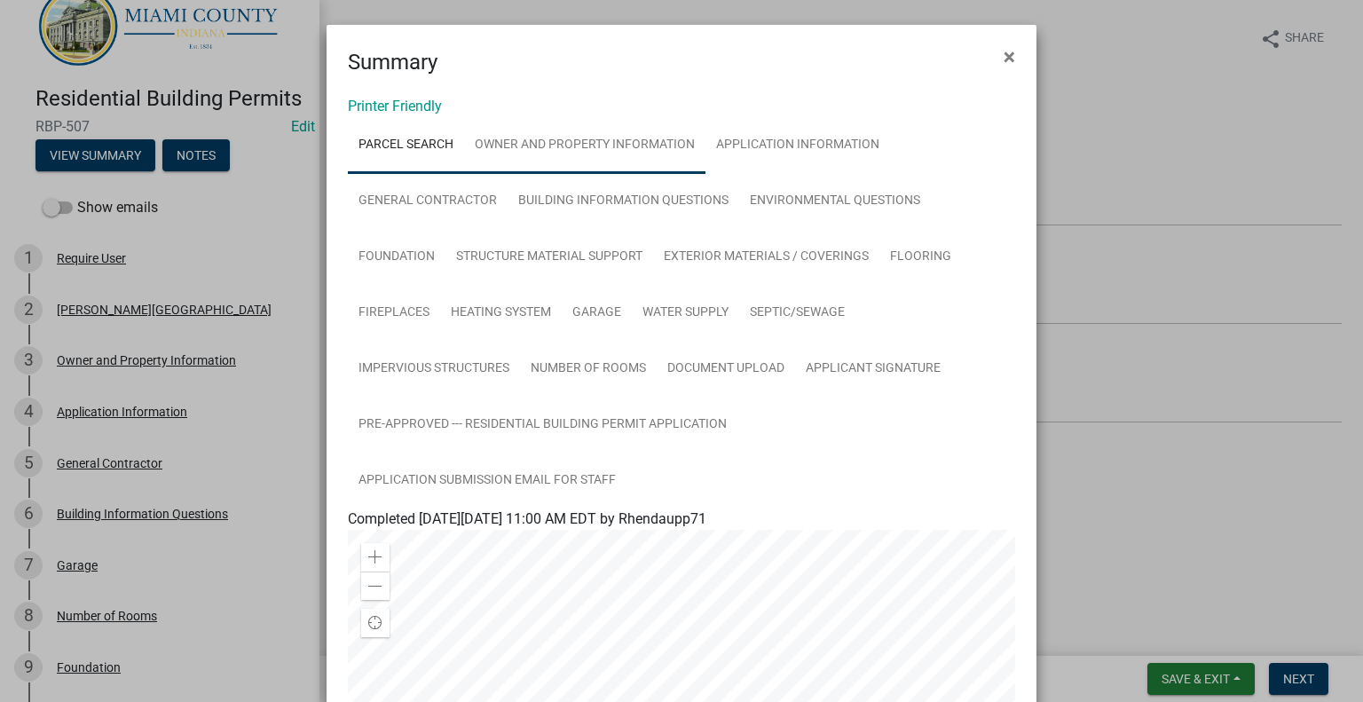
click at [560, 174] on link "Owner and Property Information" at bounding box center [584, 145] width 241 height 57
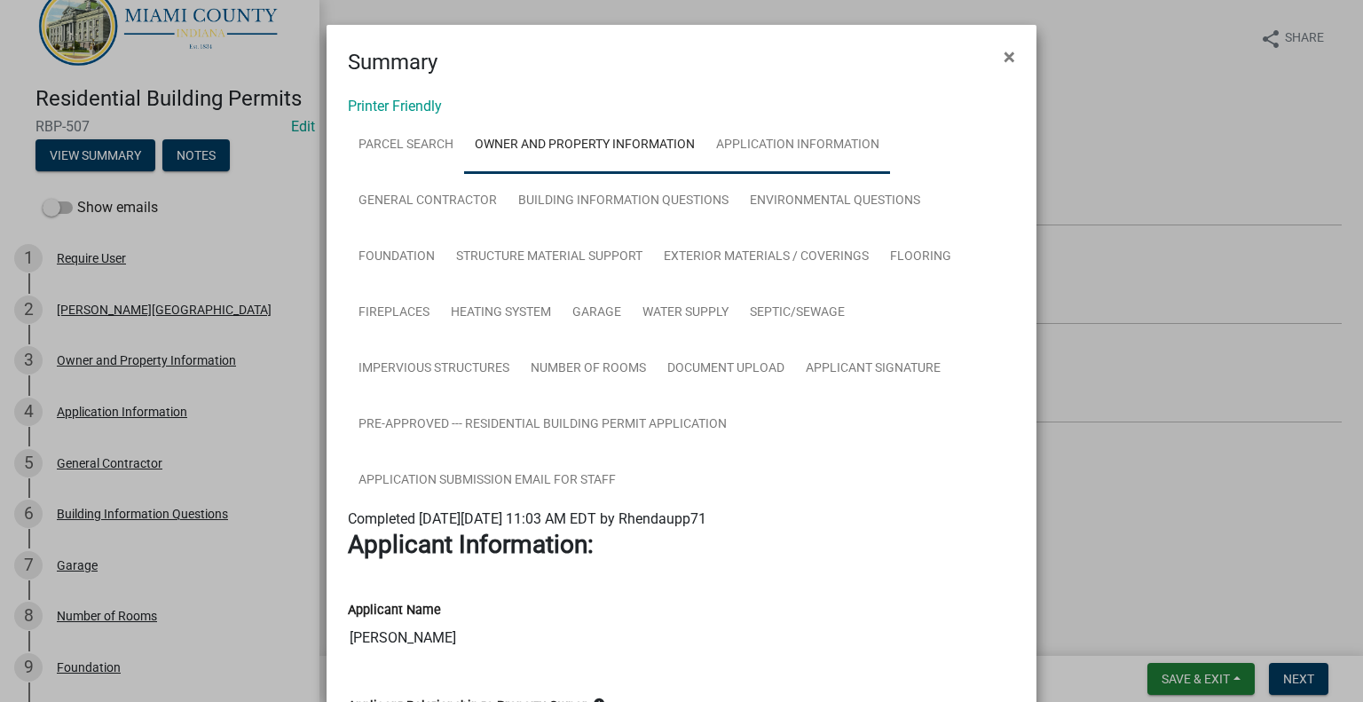
click at [819, 161] on link "Application Information" at bounding box center [797, 145] width 185 height 57
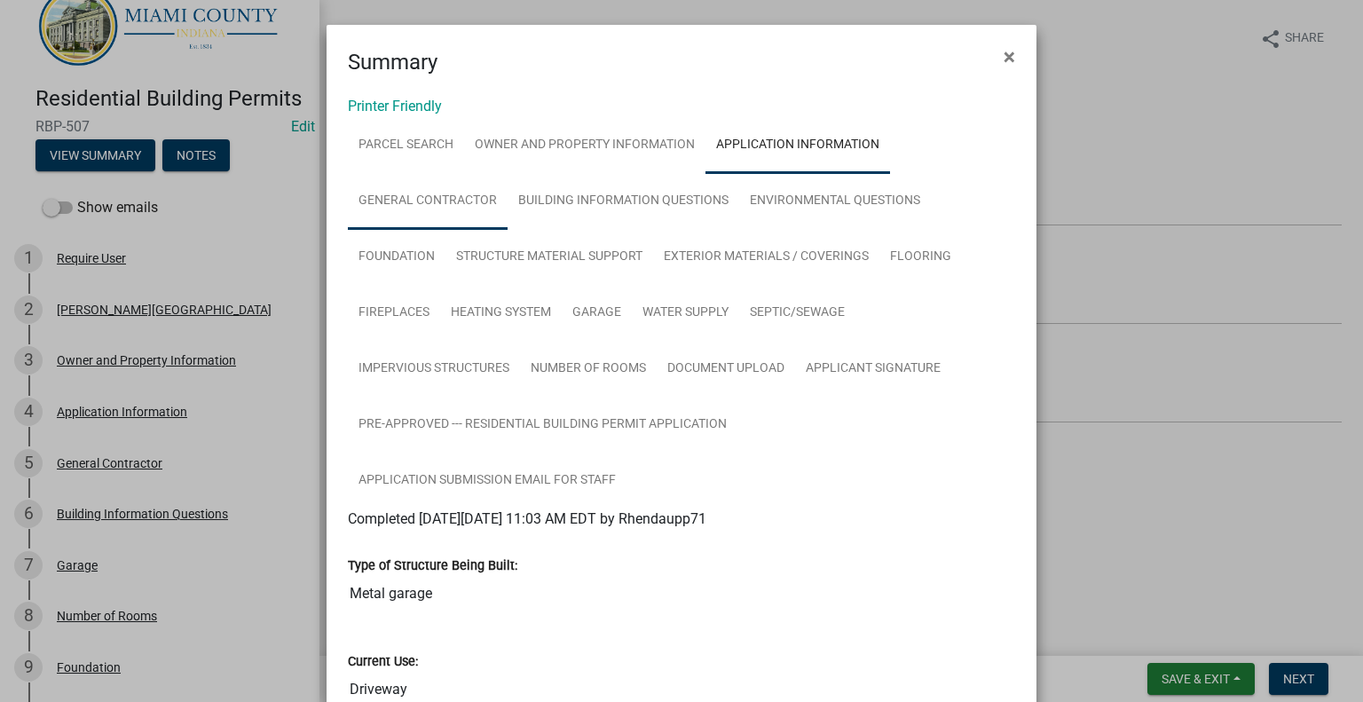
click at [445, 230] on link "General Contractor" at bounding box center [428, 201] width 160 height 57
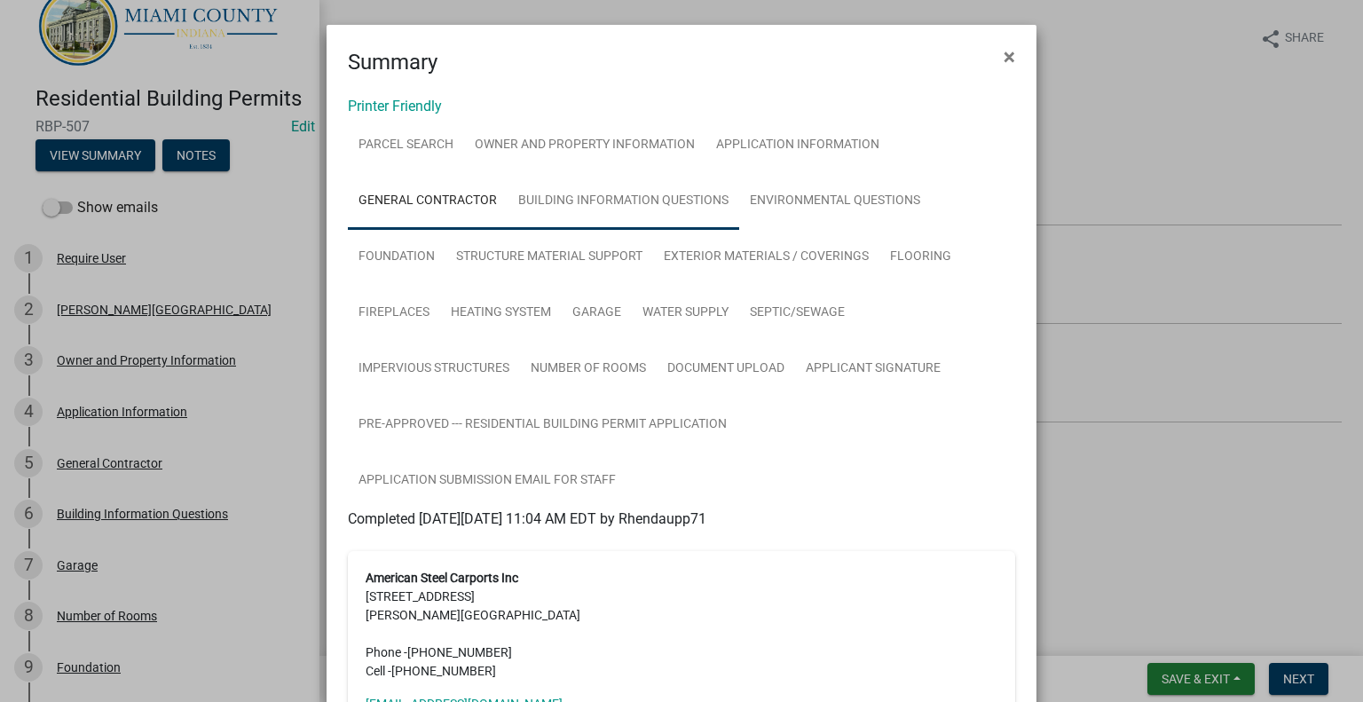
click at [664, 230] on link "Building Information Questions" at bounding box center [624, 201] width 232 height 57
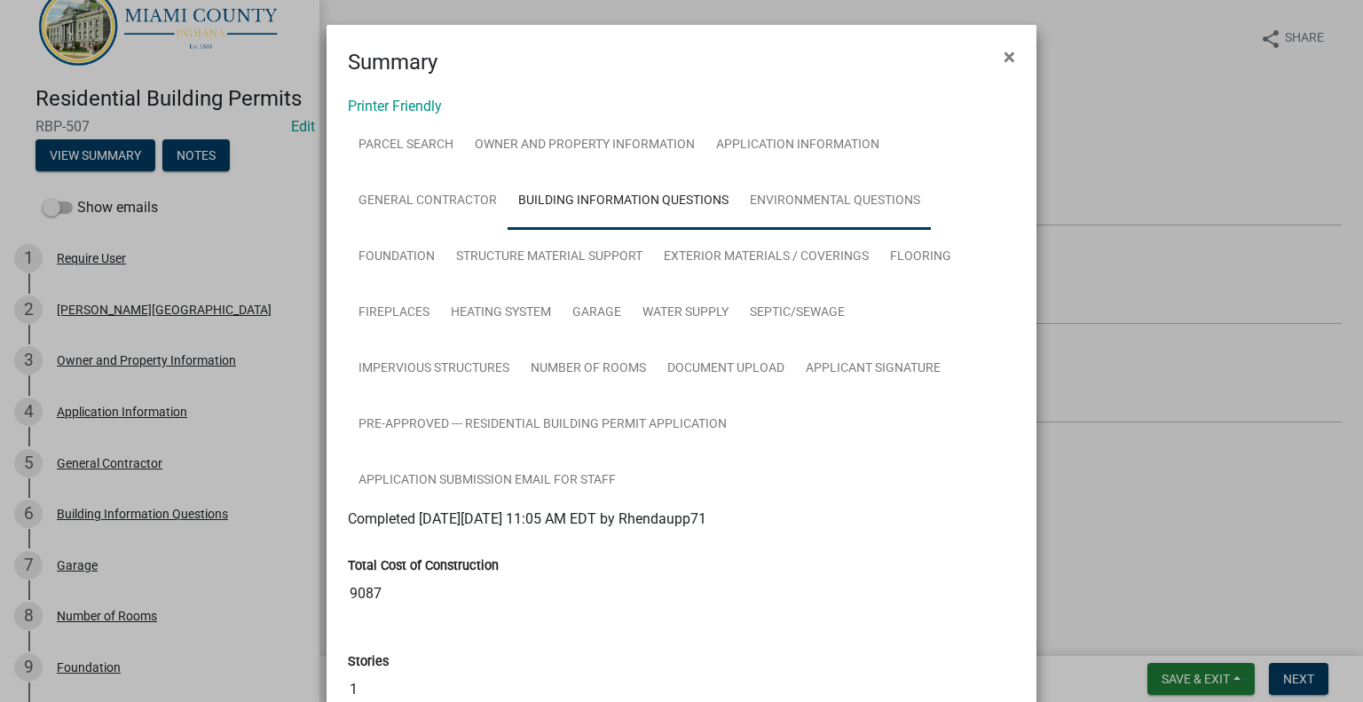
click at [913, 229] on link "Environmental Questions" at bounding box center [835, 201] width 192 height 57
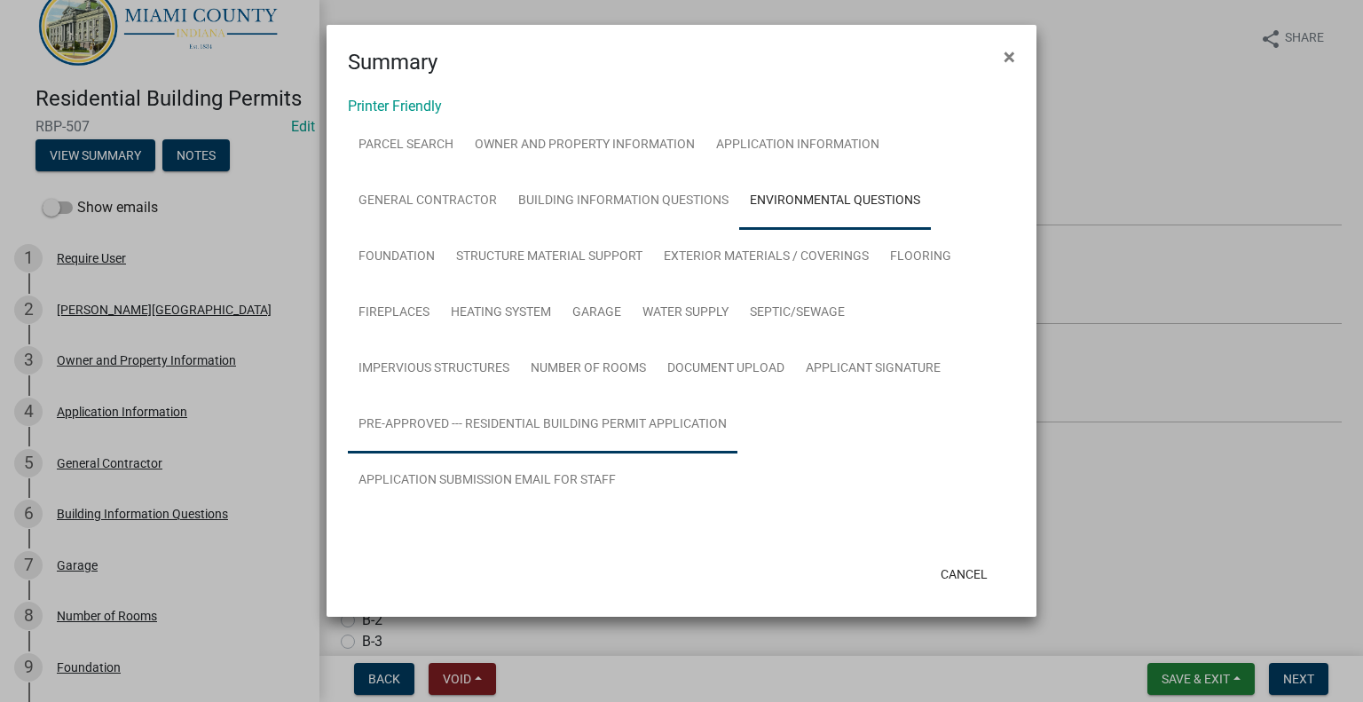
scroll to position [68, 0]
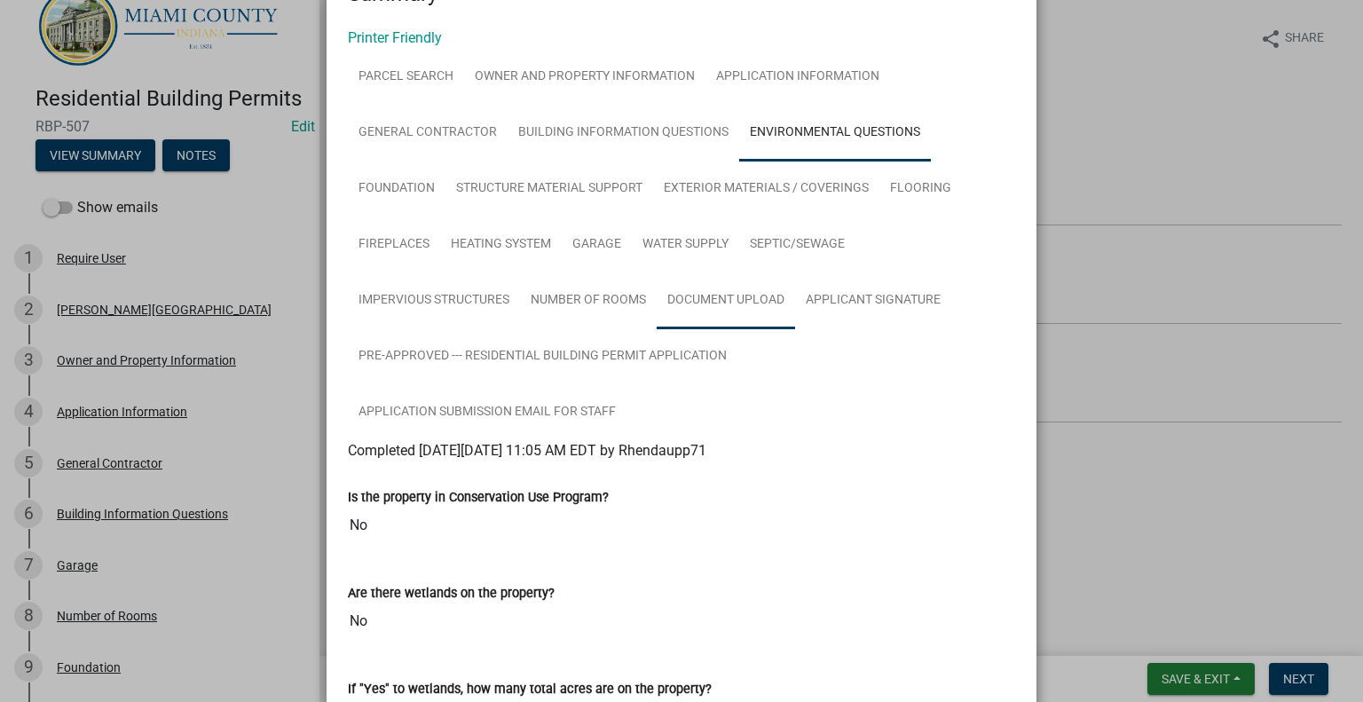
click at [782, 329] on link "Document Upload" at bounding box center [726, 300] width 138 height 57
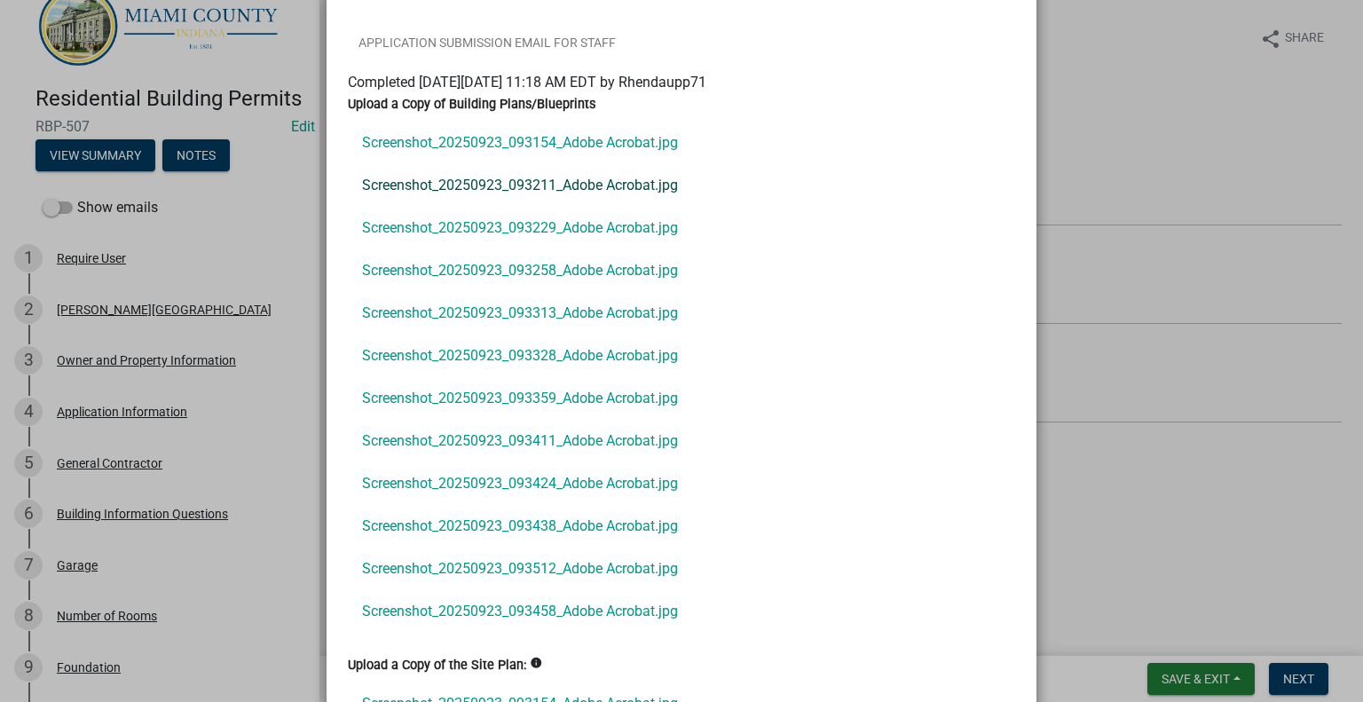
scroll to position [423, 0]
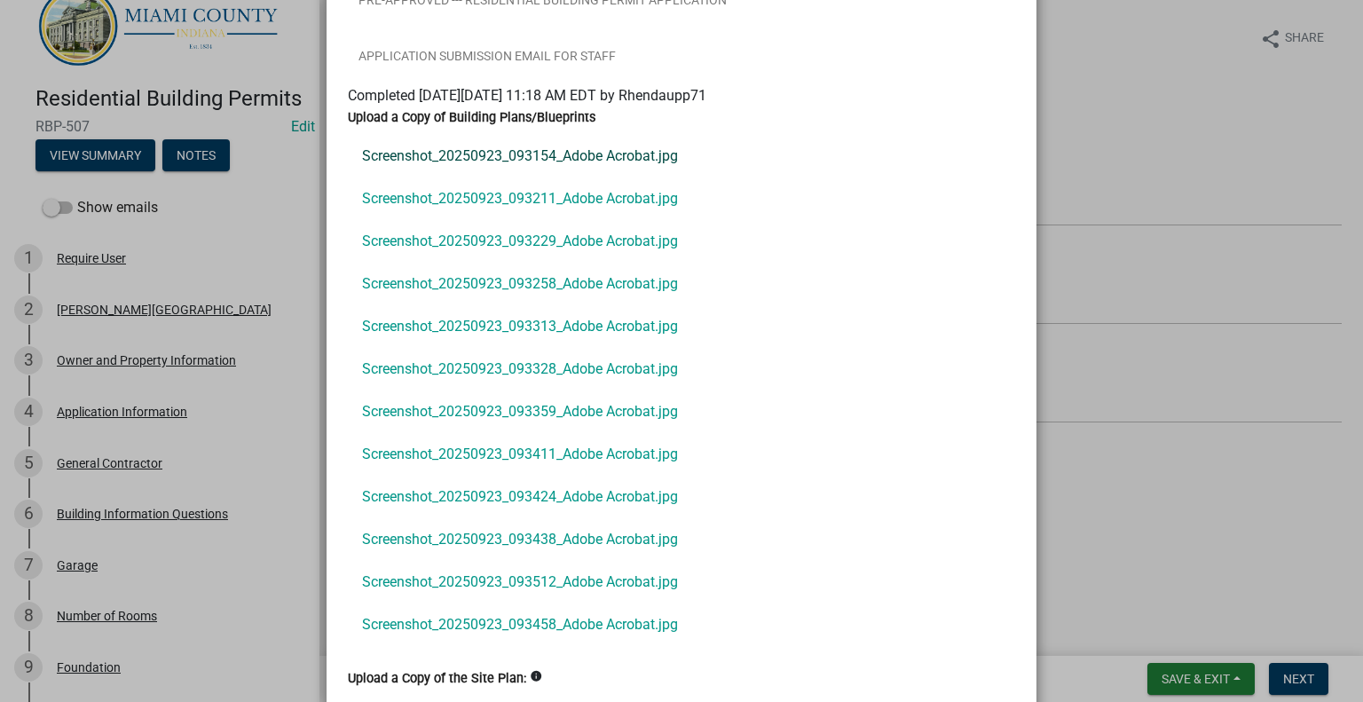
click at [558, 177] on link "Screenshot_20250923_093154_Adobe Acrobat.jpg" at bounding box center [681, 156] width 667 height 43
click at [536, 220] on link "Screenshot_20250923_093211_Adobe Acrobat.jpg" at bounding box center [681, 198] width 667 height 43
click at [444, 263] on link "Screenshot_20250923_093229_Adobe Acrobat.jpg" at bounding box center [681, 241] width 667 height 43
click at [476, 305] on link "Screenshot_20250923_093258_Adobe Acrobat.jpg" at bounding box center [681, 284] width 667 height 43
click at [539, 348] on link "Screenshot_20250923_093313_Adobe Acrobat.jpg" at bounding box center [681, 326] width 667 height 43
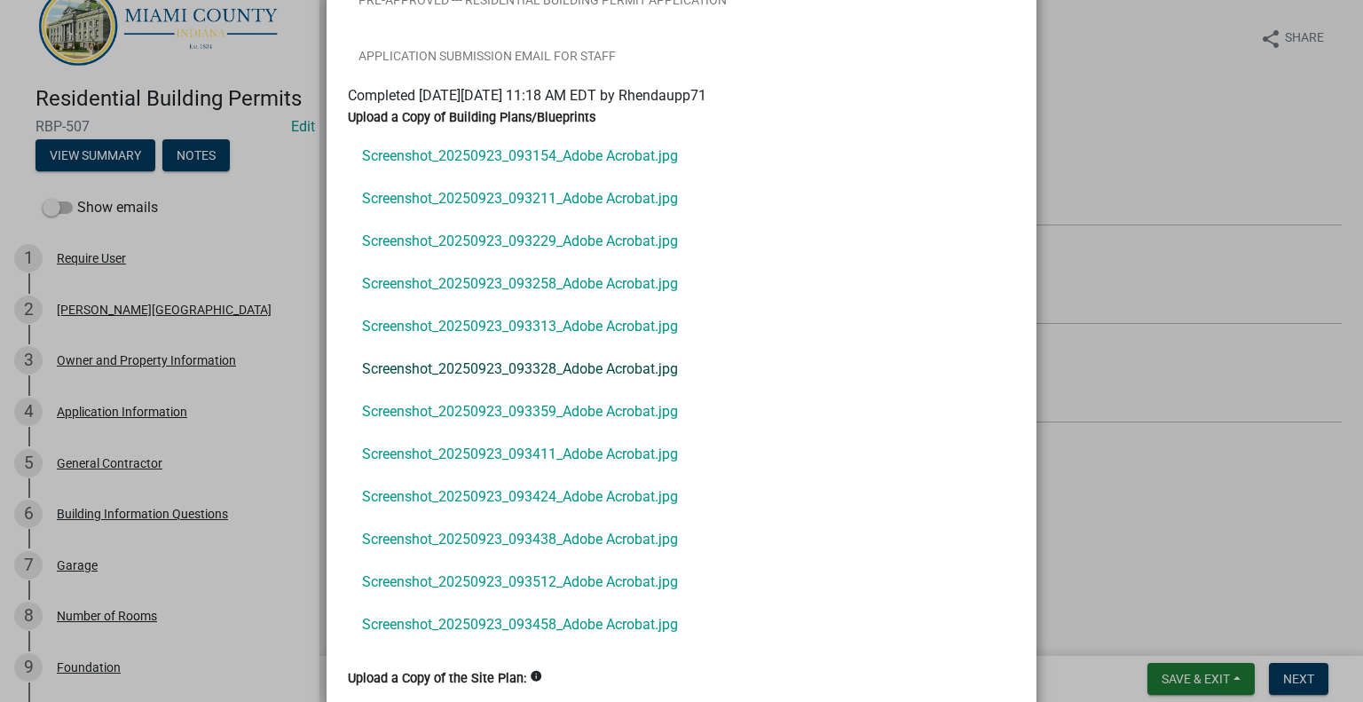
click at [525, 390] on link "Screenshot_20250923_093328_Adobe Acrobat.jpg" at bounding box center [681, 369] width 667 height 43
click at [466, 433] on link "Screenshot_20250923_093359_Adobe Acrobat.jpg" at bounding box center [681, 411] width 667 height 43
click at [602, 476] on link "Screenshot_20250923_093411_Adobe Acrobat.jpg" at bounding box center [681, 454] width 667 height 43
click at [631, 476] on link "Screenshot_20250923_093411_Adobe Acrobat.jpg" at bounding box center [681, 454] width 667 height 43
click at [592, 518] on link "Screenshot_20250923_093424_Adobe Acrobat.jpg" at bounding box center [681, 497] width 667 height 43
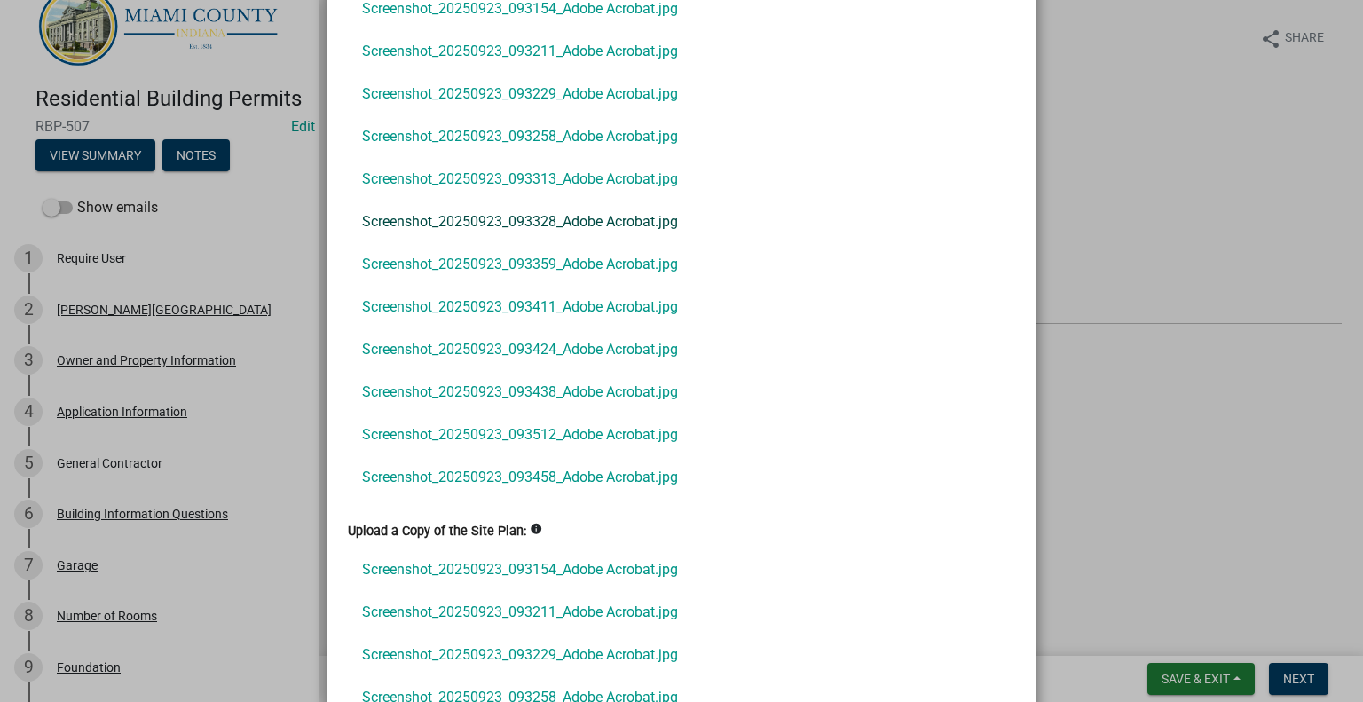
scroll to position [601, 0]
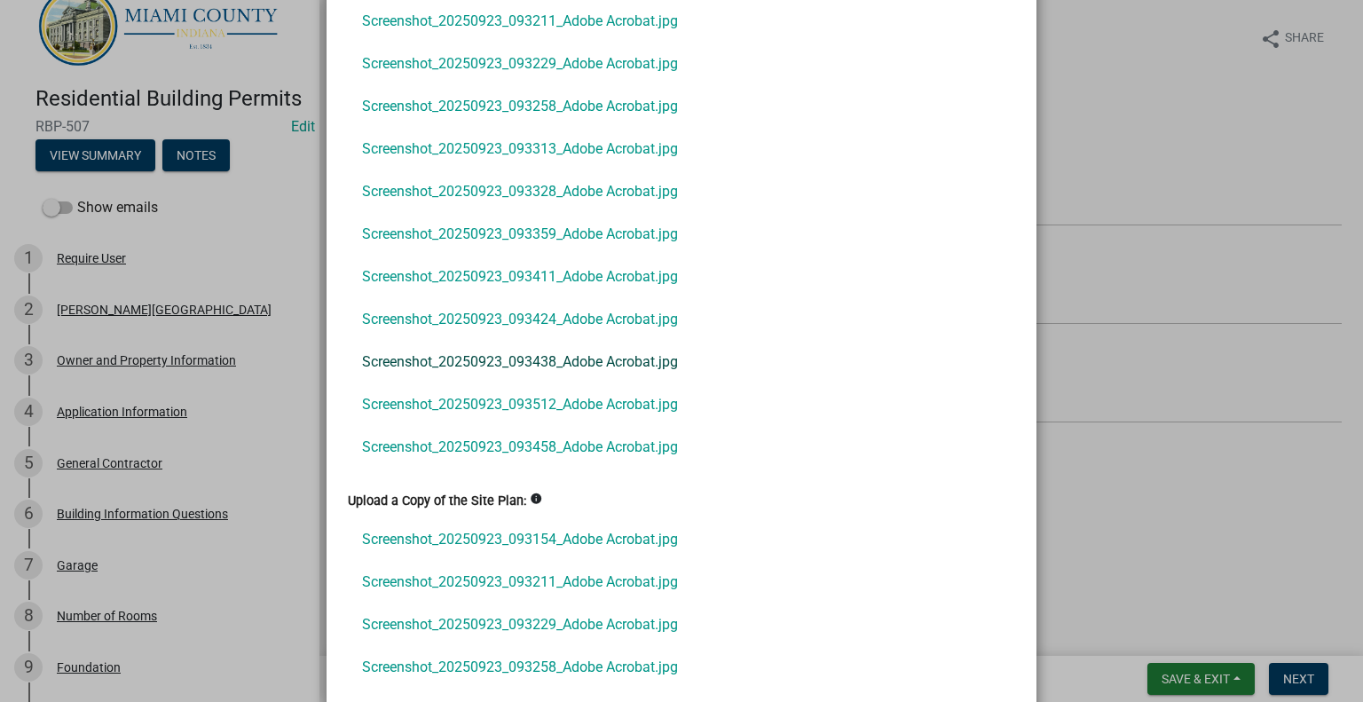
click at [581, 383] on link "Screenshot_20250923_093438_Adobe Acrobat.jpg" at bounding box center [681, 362] width 667 height 43
click at [603, 426] on link "Screenshot_20250923_093512_Adobe Acrobat.jpg" at bounding box center [681, 404] width 667 height 43
click at [586, 468] on link "Screenshot_20250923_093458_Adobe Acrobat.jpg" at bounding box center [681, 447] width 667 height 43
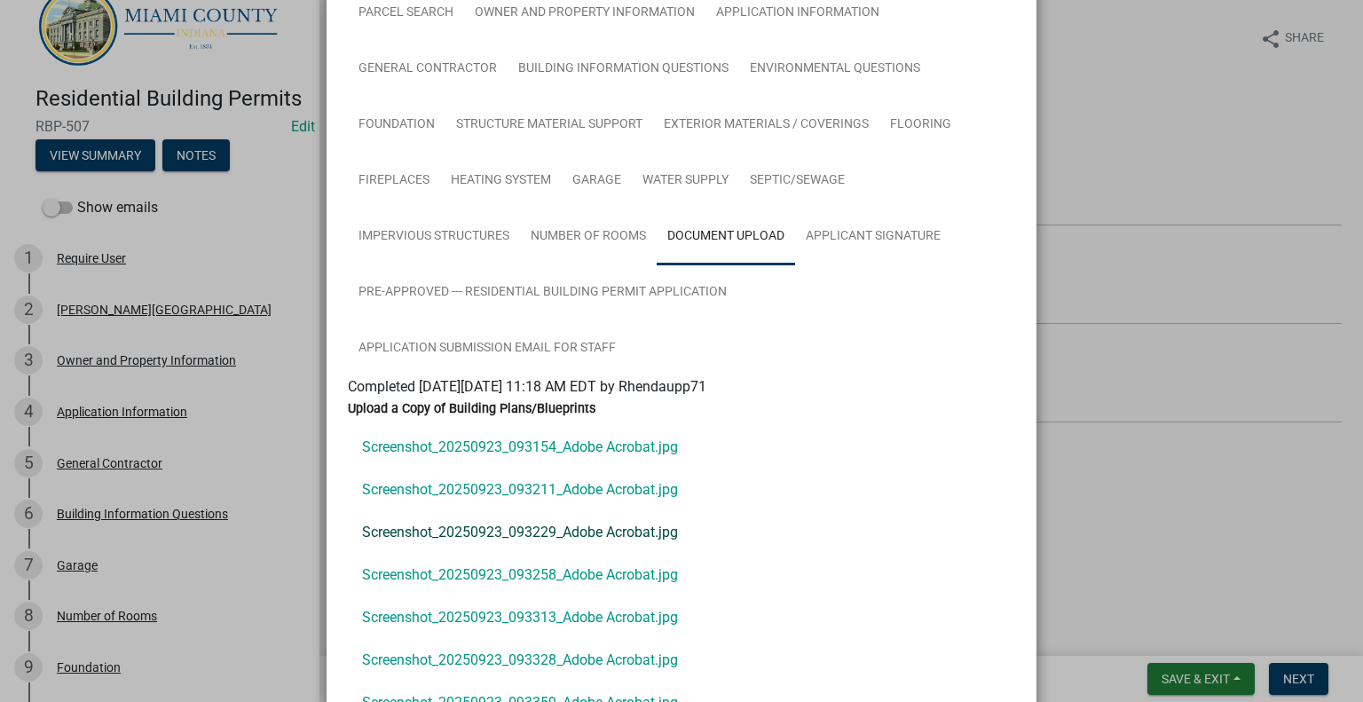
scroll to position [0, 0]
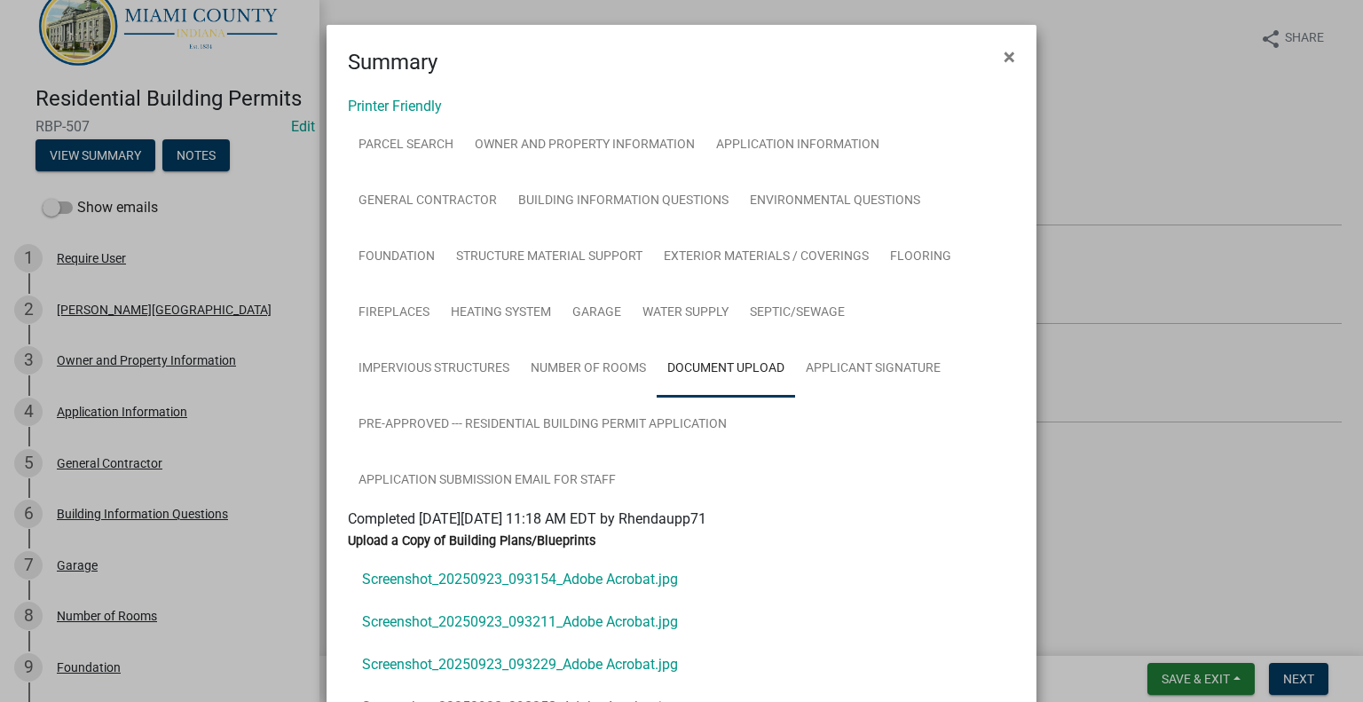
click at [1110, 83] on ngb-modal-window "Summary × Printer Friendly Parcel search Owner and Property Information Applica…" at bounding box center [681, 351] width 1363 height 702
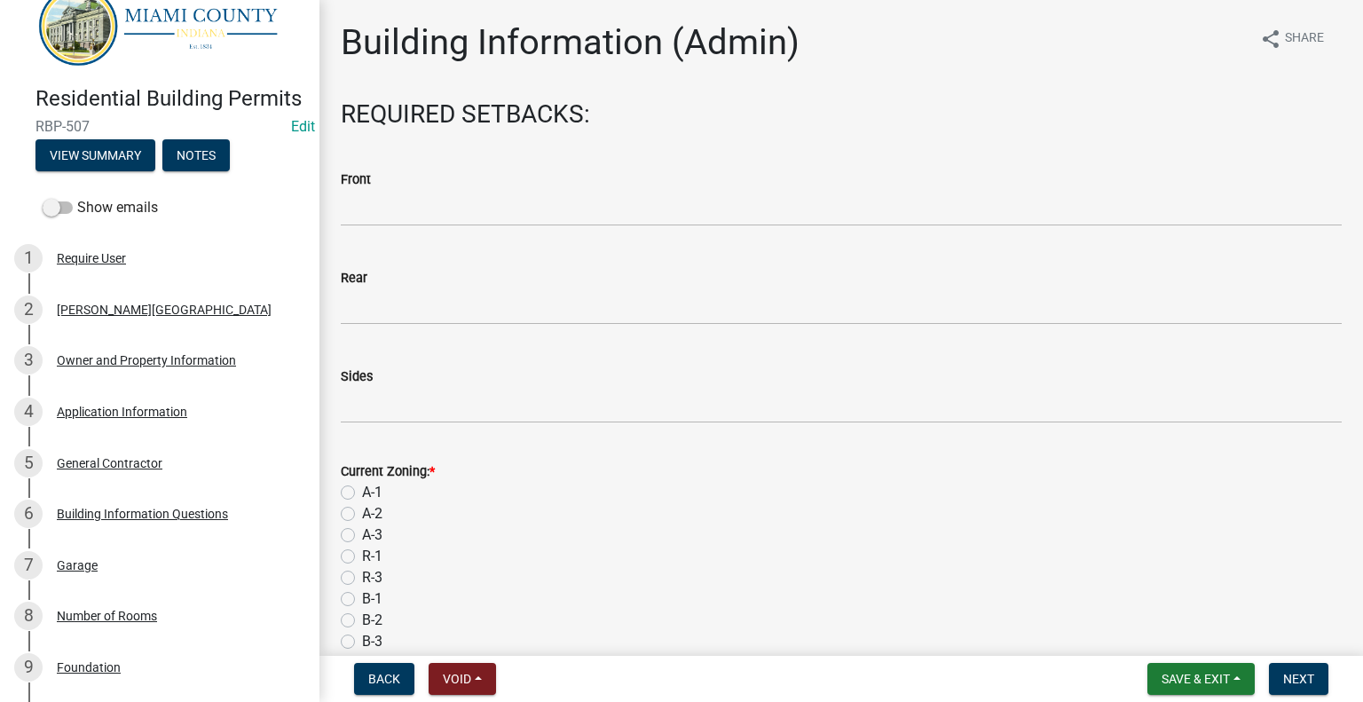
click at [362, 503] on label "A-1" at bounding box center [372, 492] width 20 height 21
click at [362, 493] on input "A-1" at bounding box center [368, 488] width 12 height 12
radio input "true"
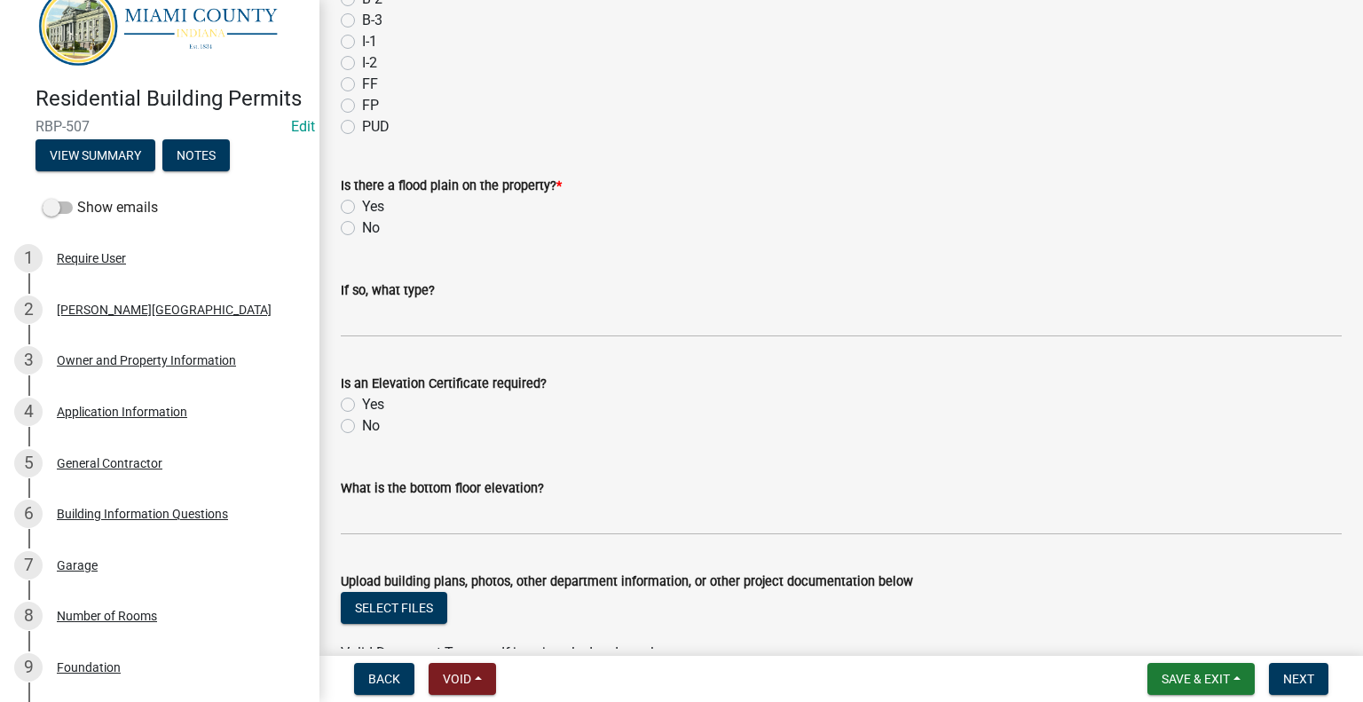
scroll to position [618, 0]
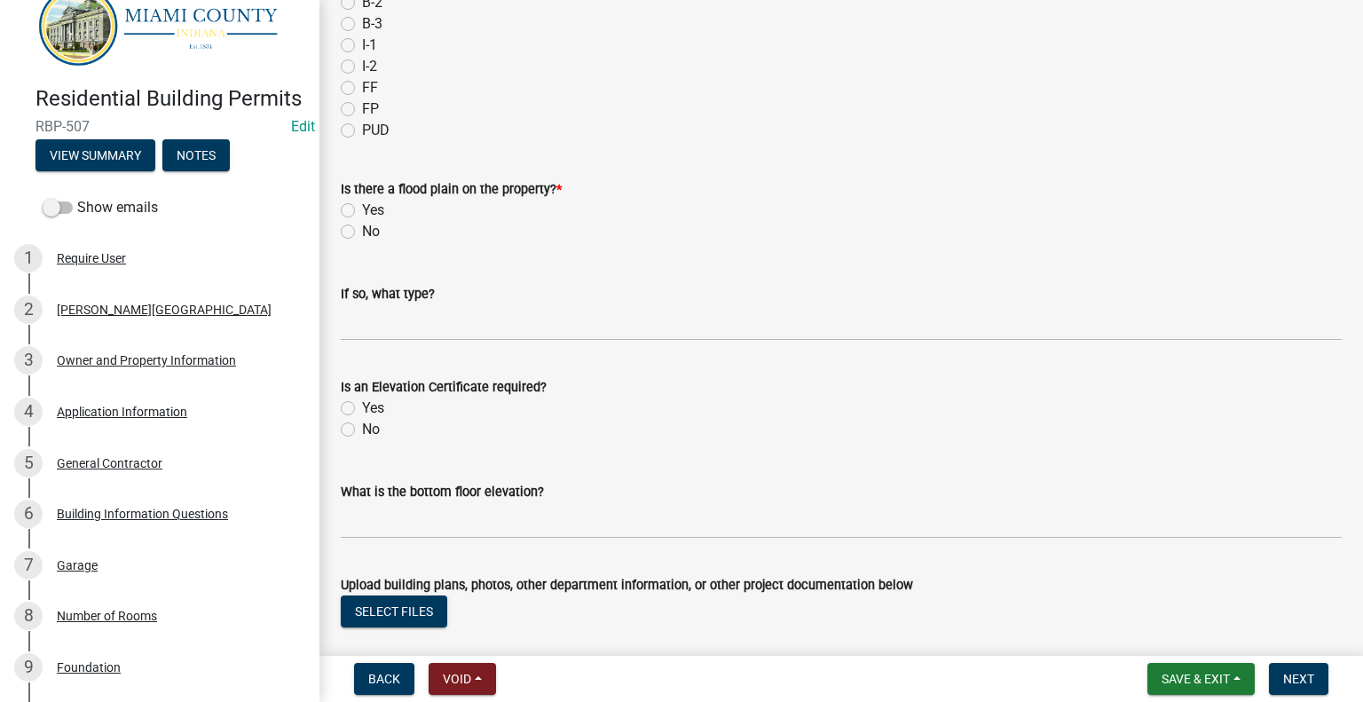
click at [362, 242] on label "No" at bounding box center [371, 231] width 18 height 21
click at [362, 232] on input "No" at bounding box center [368, 227] width 12 height 12
radio input "true"
click at [362, 440] on label "No" at bounding box center [371, 429] width 18 height 21
click at [362, 430] on input "No" at bounding box center [368, 425] width 12 height 12
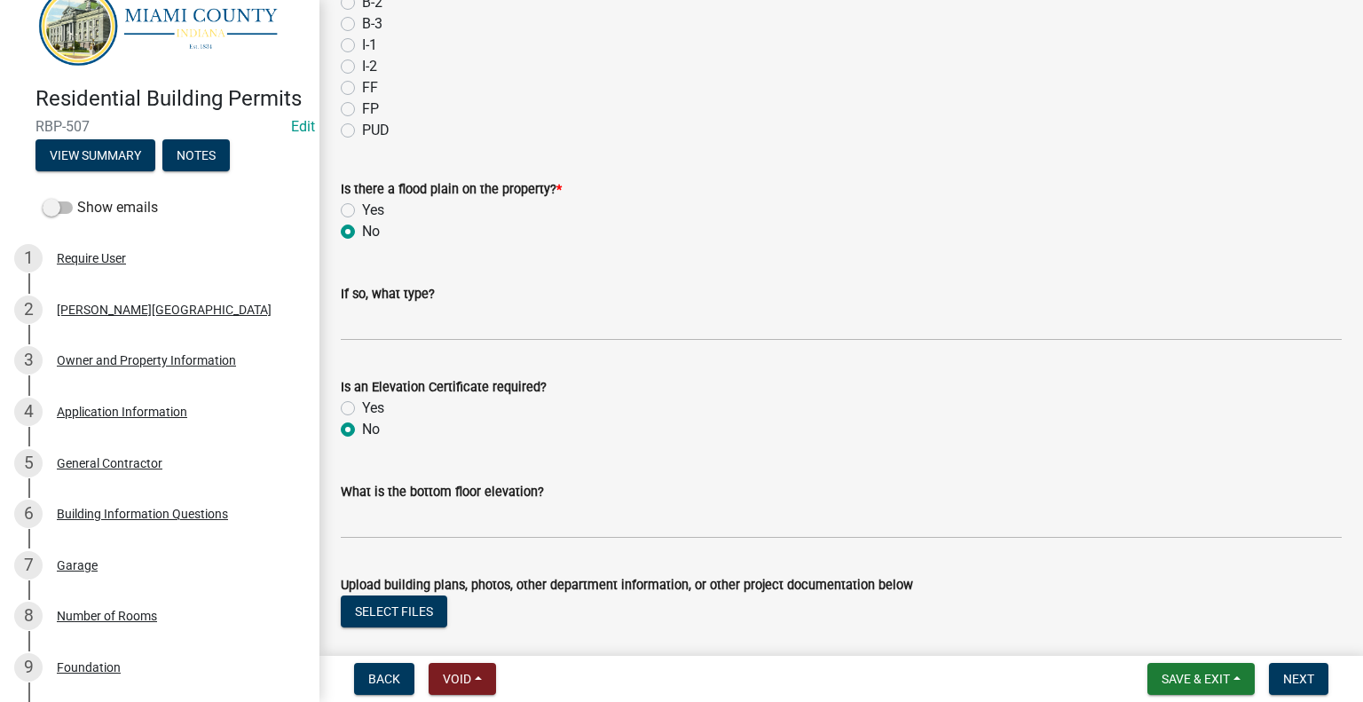
radio input "true"
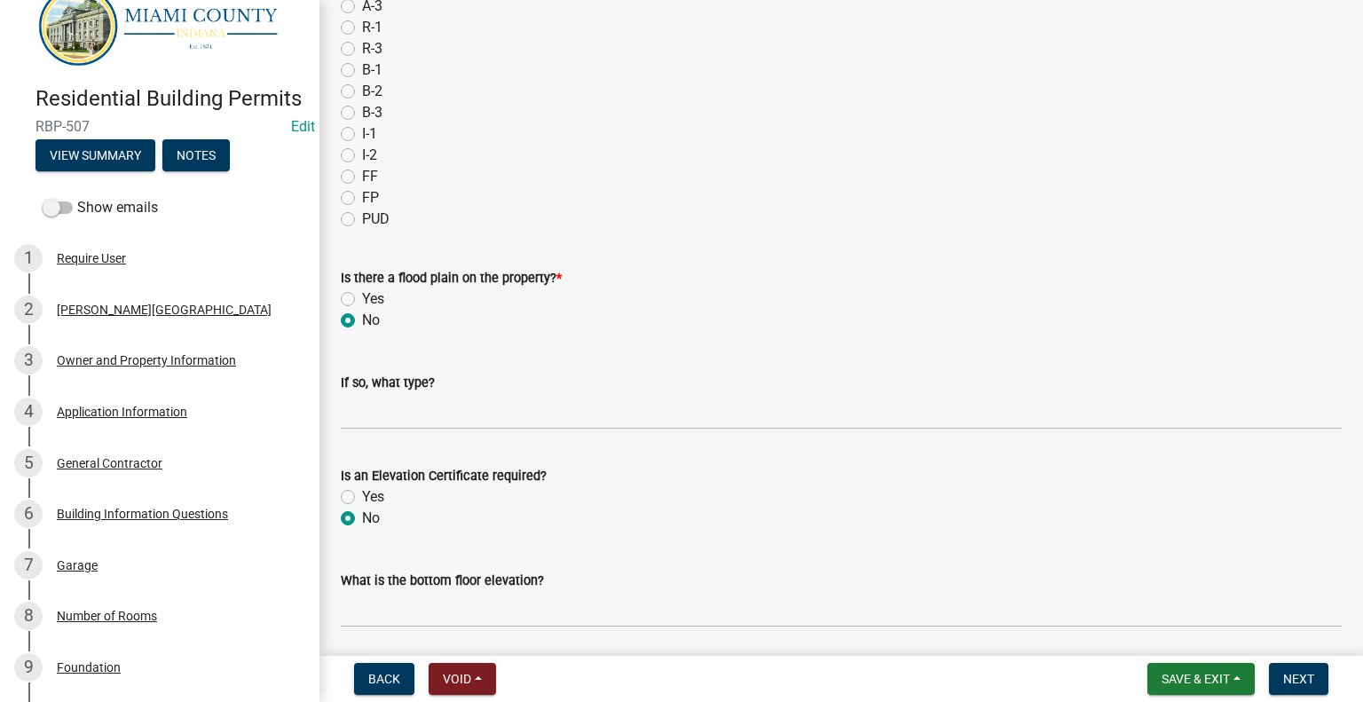
scroll to position [884, 0]
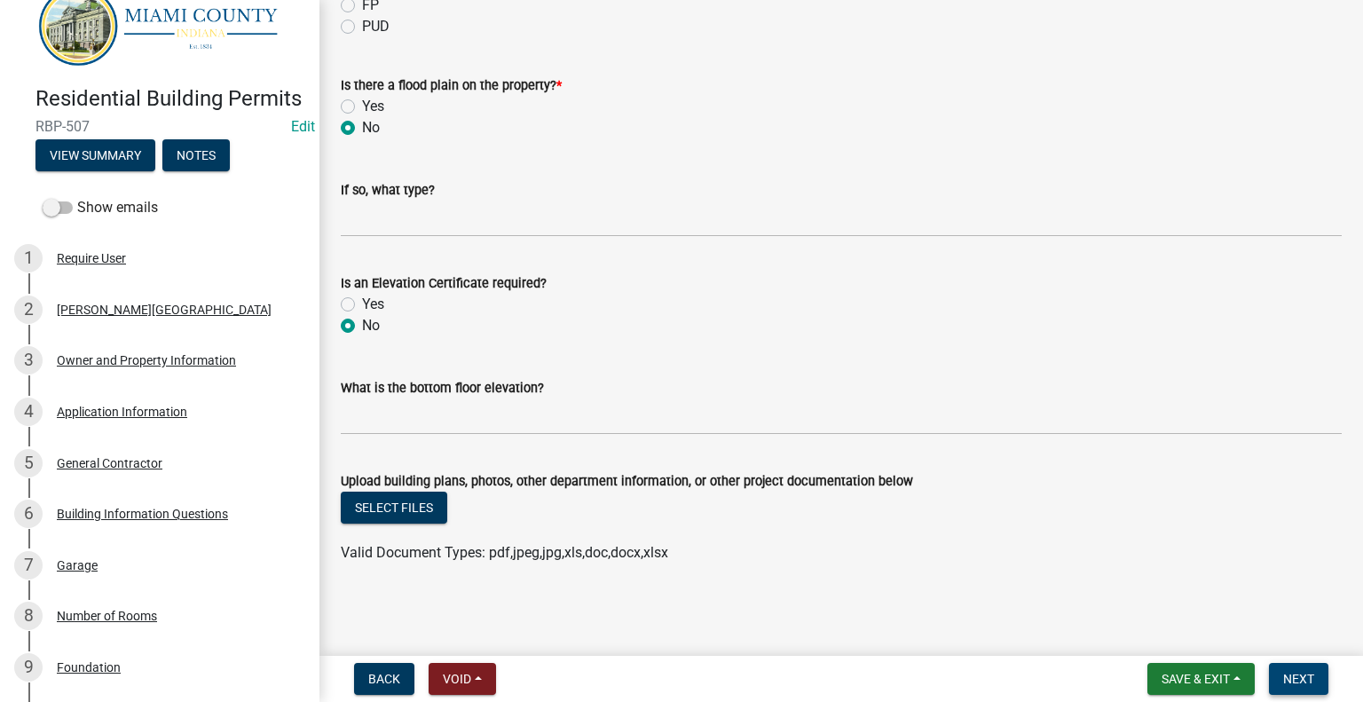
click at [1285, 672] on span "Next" at bounding box center [1298, 679] width 31 height 14
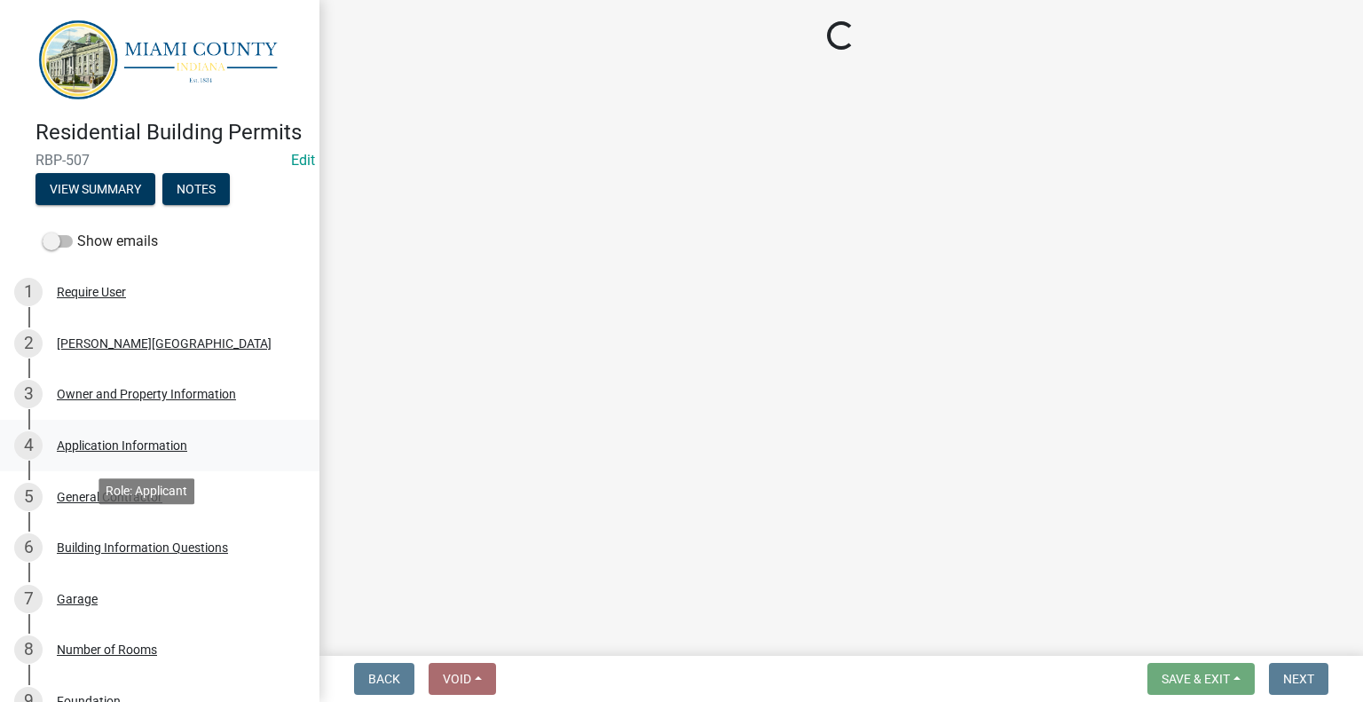
scroll to position [0, 0]
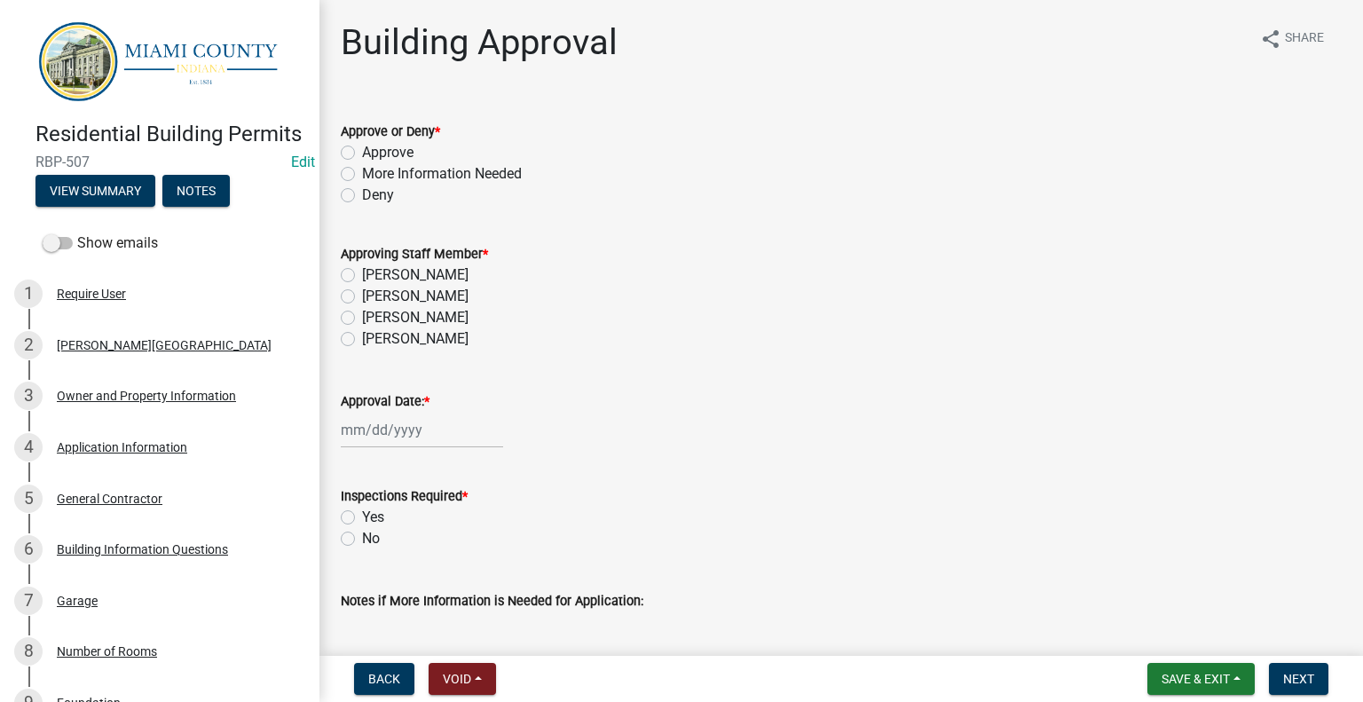
click at [362, 185] on label "More Information Needed" at bounding box center [442, 173] width 160 height 21
click at [362, 175] on input "More Information Needed" at bounding box center [368, 169] width 12 height 12
radio input "true"
click at [362, 307] on label "[PERSON_NAME]" at bounding box center [415, 296] width 106 height 21
click at [362, 297] on input "[PERSON_NAME]" at bounding box center [368, 292] width 12 height 12
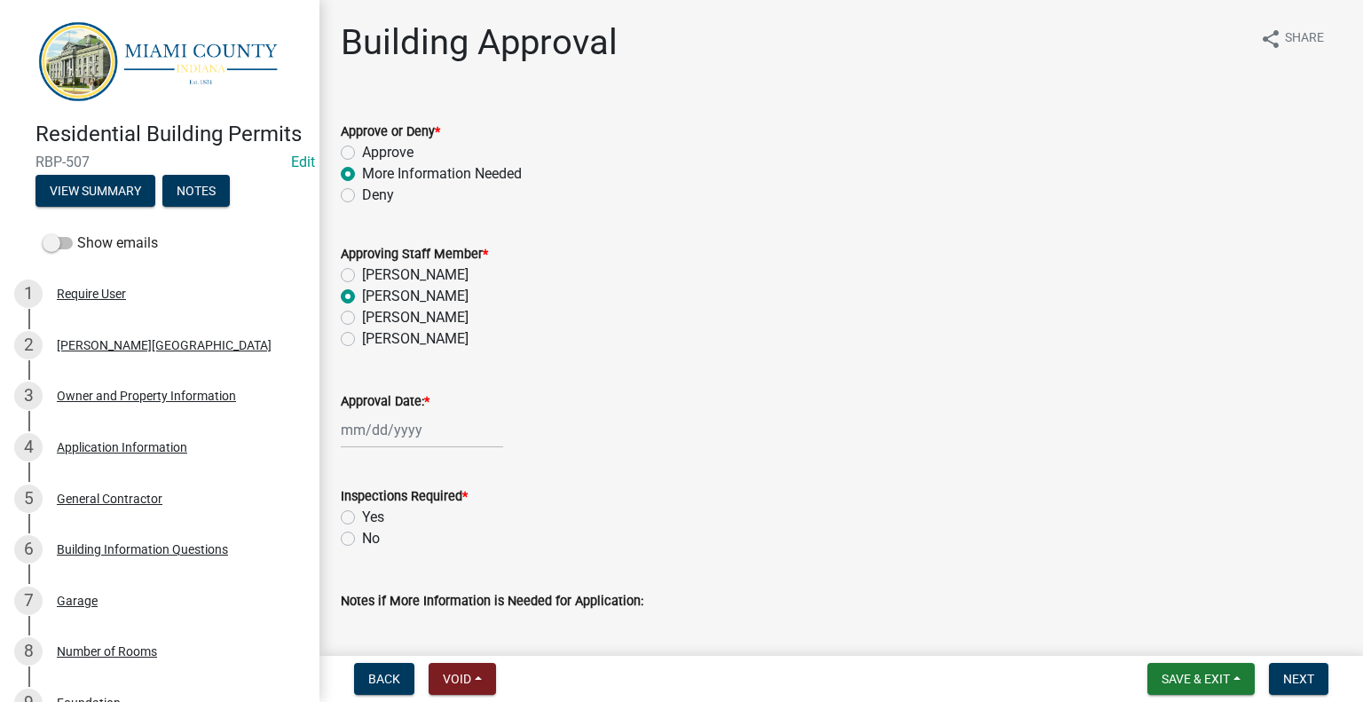
radio input "true"
click at [373, 448] on div at bounding box center [422, 430] width 162 height 36
select select "9"
select select "2025"
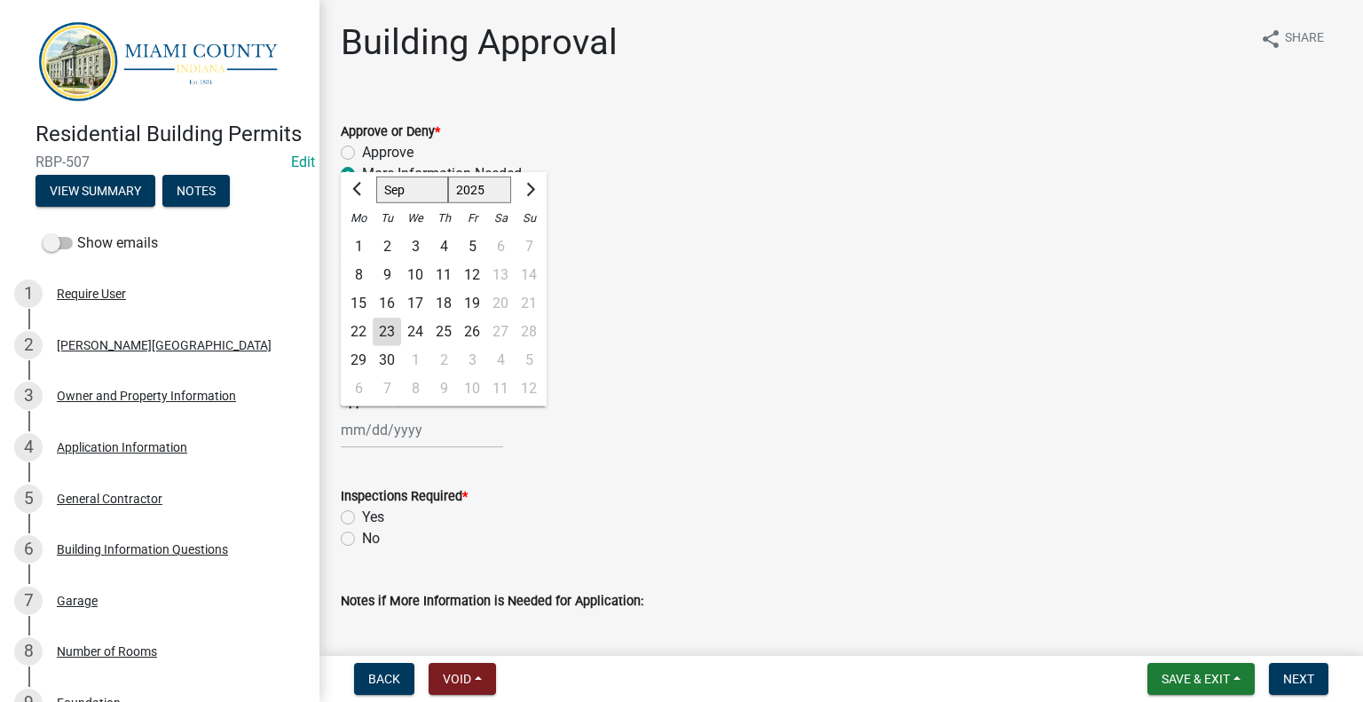
click at [398, 346] on div "23" at bounding box center [387, 332] width 28 height 28
type input "09/23/2025"
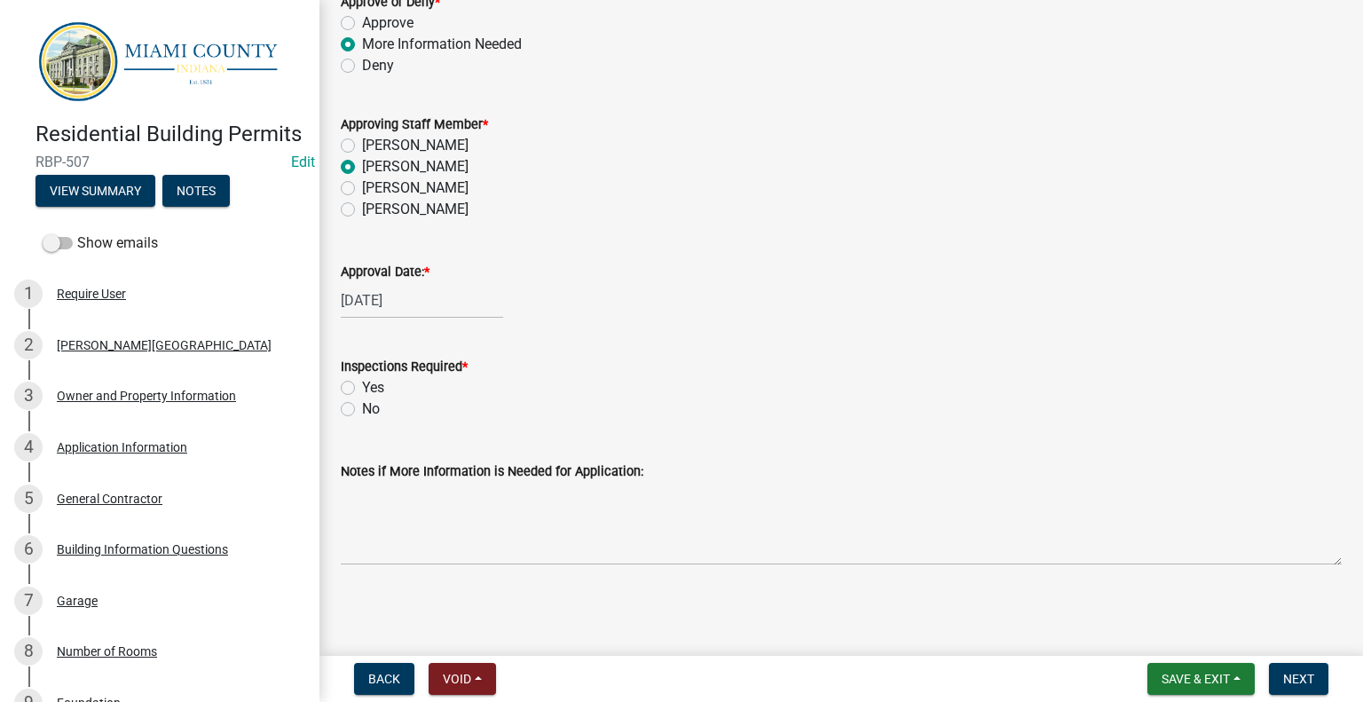
scroll to position [220, 0]
click at [362, 377] on label "Yes" at bounding box center [373, 387] width 22 height 21
click at [362, 377] on input "Yes" at bounding box center [368, 383] width 12 height 12
radio input "true"
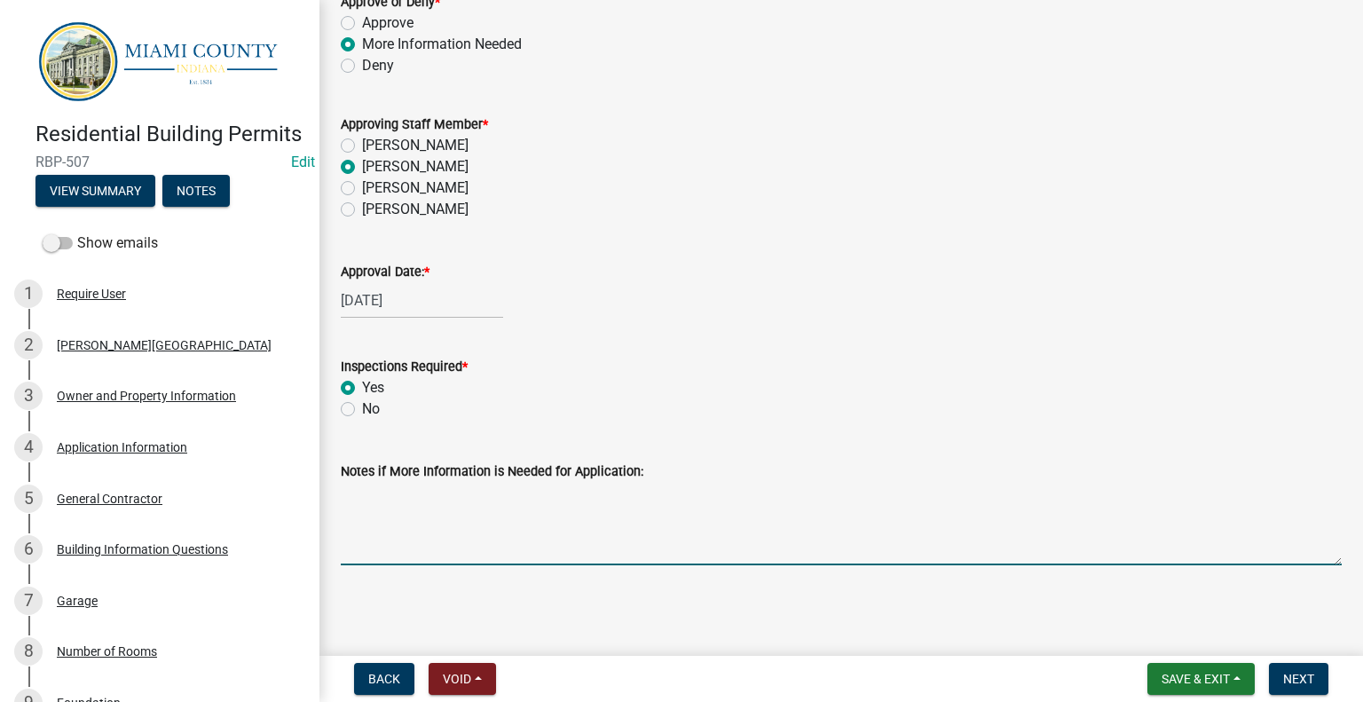
click at [473, 508] on textarea "Notes if More Information is Needed for Application:" at bounding box center [841, 523] width 1001 height 83
click at [615, 482] on textarea "A site plan is needed for the location of the building" at bounding box center [841, 523] width 1001 height 83
click at [792, 482] on textarea "A site plan is needed for the location of where the building" at bounding box center [841, 523] width 1001 height 83
drag, startPoint x: 1014, startPoint y: 508, endPoint x: 926, endPoint y: 479, distance: 92.6
click at [926, 482] on textarea "A site plan is needed for the location of where the building will go on your pr…" at bounding box center [841, 523] width 1001 height 83
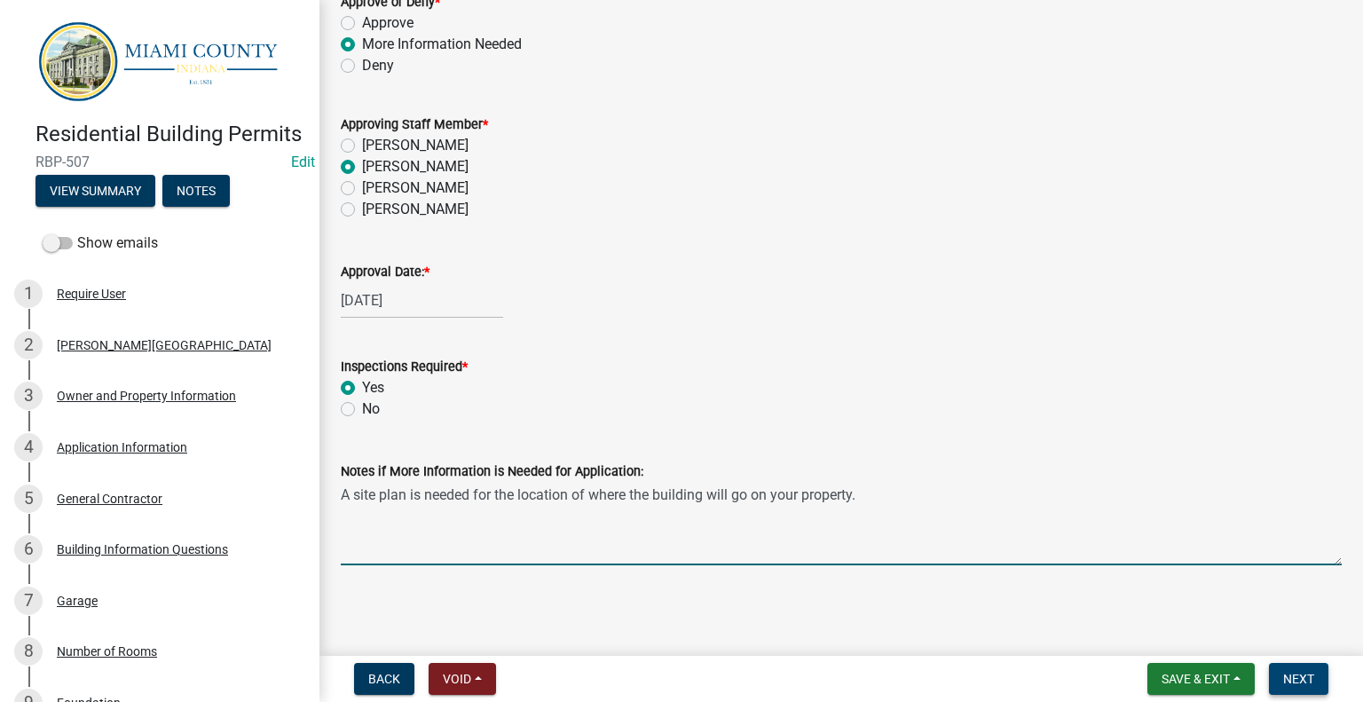
type textarea "A site plan is needed for the location of where the building will go on your pr…"
click at [1300, 672] on span "Next" at bounding box center [1298, 679] width 31 height 14
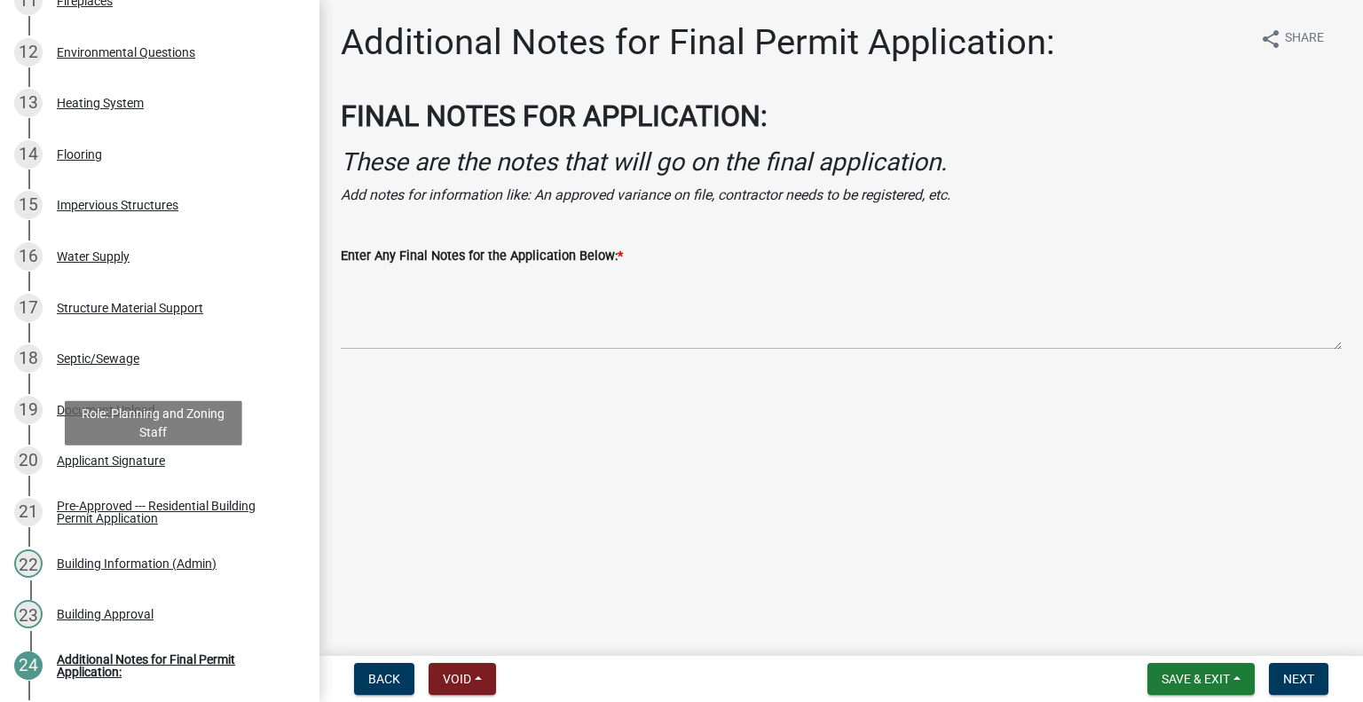
scroll to position [1246, 0]
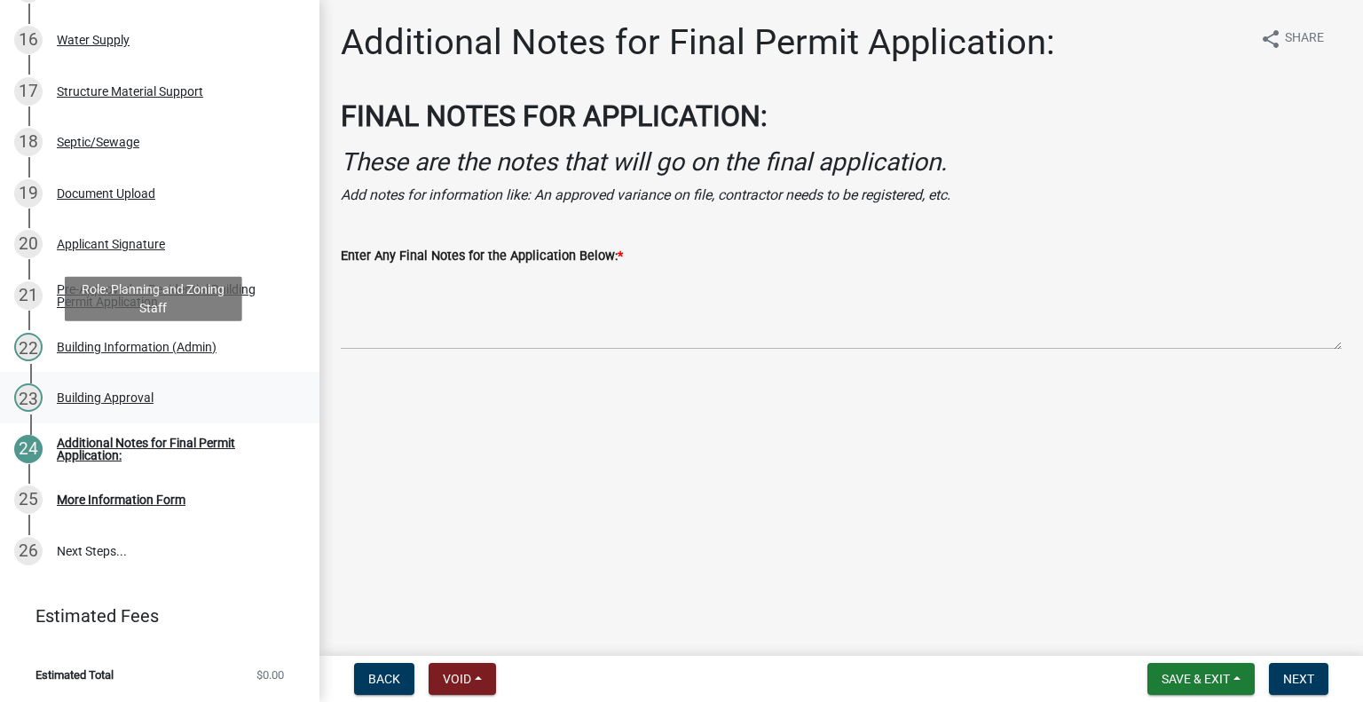
click at [121, 383] on div "23 Building Approval" at bounding box center [152, 397] width 277 height 28
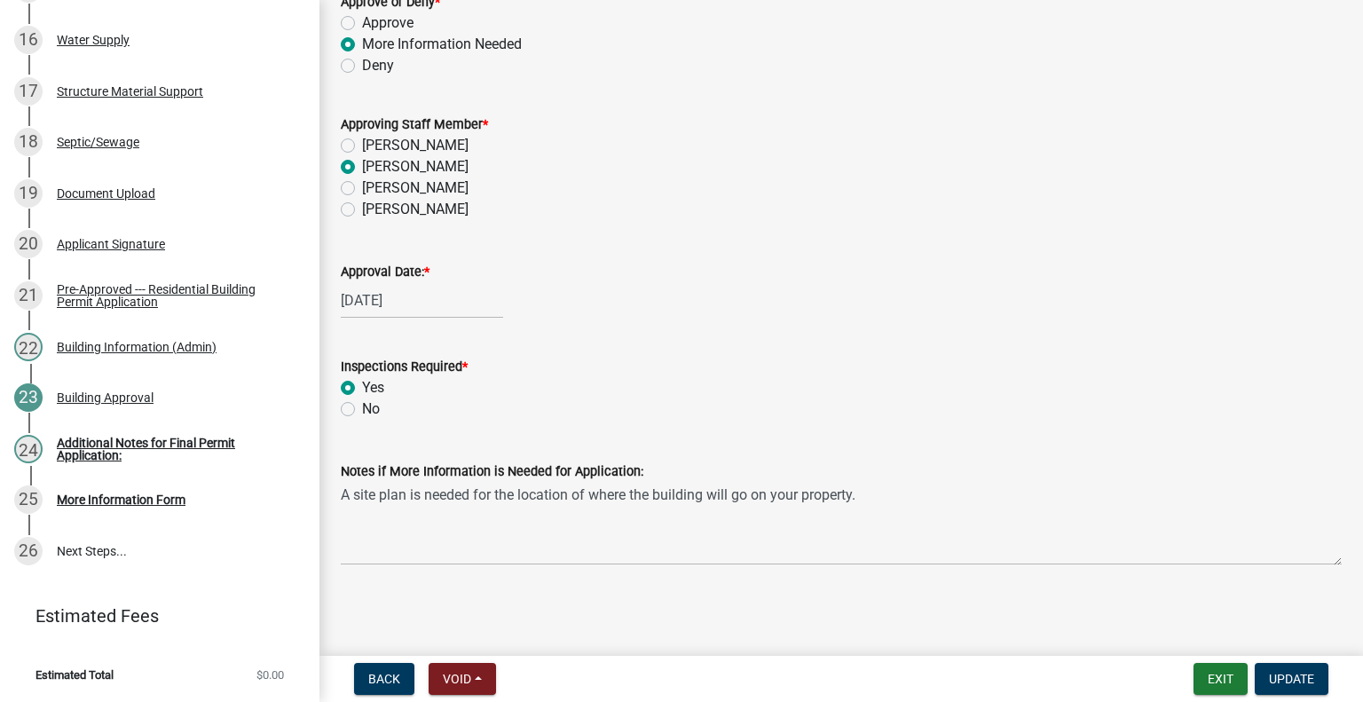
scroll to position [220, 0]
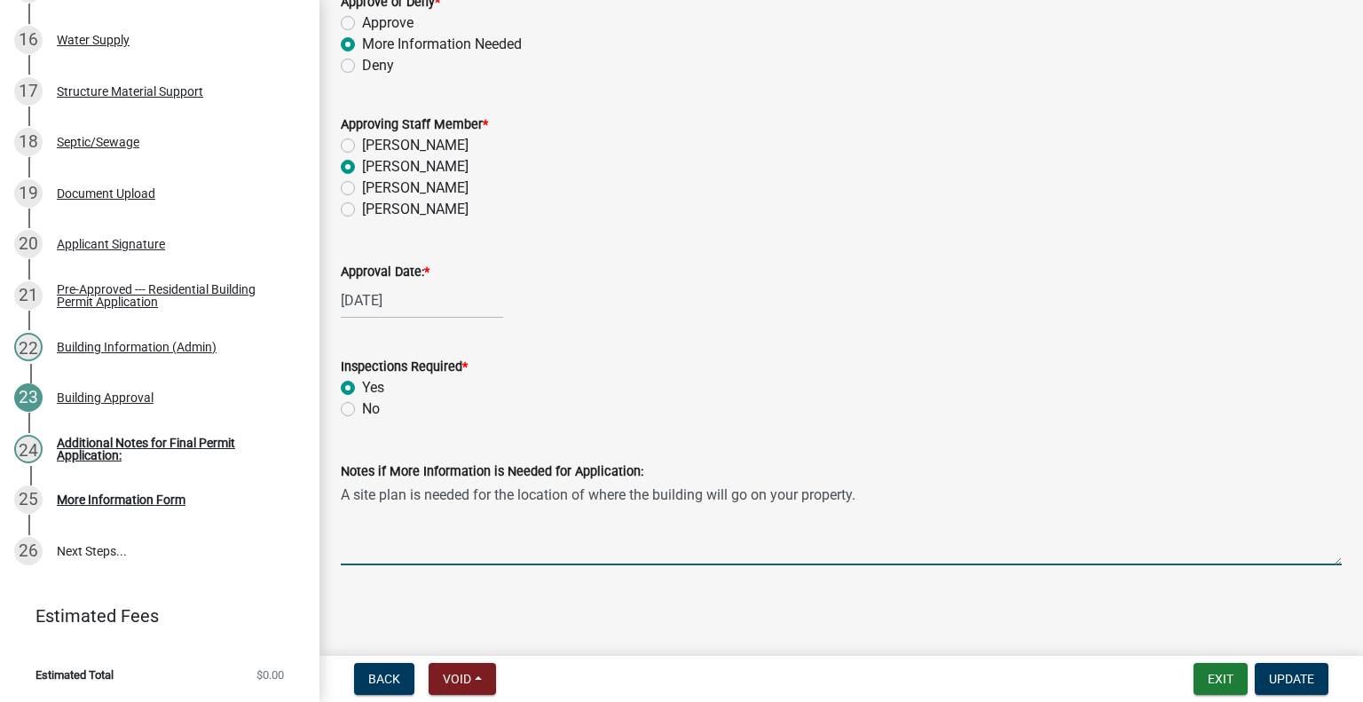
drag, startPoint x: 343, startPoint y: 478, endPoint x: 968, endPoint y: 489, distance: 624.7
click at [968, 489] on textarea "A site plan is needed for the location of where the building will go on your pr…" at bounding box center [841, 523] width 1001 height 83
click at [138, 437] on div "Additional Notes for Final Permit Application:" at bounding box center [174, 449] width 234 height 25
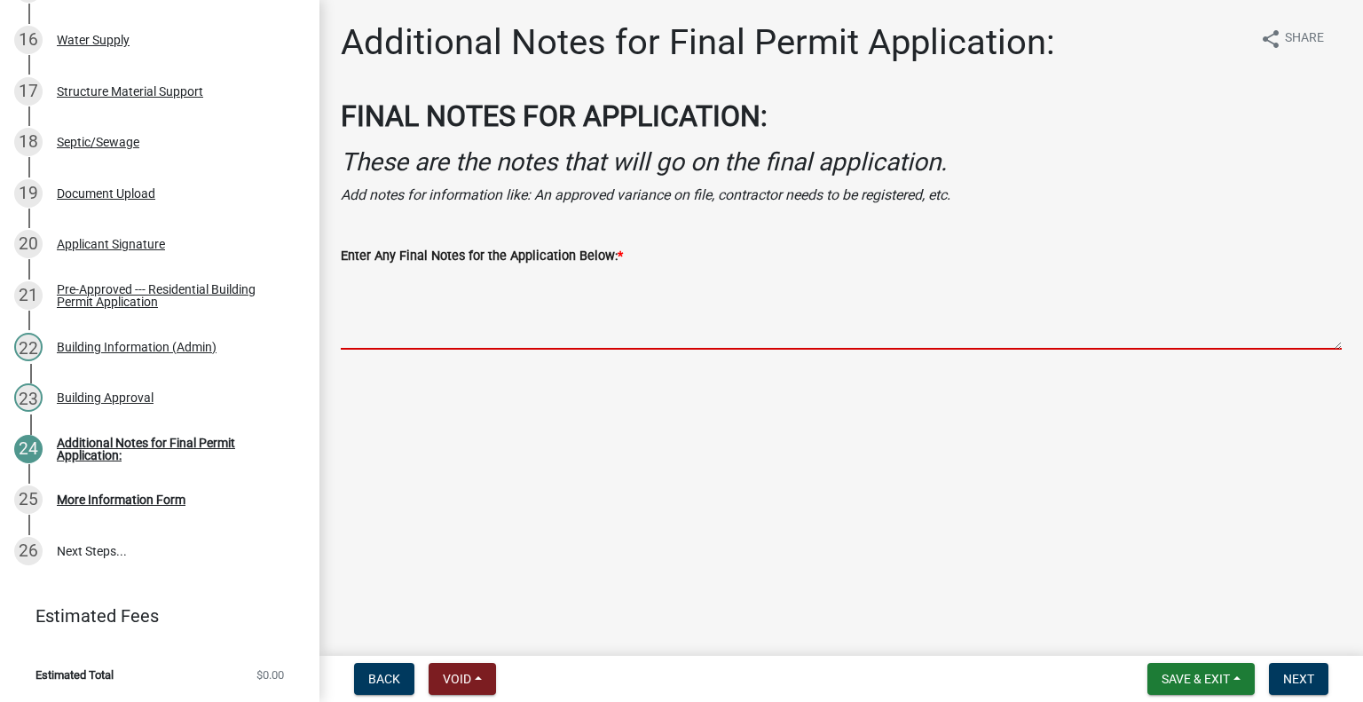
paste textarea "A site plan is needed for the location of where the building will go on your pr…"
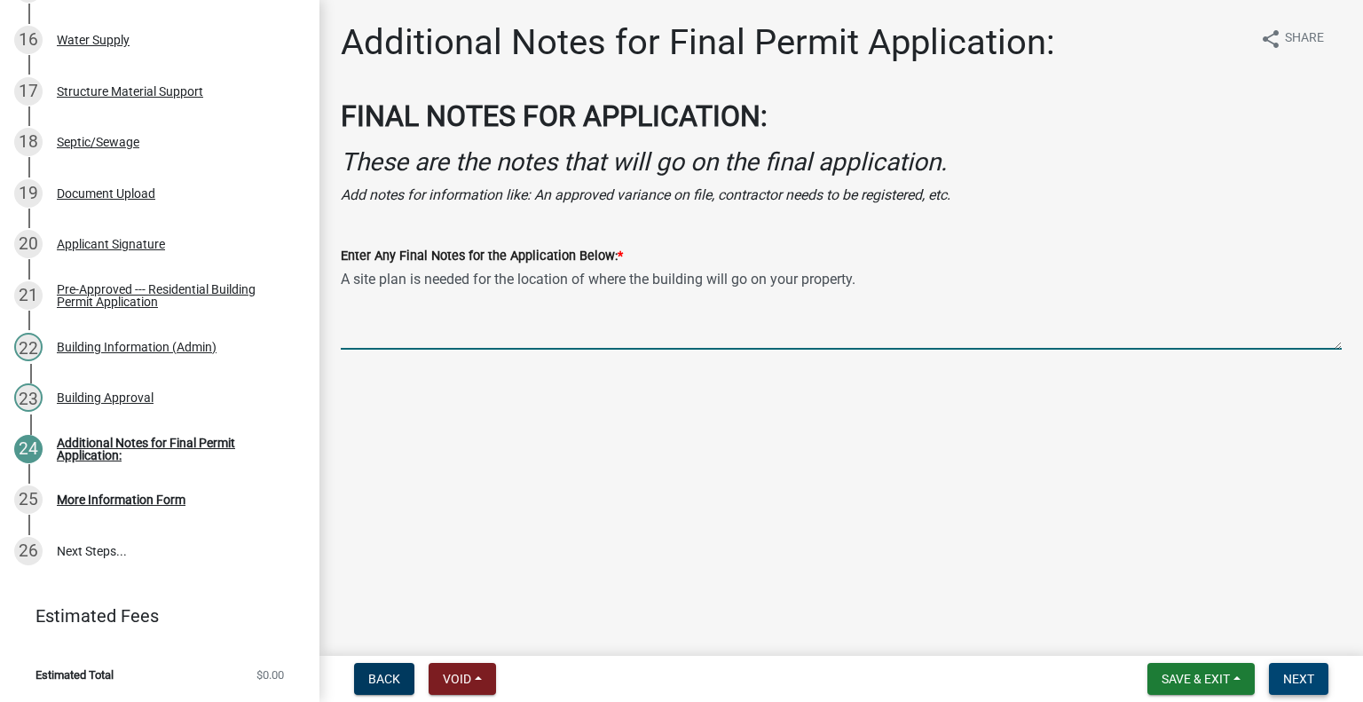
type textarea "A site plan is needed for the location of where the building will go on your pr…"
click at [1303, 673] on span "Next" at bounding box center [1298, 679] width 31 height 14
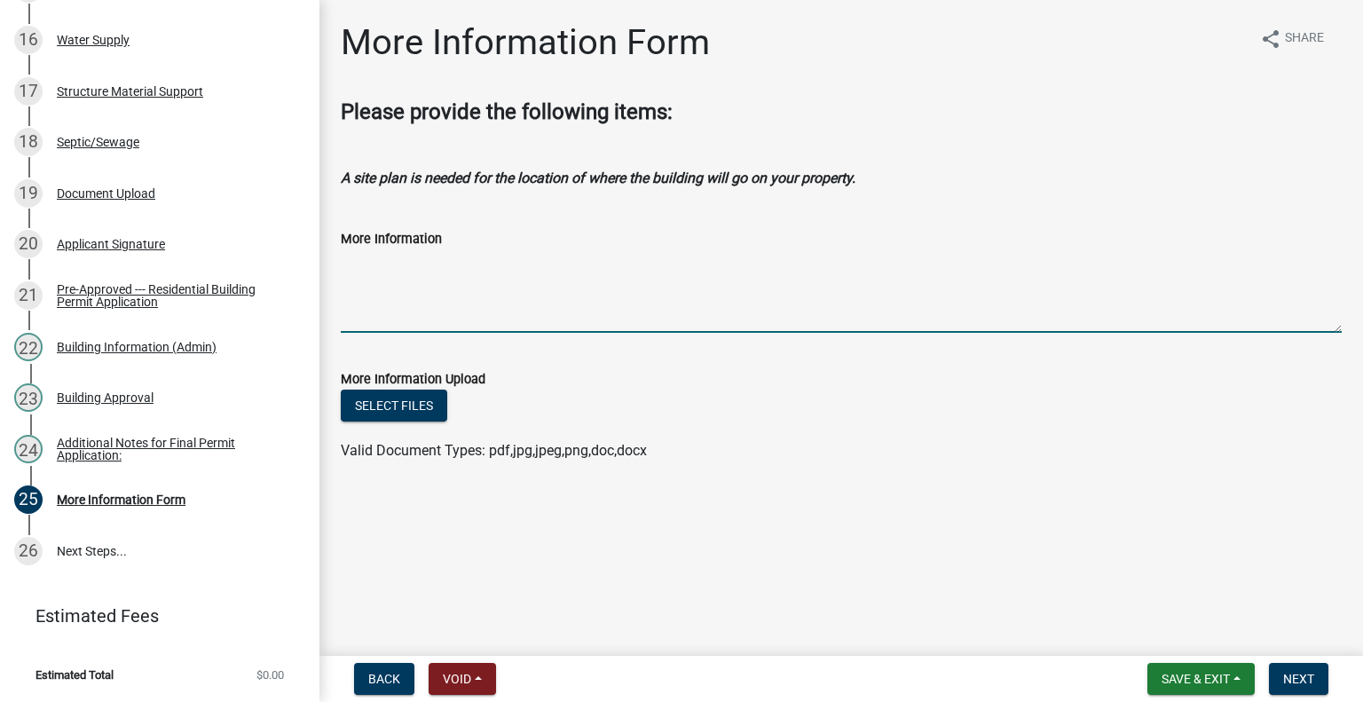
click at [468, 333] on textarea "More Information" at bounding box center [841, 290] width 1001 height 83
drag, startPoint x: 426, startPoint y: 305, endPoint x: 916, endPoint y: 487, distance: 522.5
click at [915, 440] on ul at bounding box center [841, 433] width 1001 height 14
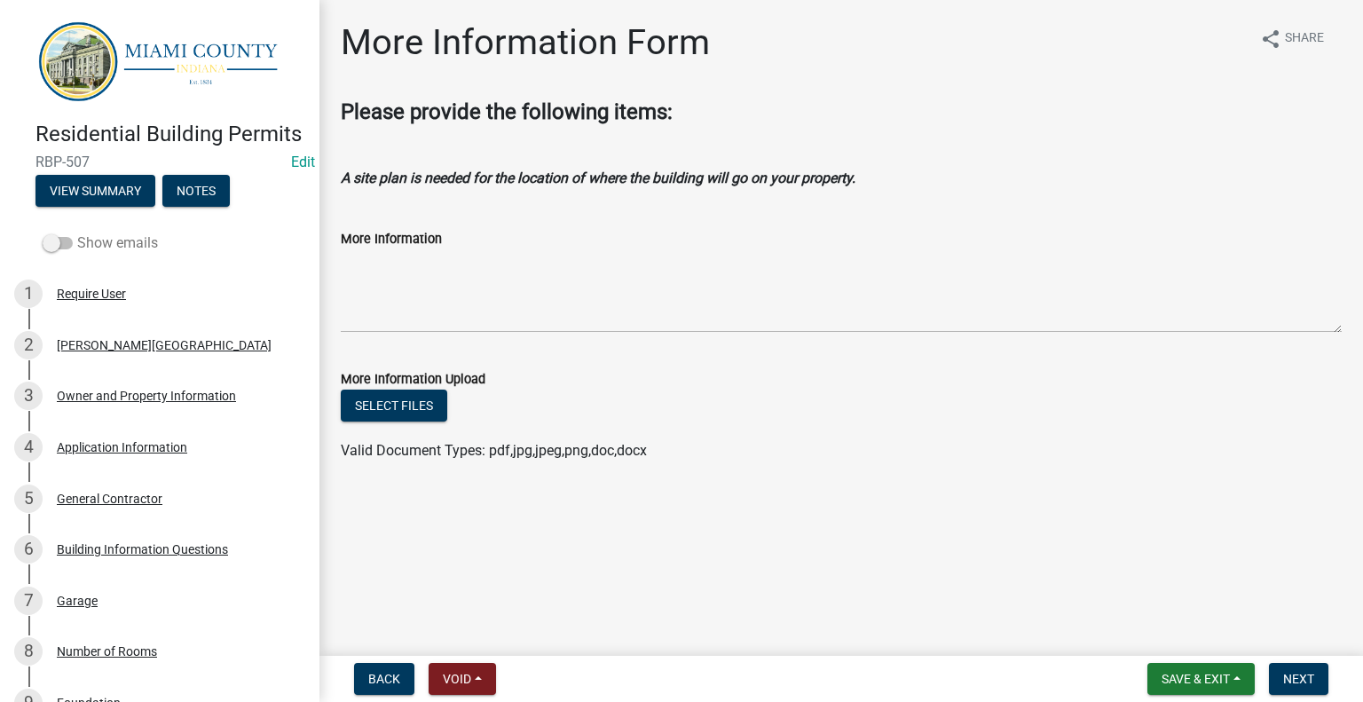
click at [60, 249] on span at bounding box center [58, 243] width 30 height 12
click at [77, 232] on input "Show emails" at bounding box center [77, 232] width 0 height 0
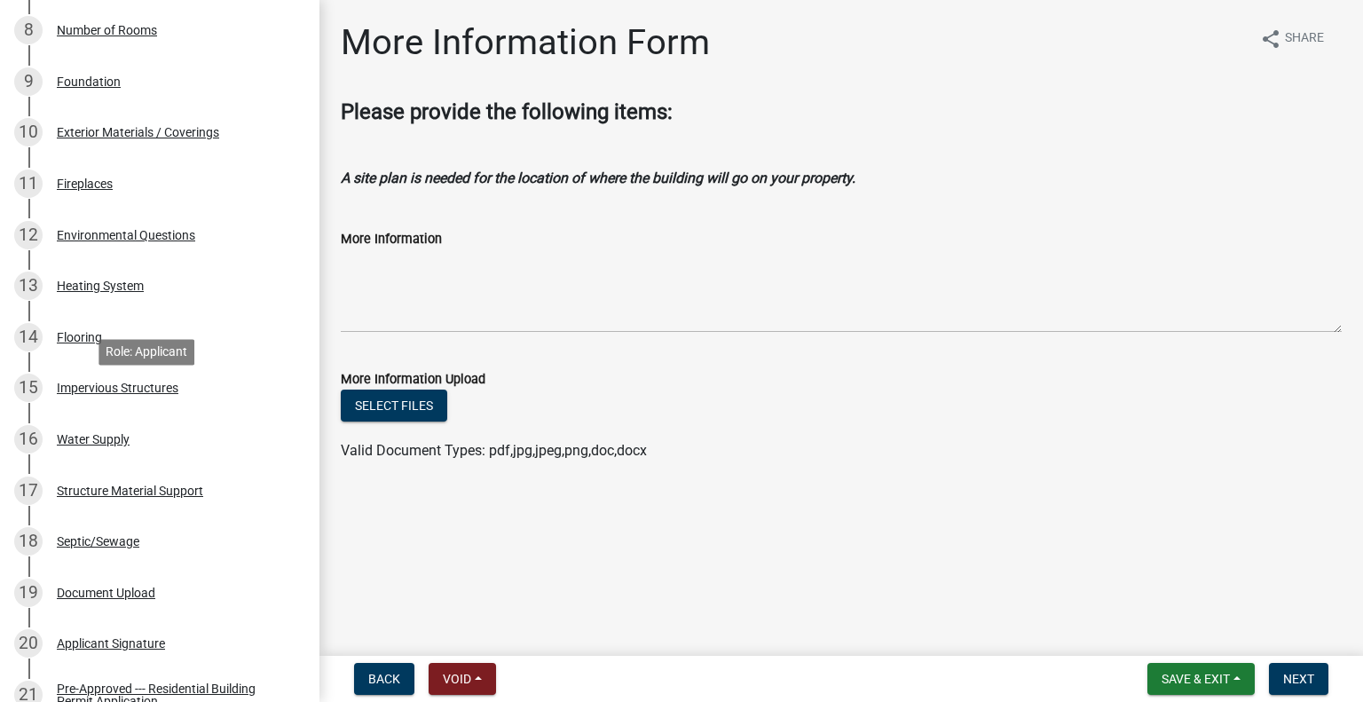
scroll to position [1361, 0]
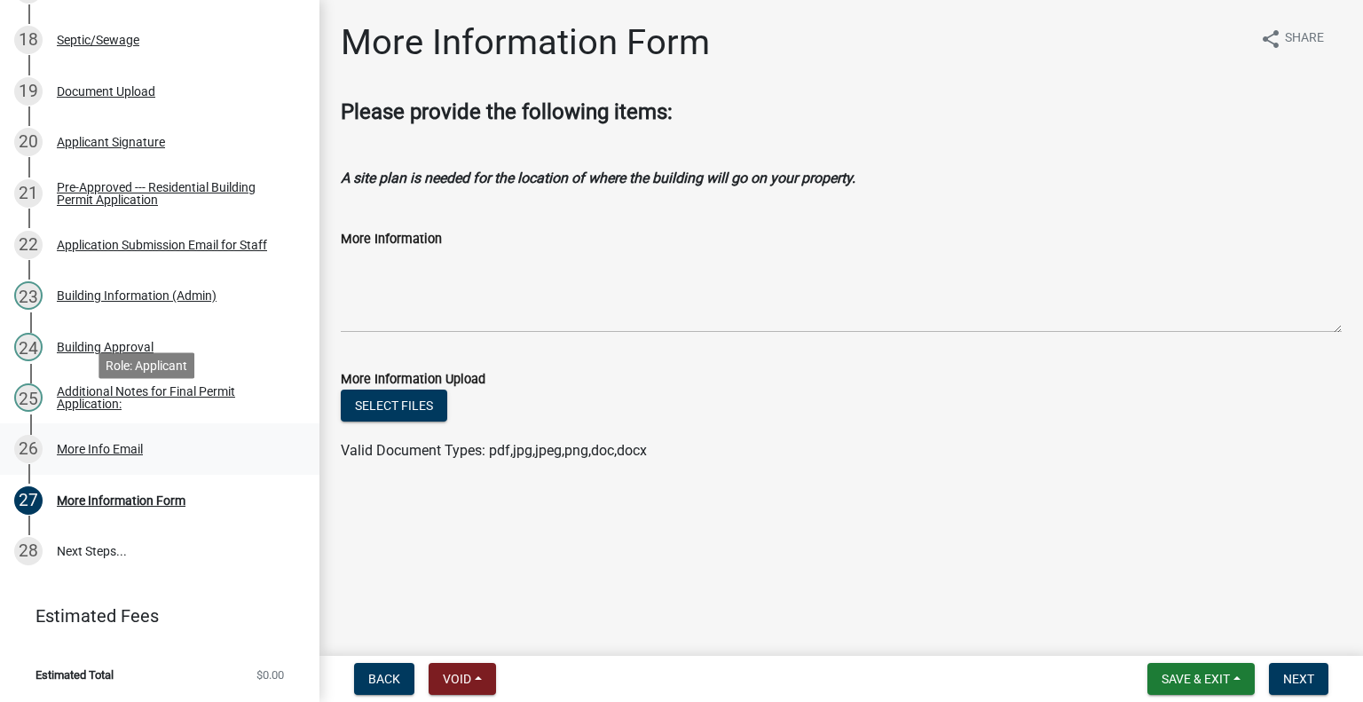
click at [143, 443] on div "More Info Email" at bounding box center [100, 449] width 86 height 12
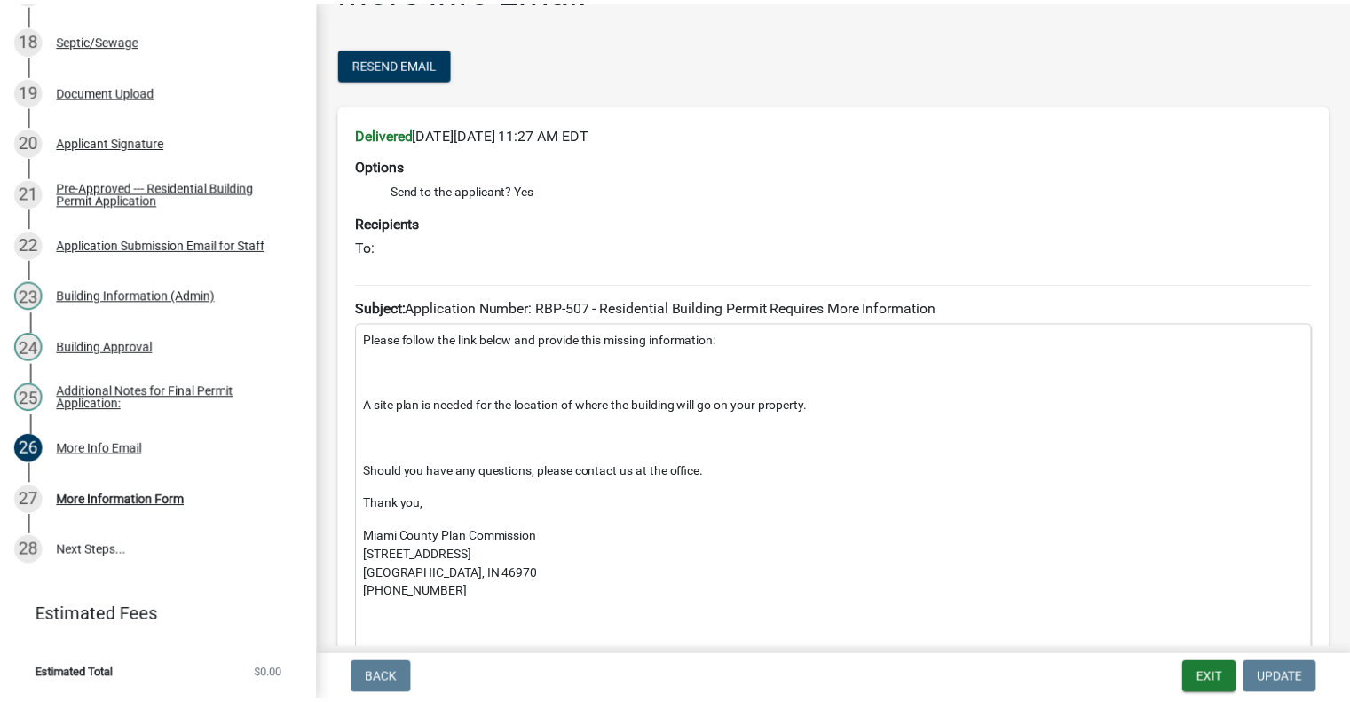
scroll to position [0, 0]
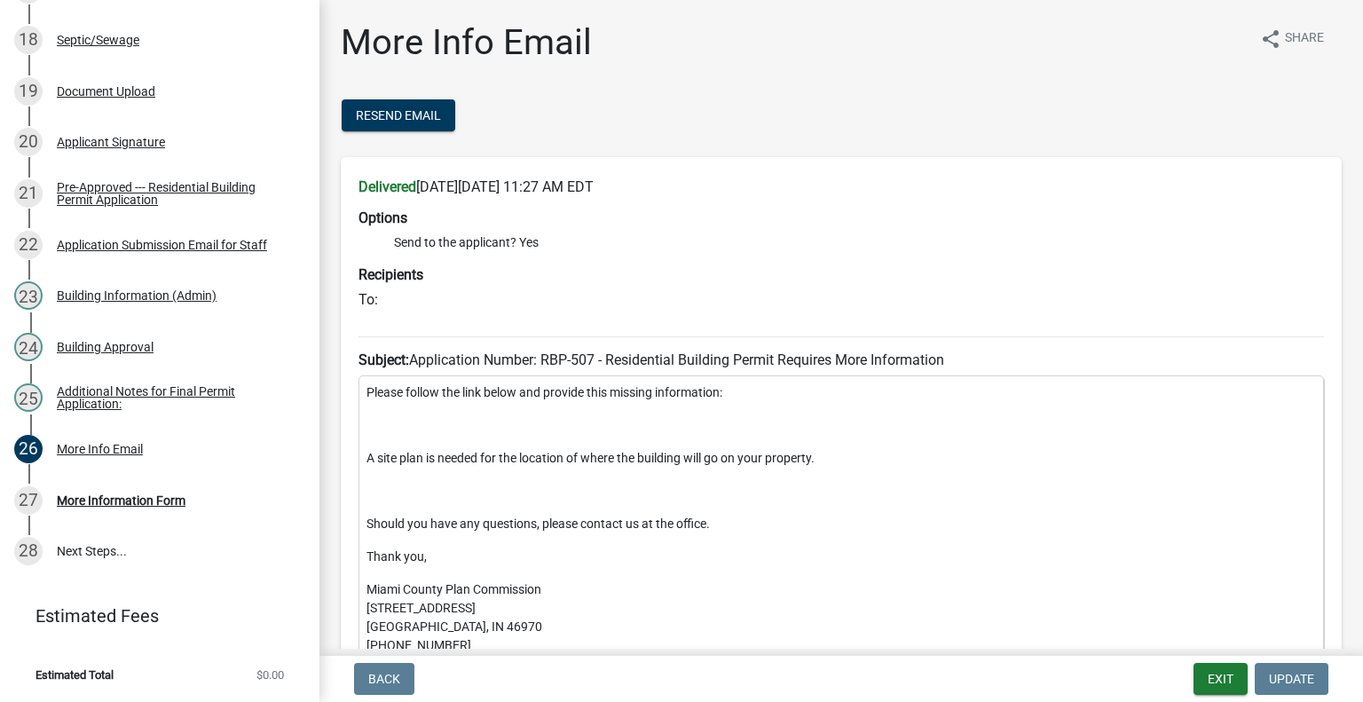
click at [1234, 684] on form "Exit Update" at bounding box center [1264, 679] width 142 height 32
drag, startPoint x: 1208, startPoint y: 683, endPoint x: 1193, endPoint y: 697, distance: 20.1
click at [1207, 683] on button "Exit" at bounding box center [1220, 679] width 54 height 32
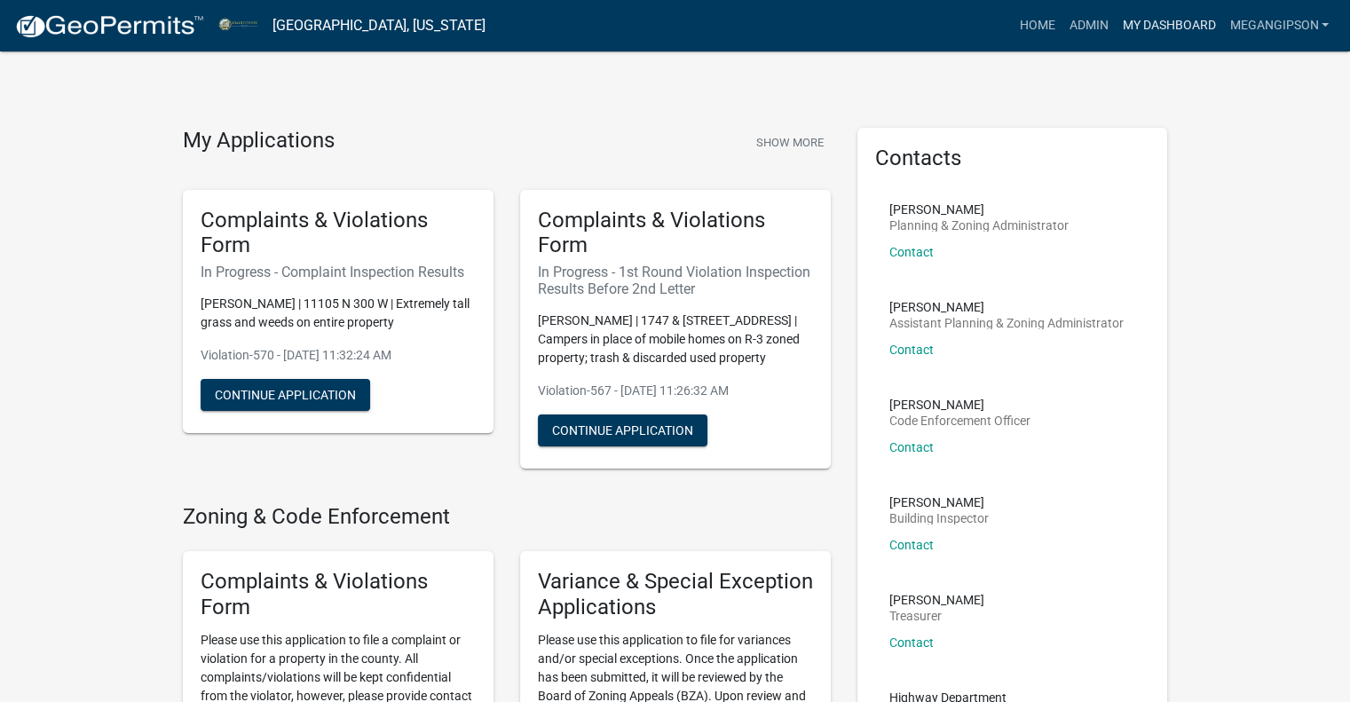
click at [1128, 24] on link "My Dashboard" at bounding box center [1167, 26] width 107 height 34
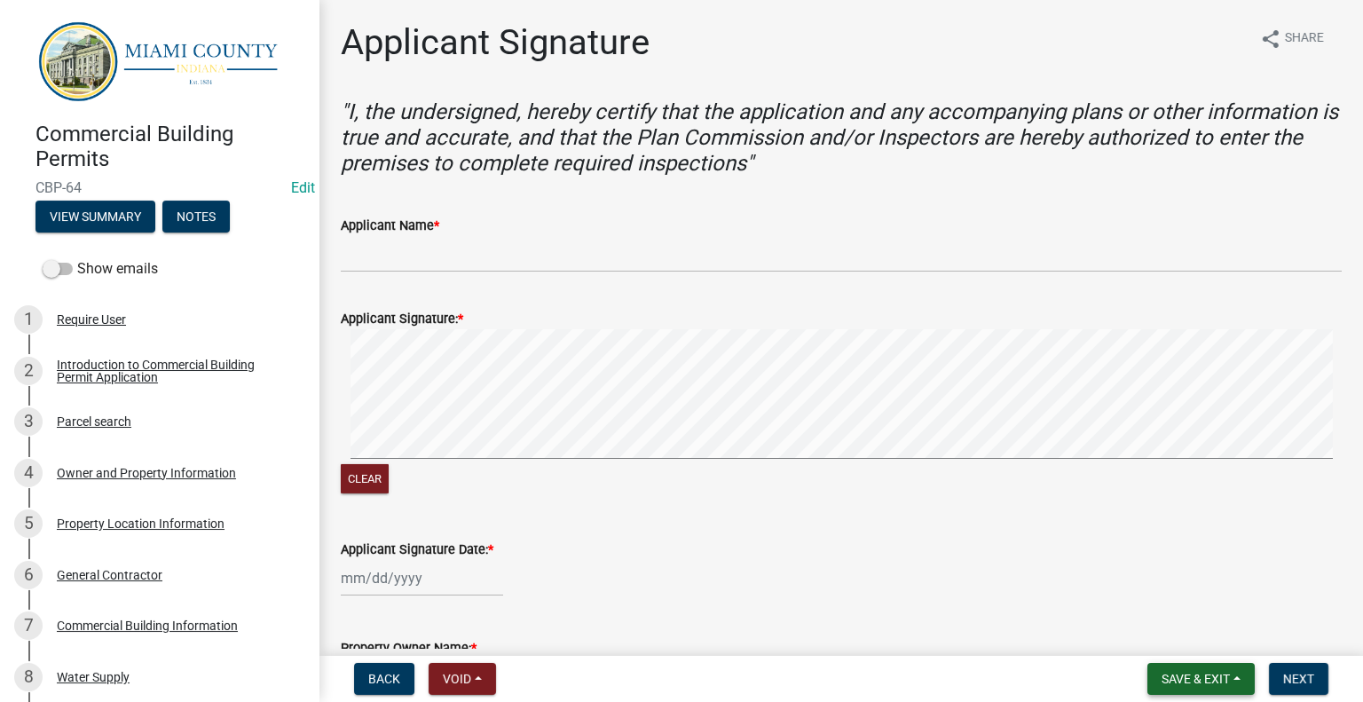
click at [1208, 677] on span "Save & Exit" at bounding box center [1195, 679] width 68 height 14
click at [1129, 614] on button "Save & Exit" at bounding box center [1185, 628] width 142 height 43
